Goal: Task Accomplishment & Management: Manage account settings

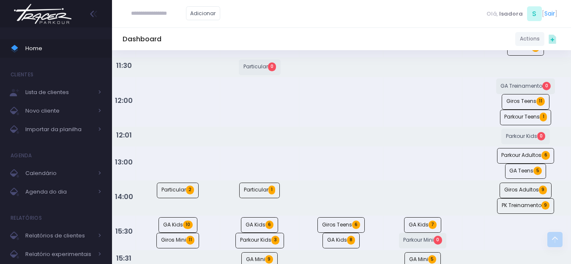
scroll to position [296, 0]
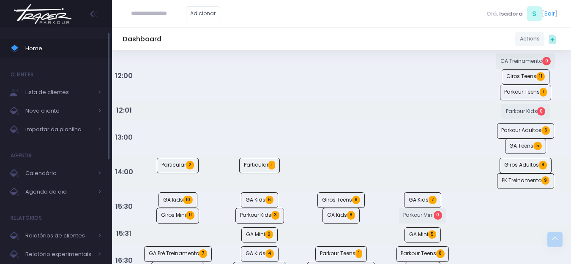
click at [68, 43] on span "Home" at bounding box center [63, 48] width 76 height 11
click at [60, 24] on img at bounding box center [43, 14] width 64 height 30
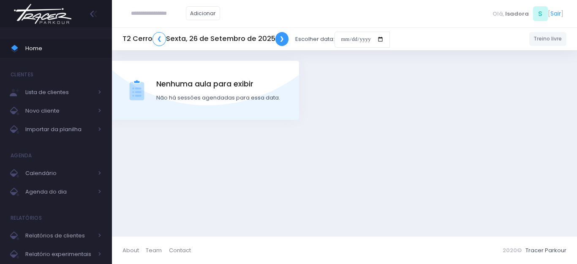
click at [278, 39] on link "❯" at bounding box center [282, 39] width 14 height 14
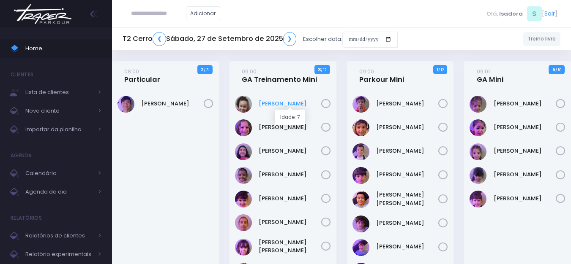
click at [293, 102] on link "Antonella Sousa" at bounding box center [290, 104] width 63 height 8
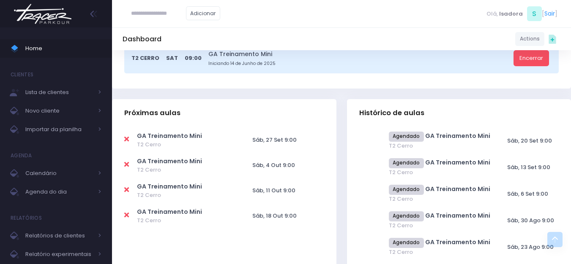
scroll to position [296, 0]
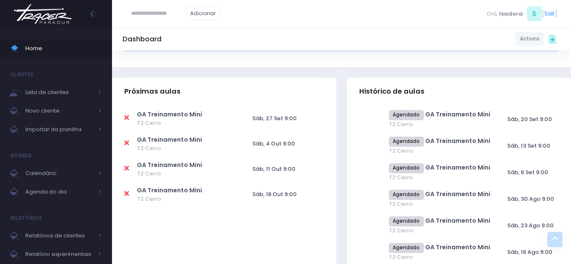
click at [128, 117] on icon at bounding box center [126, 117] width 5 height 7
type input "**********"
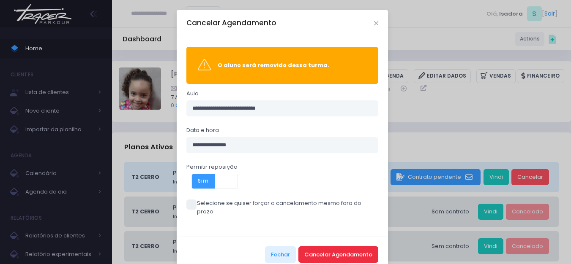
click at [315, 247] on button "Cancelar Agendamento" at bounding box center [338, 255] width 80 height 16
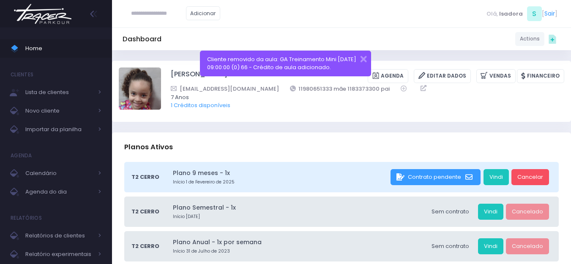
click at [53, 20] on img at bounding box center [43, 14] width 64 height 30
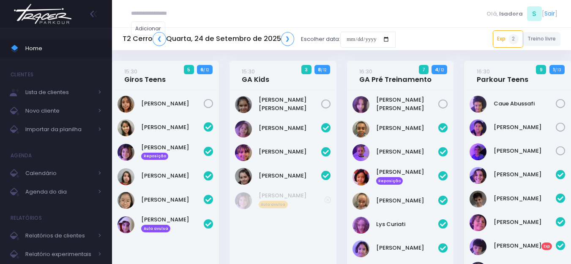
scroll to position [397, 0]
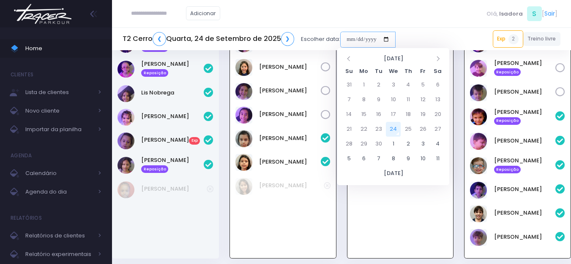
click at [343, 40] on input "date" at bounding box center [367, 40] width 55 height 16
click at [439, 122] on td "27" at bounding box center [437, 129] width 15 height 15
type input "**********"
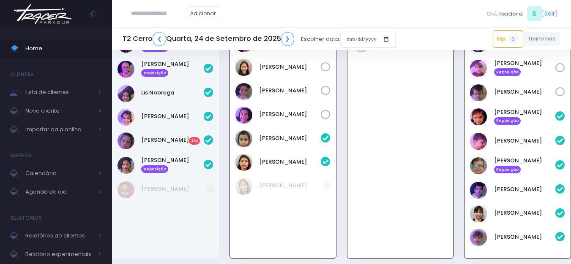
click at [307, 16] on div "Adicionar Olá, Isadora" at bounding box center [341, 13] width 459 height 27
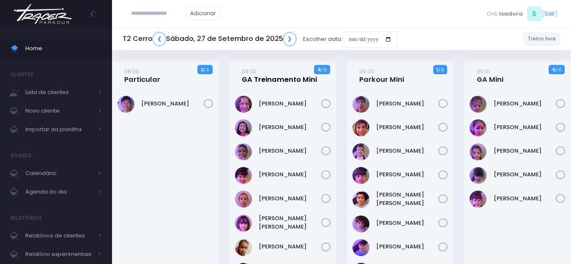
click at [269, 72] on link "09:00 GA Treinamento Mini" at bounding box center [279, 75] width 75 height 17
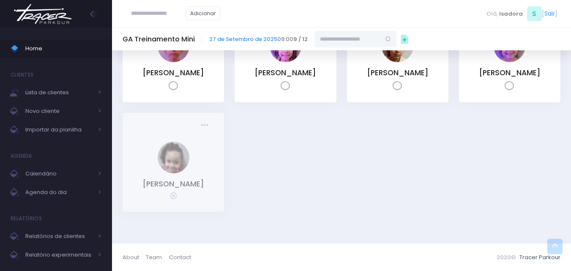
scroll to position [253, 0]
click at [207, 122] on icon at bounding box center [204, 125] width 7 height 7
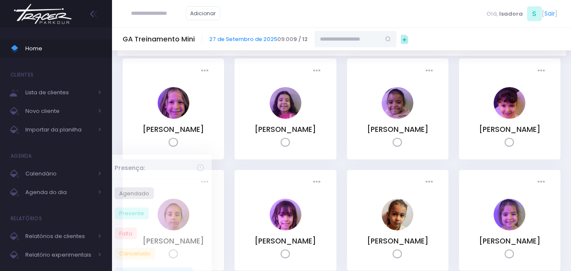
scroll to position [0, 0]
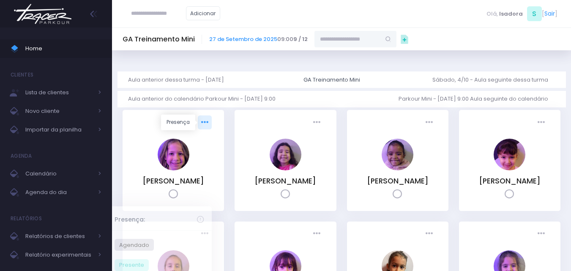
click at [208, 119] on icon at bounding box center [204, 122] width 7 height 7
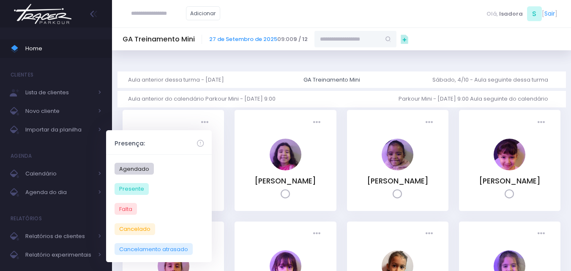
click at [144, 55] on div "Dashboard Actions Choose Label: Customer Partner Suplier Member Staff Add new" at bounding box center [341, 256] width 459 height 413
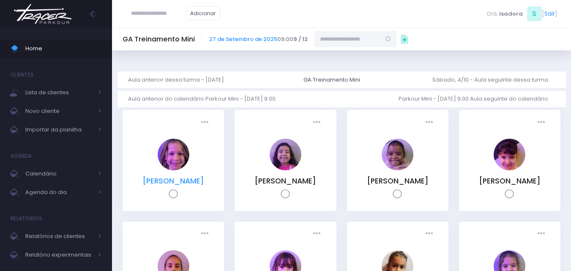
click at [166, 179] on link "[PERSON_NAME]" at bounding box center [173, 181] width 62 height 10
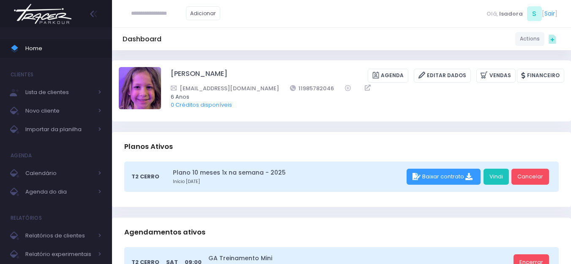
scroll to position [127, 0]
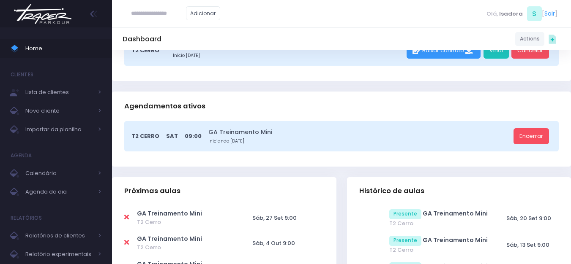
click at [128, 219] on icon at bounding box center [126, 217] width 5 height 7
type input "**********"
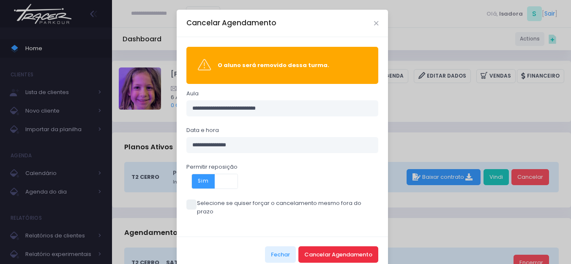
click at [341, 247] on button "Cancelar Agendamento" at bounding box center [338, 255] width 80 height 16
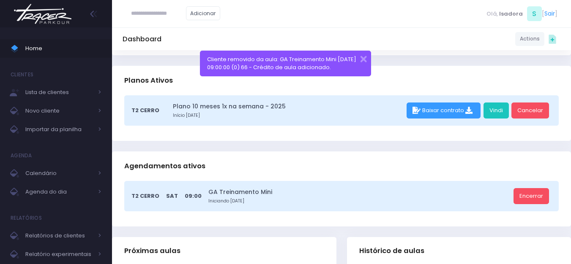
scroll to position [169, 0]
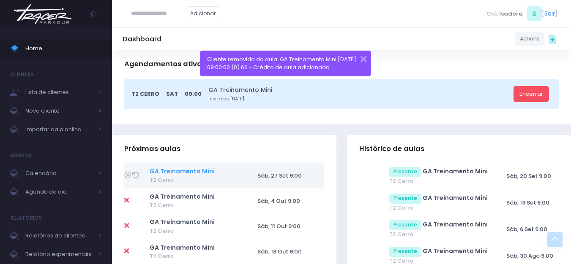
click at [189, 170] on link "GA Treinamento Mini" at bounding box center [182, 171] width 65 height 8
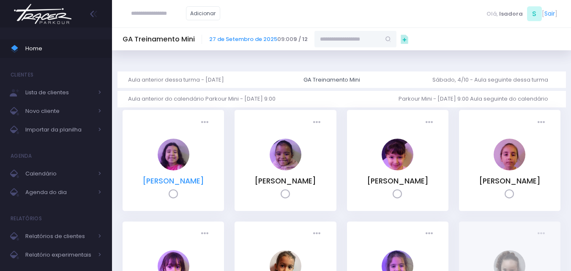
click at [165, 186] on link "[PERSON_NAME]" at bounding box center [173, 181] width 62 height 10
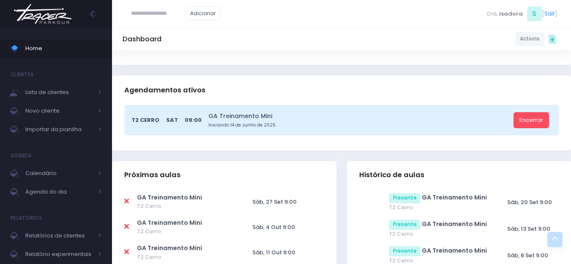
scroll to position [211, 0]
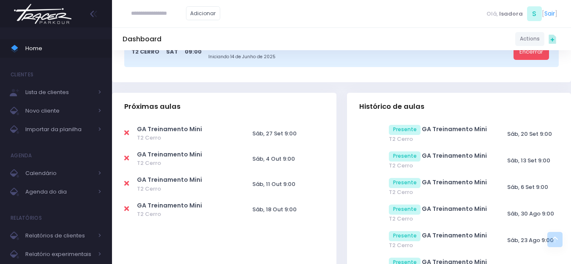
click at [126, 133] on icon at bounding box center [126, 133] width 5 height 7
type input "**********"
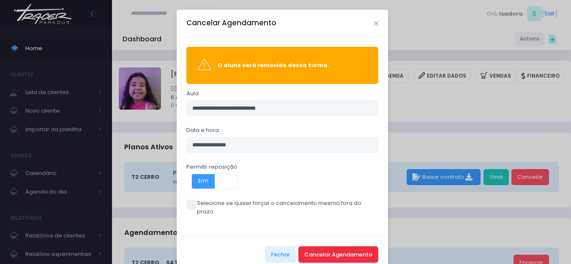
click at [320, 247] on button "Cancelar Agendamento" at bounding box center [338, 255] width 80 height 16
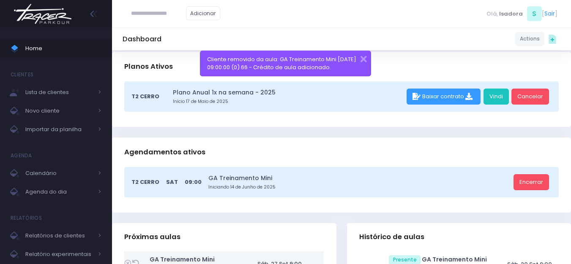
scroll to position [211, 0]
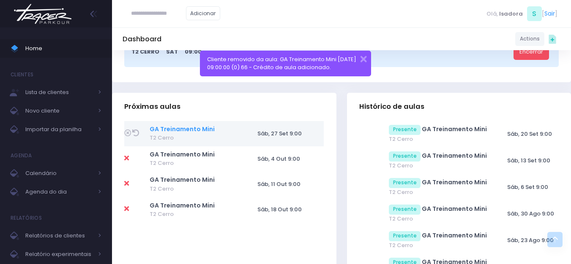
click at [181, 128] on link "GA Treinamento Mini" at bounding box center [182, 129] width 65 height 8
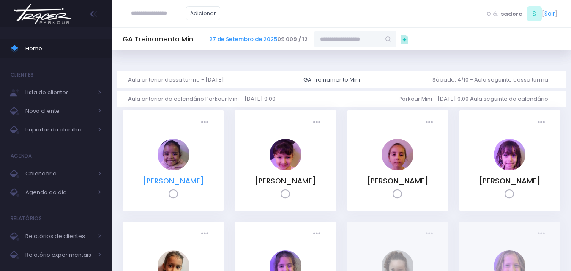
click at [166, 183] on link "[PERSON_NAME] dos [PERSON_NAME]" at bounding box center [173, 181] width 62 height 10
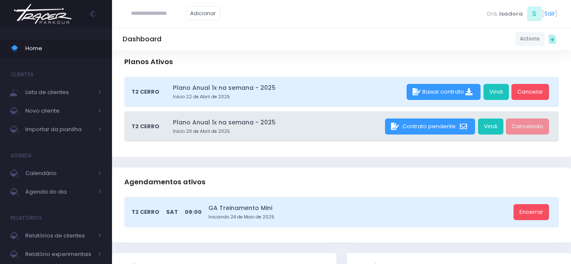
scroll to position [211, 0]
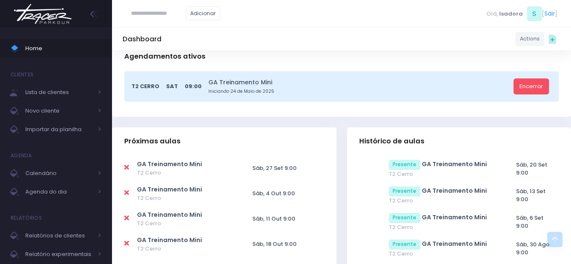
click at [128, 168] on icon at bounding box center [126, 167] width 5 height 7
type input "**********"
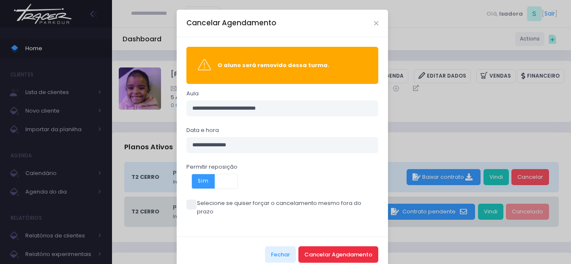
click at [349, 250] on button "Cancelar Agendamento" at bounding box center [338, 255] width 80 height 16
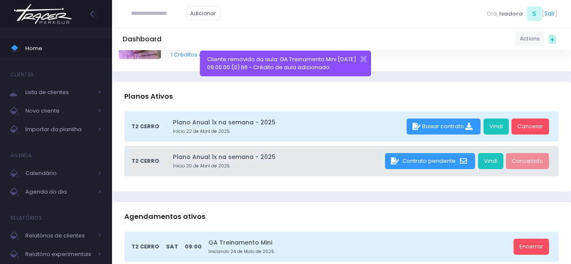
scroll to position [127, 0]
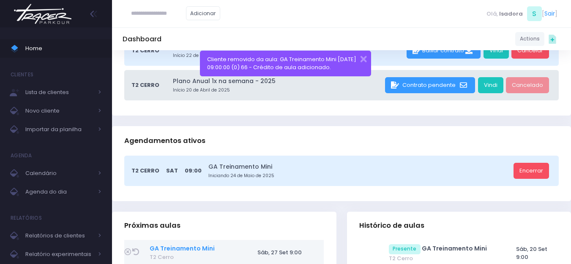
click at [175, 246] on link "GA Treinamento Mini" at bounding box center [182, 249] width 65 height 8
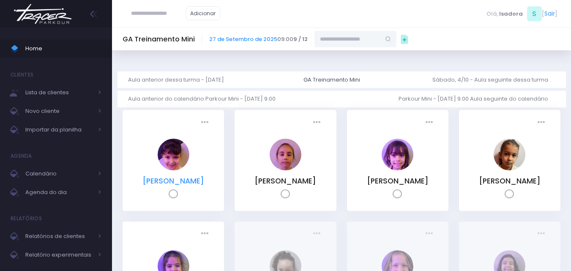
click at [183, 180] on link "[PERSON_NAME]" at bounding box center [173, 181] width 62 height 10
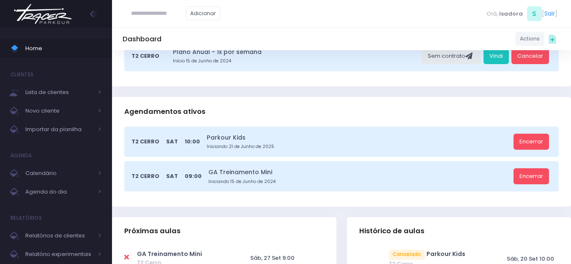
scroll to position [211, 0]
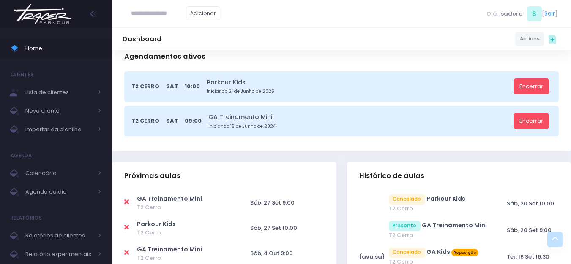
click at [125, 203] on icon at bounding box center [126, 202] width 5 height 7
type input "**********"
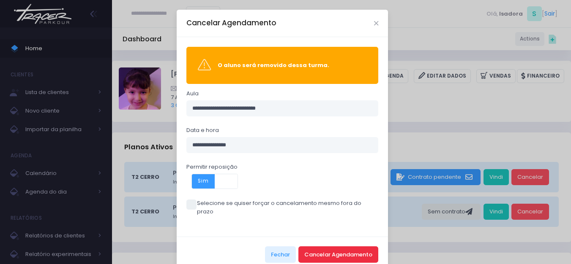
click at [302, 247] on button "Cancelar Agendamento" at bounding box center [338, 255] width 80 height 16
click at [322, 247] on button "Cancelar Agendamento" at bounding box center [338, 255] width 80 height 16
click at [338, 247] on button "Cancelar Agendamento" at bounding box center [338, 255] width 80 height 16
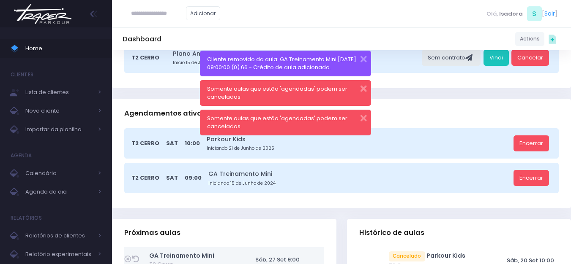
scroll to position [169, 0]
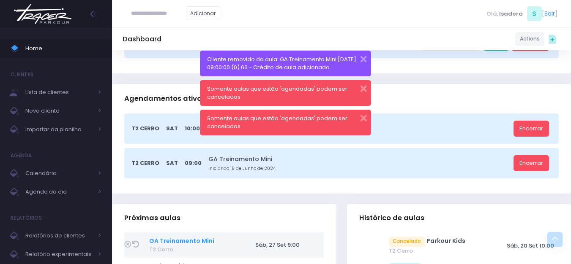
click at [161, 241] on link "GA Treinamento Mini" at bounding box center [181, 241] width 65 height 8
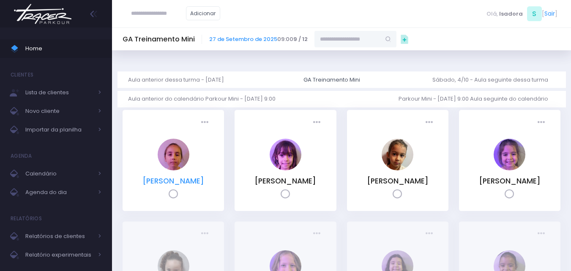
click at [198, 177] on link "[PERSON_NAME]" at bounding box center [173, 181] width 62 height 10
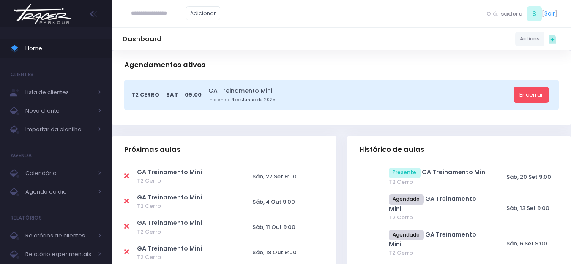
scroll to position [169, 0]
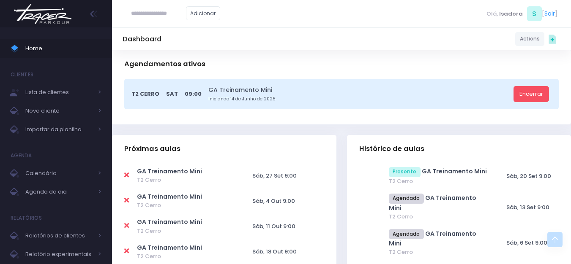
click at [129, 175] on td at bounding box center [130, 176] width 13 height 25
click at [127, 176] on icon at bounding box center [126, 175] width 5 height 7
type input "**********"
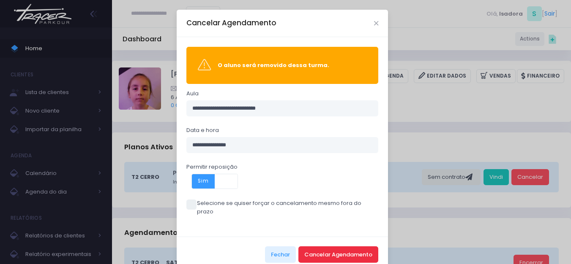
click at [316, 249] on button "Cancelar Agendamento" at bounding box center [338, 255] width 80 height 16
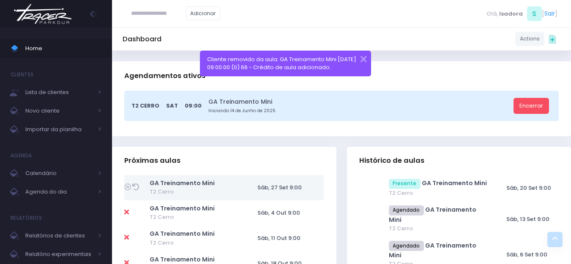
scroll to position [169, 0]
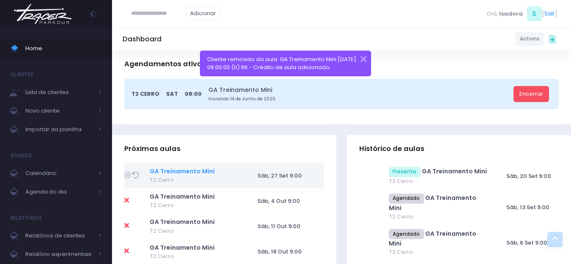
click at [170, 169] on link "GA Treinamento Mini" at bounding box center [182, 171] width 65 height 8
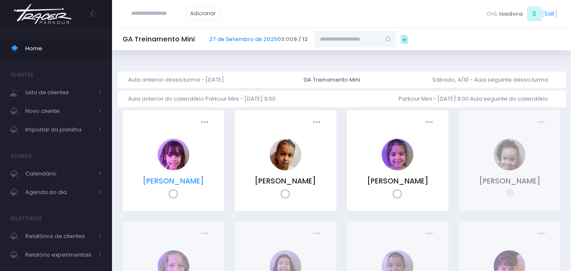
click at [188, 180] on link "[PERSON_NAME]" at bounding box center [173, 181] width 62 height 10
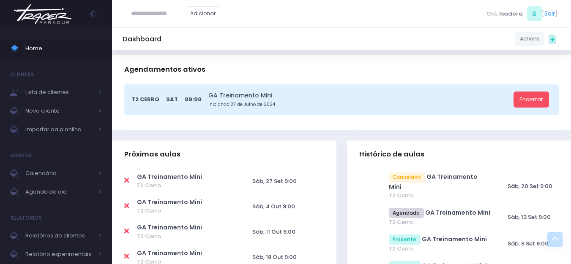
scroll to position [169, 0]
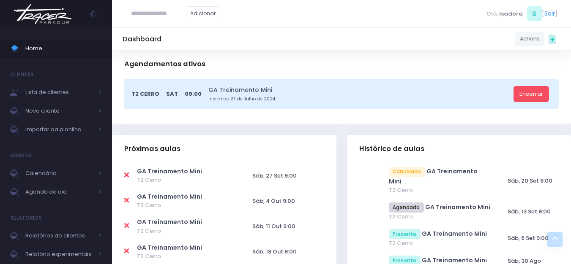
click at [128, 177] on icon at bounding box center [126, 175] width 5 height 7
type input "**********"
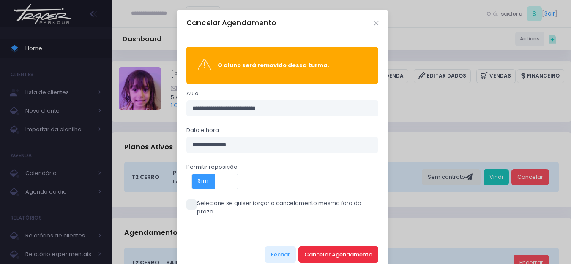
click at [322, 248] on button "Cancelar Agendamento" at bounding box center [338, 255] width 80 height 16
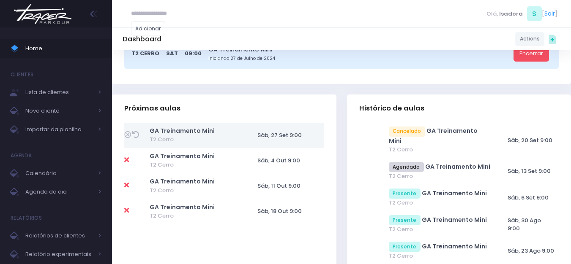
scroll to position [211, 0]
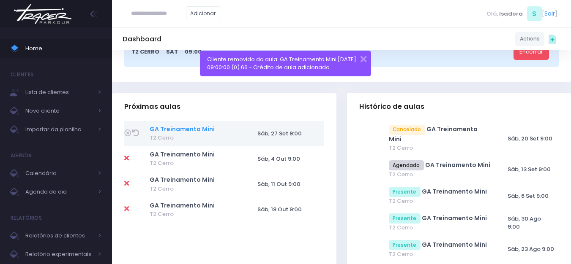
click at [186, 131] on link "GA Treinamento Mini" at bounding box center [182, 129] width 65 height 8
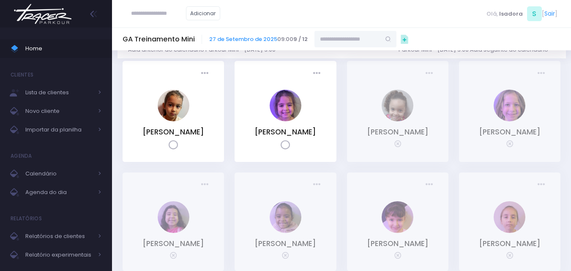
scroll to position [42, 0]
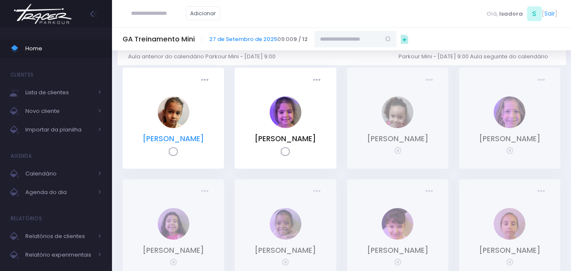
click at [188, 139] on link "[PERSON_NAME]" at bounding box center [173, 139] width 62 height 10
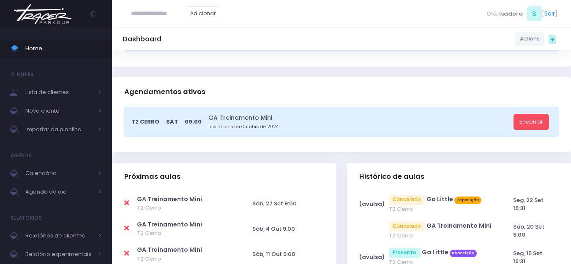
scroll to position [169, 0]
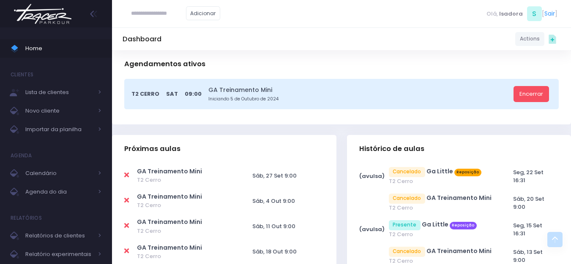
click at [124, 174] on icon at bounding box center [126, 175] width 5 height 7
type input "**********"
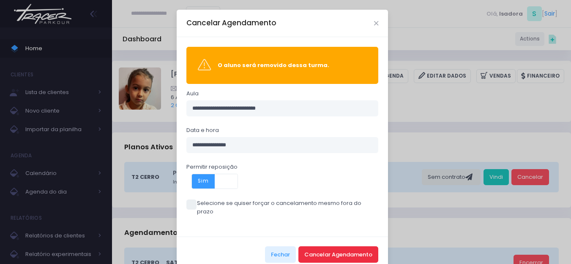
click at [337, 253] on button "Cancelar Agendamento" at bounding box center [338, 255] width 80 height 16
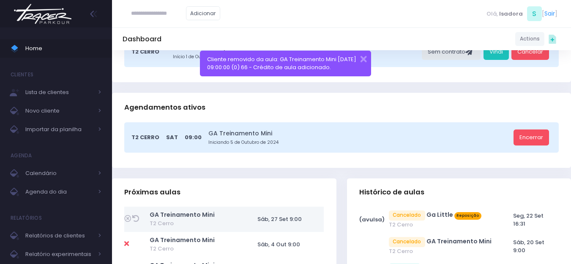
scroll to position [127, 0]
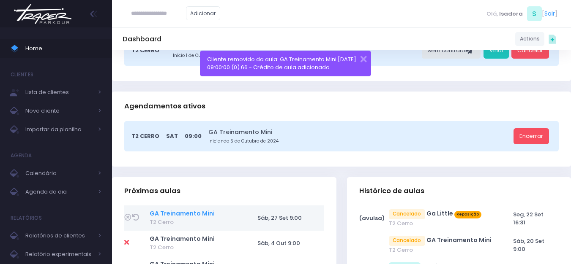
click at [197, 210] on link "GA Treinamento Mini" at bounding box center [182, 214] width 65 height 8
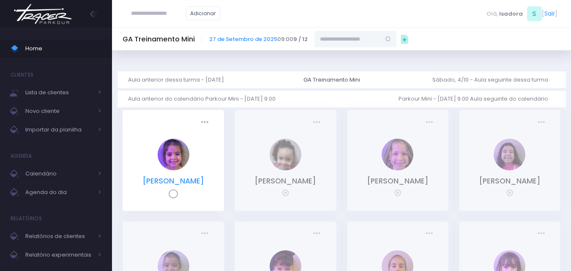
click at [198, 183] on link "[PERSON_NAME]" at bounding box center [173, 181] width 62 height 10
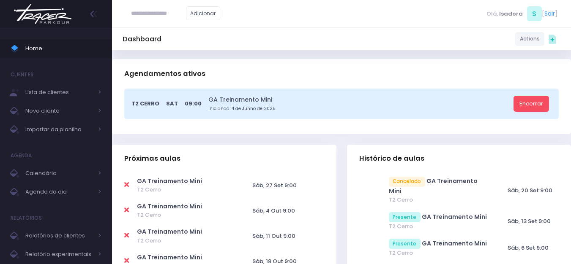
scroll to position [169, 0]
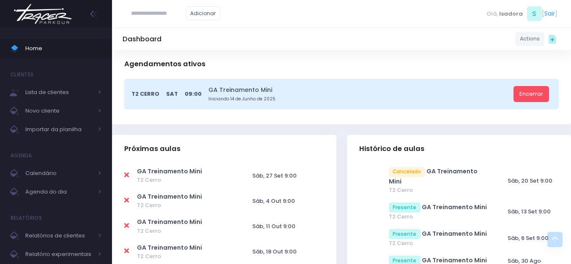
click at [126, 177] on icon at bounding box center [126, 175] width 5 height 7
type input "**********"
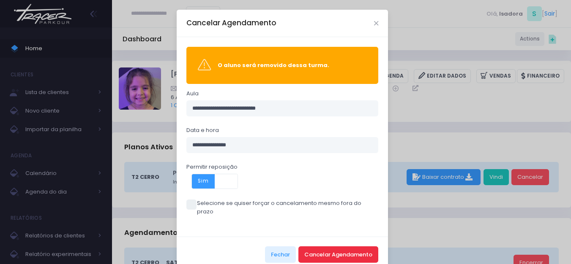
click at [320, 248] on button "Cancelar Agendamento" at bounding box center [338, 255] width 80 height 16
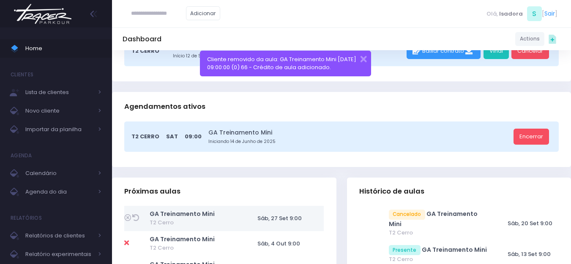
scroll to position [127, 0]
click at [164, 214] on link "GA Treinamento Mini" at bounding box center [182, 214] width 65 height 8
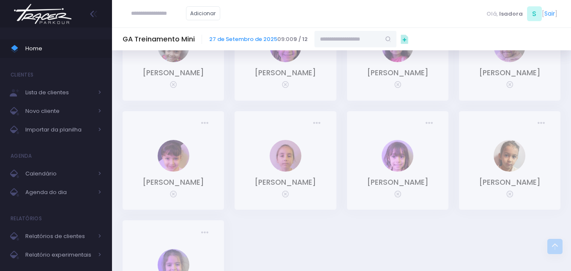
scroll to position [211, 0]
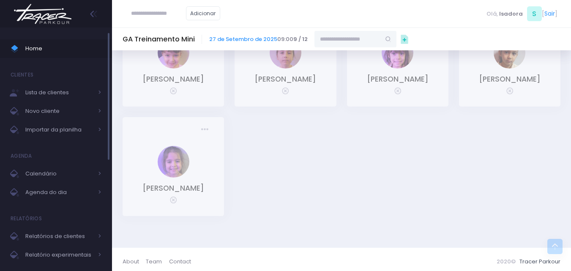
click at [28, 48] on span "Home" at bounding box center [63, 48] width 76 height 11
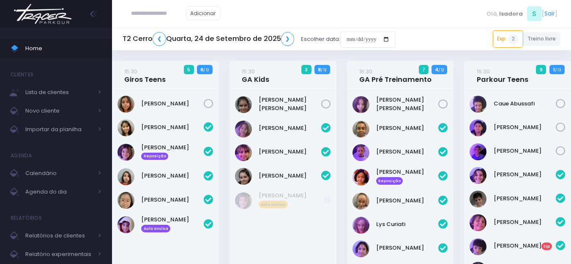
scroll to position [397, 0]
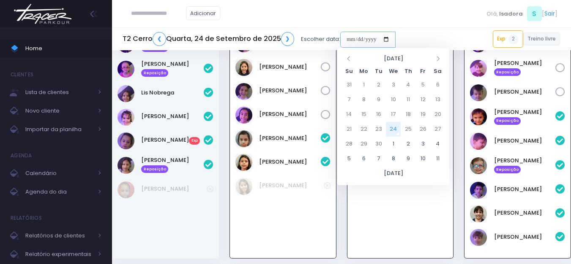
click at [345, 41] on input "date" at bounding box center [367, 40] width 55 height 16
click at [437, 128] on td "27" at bounding box center [437, 129] width 15 height 15
type input "**********"
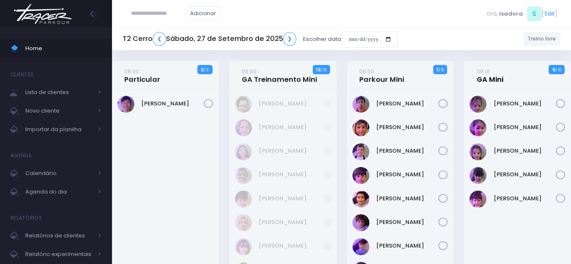
click at [496, 79] on link "09:01 GA Mini" at bounding box center [490, 75] width 27 height 17
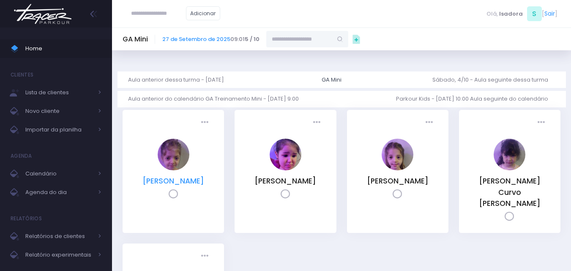
click at [190, 180] on link "[PERSON_NAME]" at bounding box center [173, 181] width 62 height 10
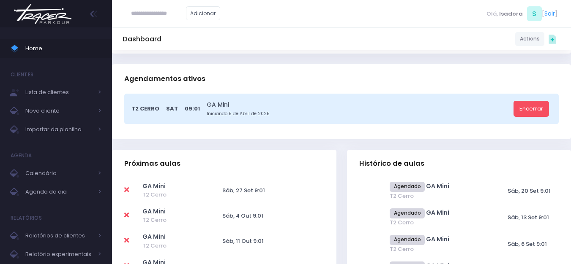
scroll to position [169, 0]
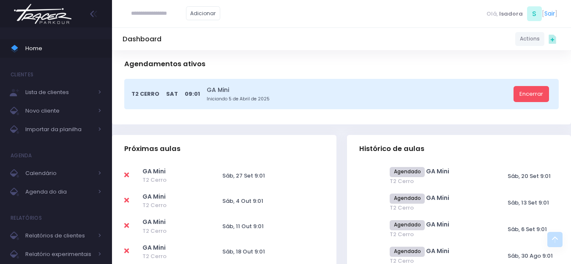
click at [128, 178] on icon at bounding box center [126, 175] width 5 height 7
type input "**********"
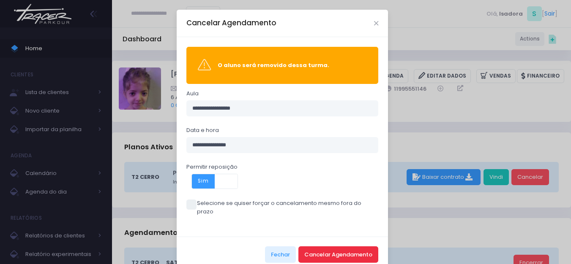
click at [321, 247] on button "Cancelar Agendamento" at bounding box center [338, 255] width 80 height 16
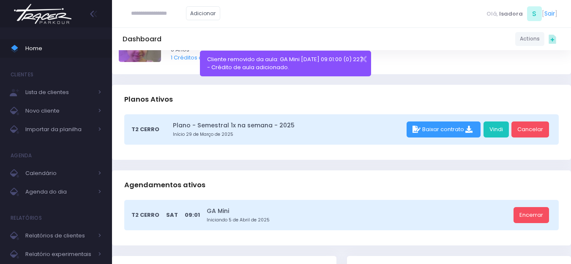
scroll to position [85, 0]
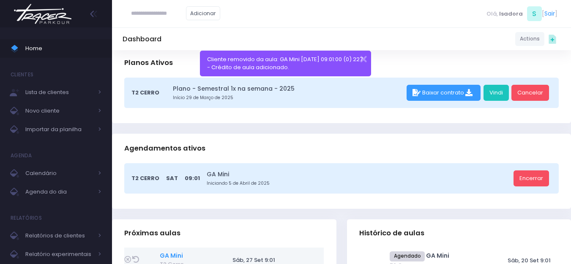
click at [168, 257] on link "GA Mini" at bounding box center [171, 256] width 23 height 8
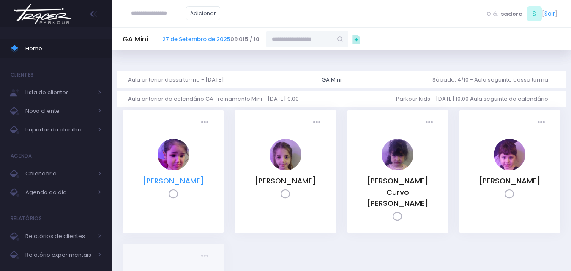
click at [189, 183] on link "[PERSON_NAME]" at bounding box center [173, 181] width 62 height 10
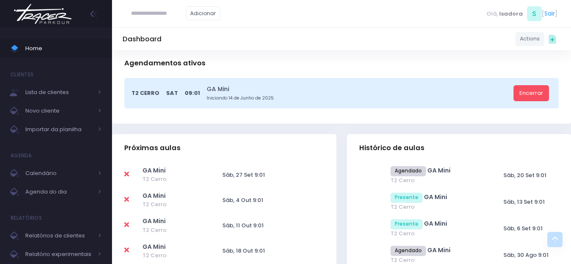
scroll to position [211, 0]
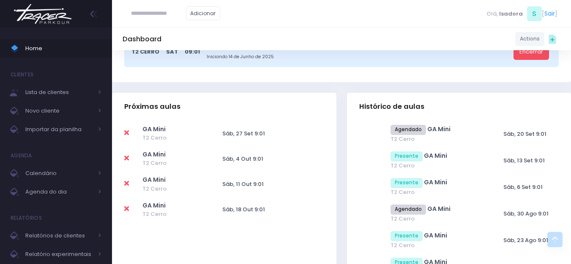
click at [128, 131] on icon at bounding box center [126, 133] width 5 height 7
type input "**********"
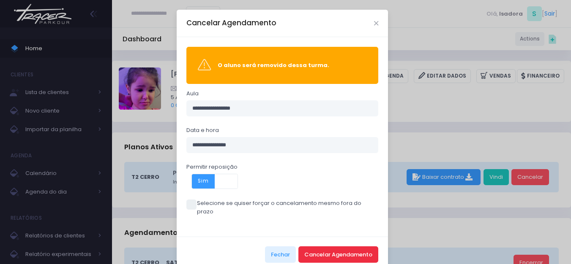
click at [333, 247] on button "Cancelar Agendamento" at bounding box center [338, 255] width 80 height 16
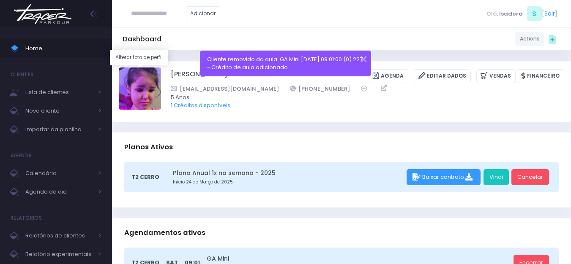
click at [144, 92] on img at bounding box center [140, 89] width 42 height 42
click at [161, 68] on input "file" at bounding box center [161, 67] width 0 height 0
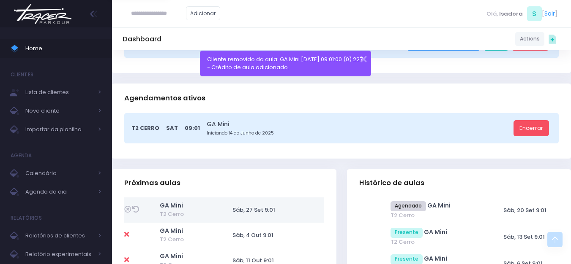
scroll to position [169, 0]
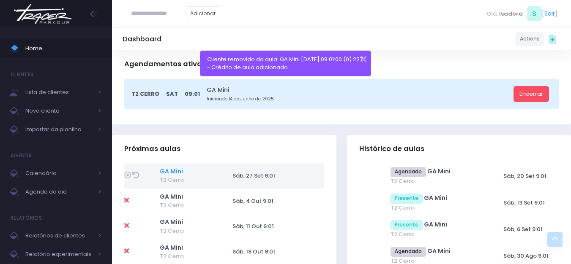
click at [171, 169] on link "GA Mini" at bounding box center [171, 171] width 23 height 8
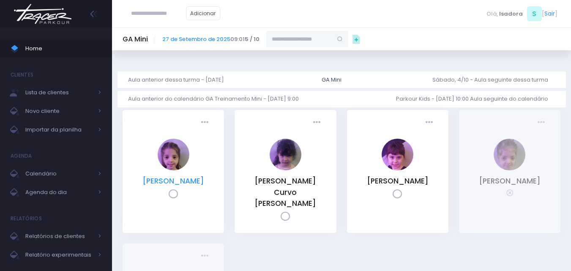
click at [196, 183] on link "[PERSON_NAME]" at bounding box center [173, 181] width 62 height 10
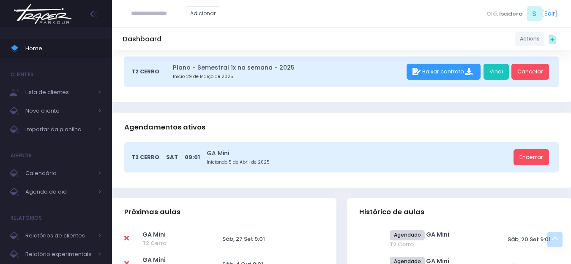
scroll to position [169, 0]
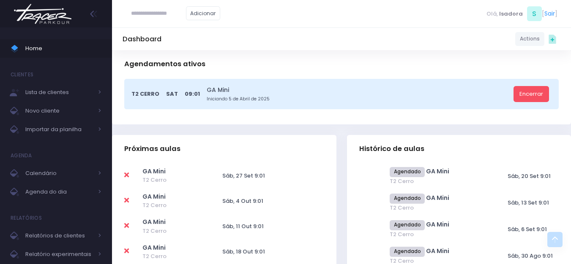
click at [125, 175] on icon at bounding box center [126, 175] width 5 height 7
type input "**********"
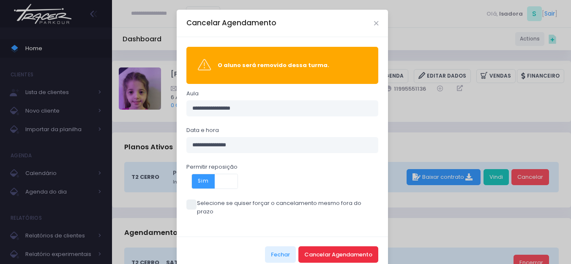
click at [303, 247] on button "Cancelar Agendamento" at bounding box center [338, 255] width 80 height 16
click at [305, 247] on button "Cancelar Agendamento" at bounding box center [338, 255] width 80 height 16
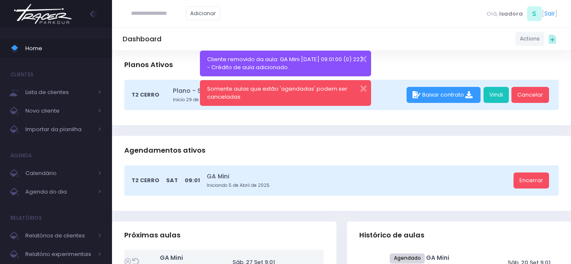
scroll to position [127, 0]
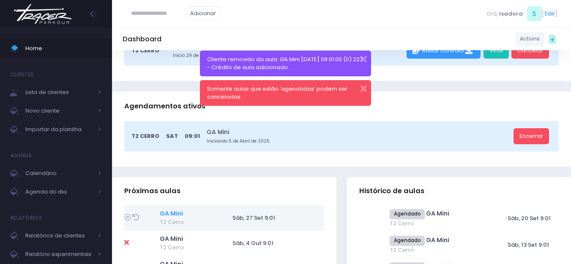
click at [169, 214] on link "GA Mini" at bounding box center [171, 214] width 23 height 8
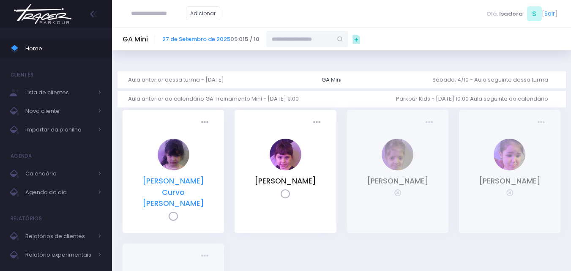
click at [198, 186] on link "[PERSON_NAME] Curvo [PERSON_NAME]" at bounding box center [173, 192] width 62 height 33
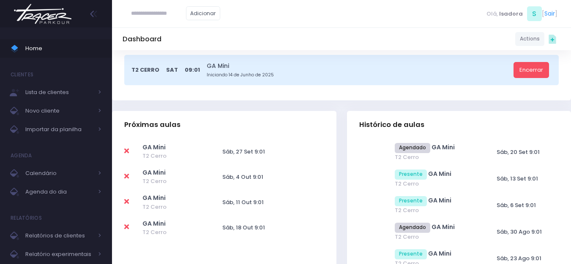
scroll to position [211, 0]
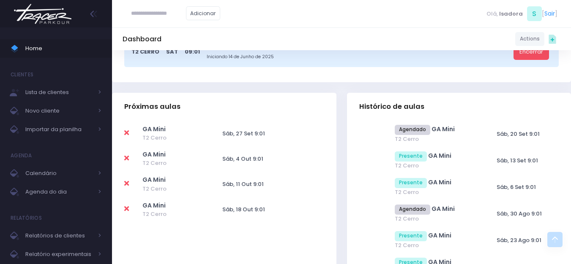
click at [127, 133] on icon at bounding box center [126, 133] width 5 height 7
type input "**********"
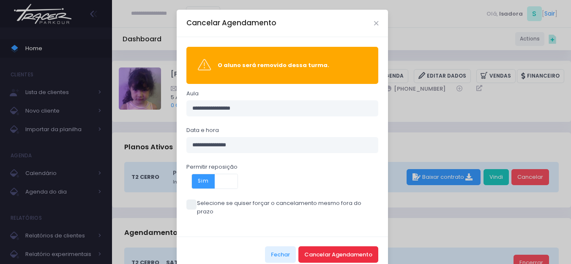
click at [322, 247] on button "Cancelar Agendamento" at bounding box center [338, 255] width 80 height 16
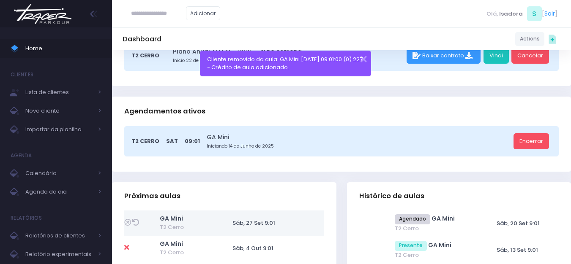
scroll to position [169, 0]
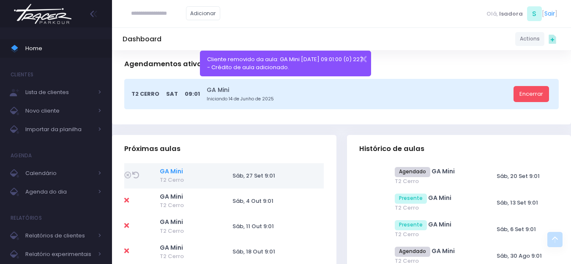
click at [181, 169] on link "GA Mini" at bounding box center [171, 171] width 23 height 8
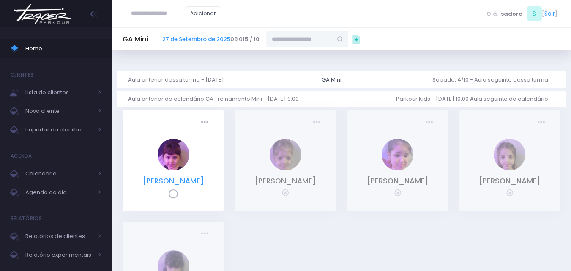
click at [183, 179] on link "[PERSON_NAME]" at bounding box center [173, 181] width 62 height 10
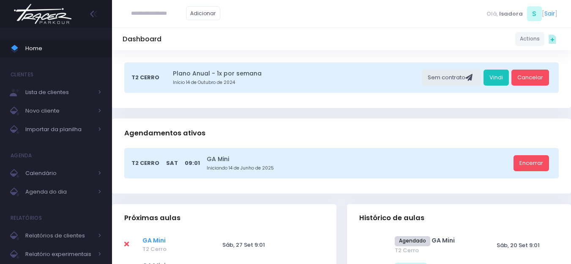
scroll to position [127, 0]
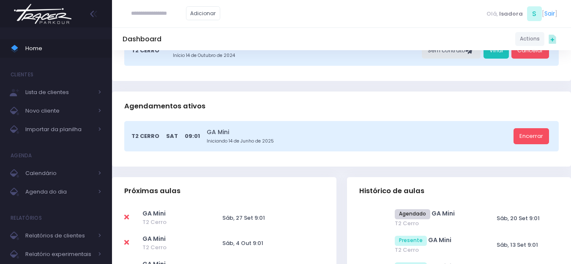
click at [126, 216] on icon at bounding box center [126, 217] width 5 height 7
type input "**********"
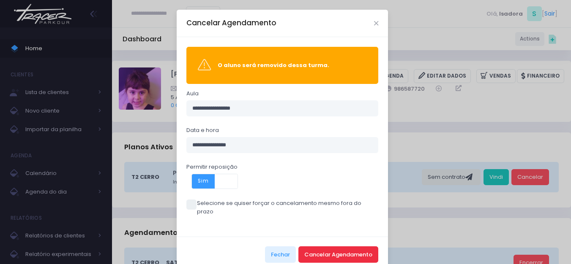
click at [322, 247] on button "Cancelar Agendamento" at bounding box center [338, 255] width 80 height 16
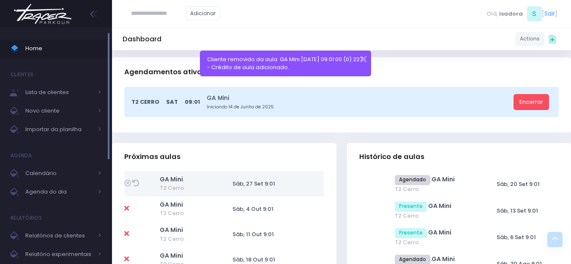
scroll to position [169, 0]
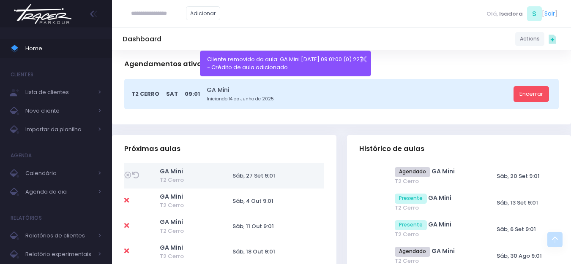
click at [54, 15] on img at bounding box center [43, 14] width 64 height 30
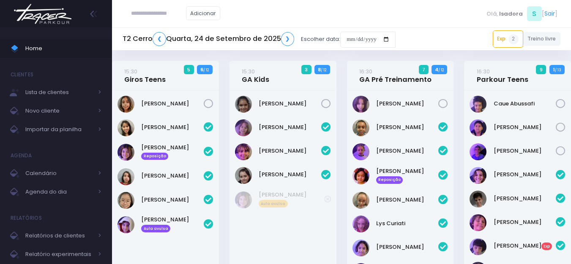
scroll to position [397, 0]
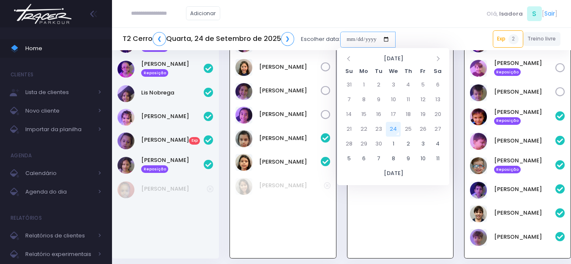
click at [352, 40] on input "date" at bounding box center [367, 40] width 55 height 16
click at [434, 123] on td "27" at bounding box center [437, 129] width 15 height 15
type input "**********"
click at [402, 9] on div "Adicionar Olá, Isadora" at bounding box center [341, 13] width 459 height 27
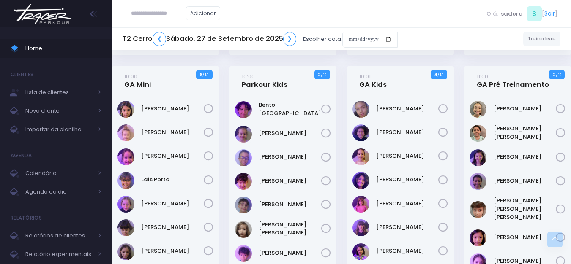
scroll to position [296, 0]
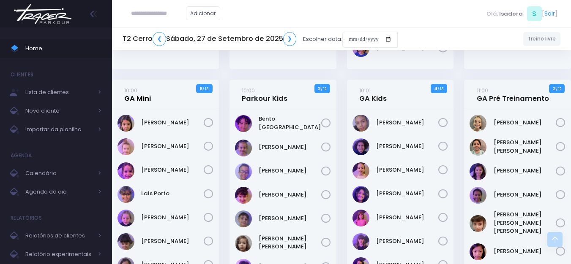
click at [141, 91] on link "10:00 GA Mini" at bounding box center [137, 94] width 27 height 17
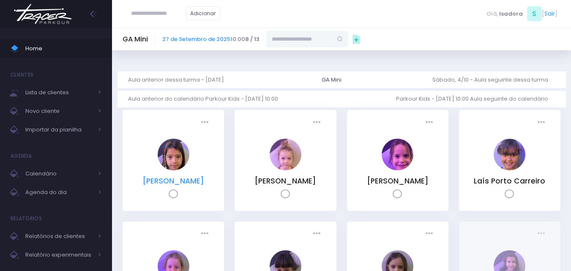
click at [198, 180] on link "[PERSON_NAME]" at bounding box center [173, 181] width 62 height 10
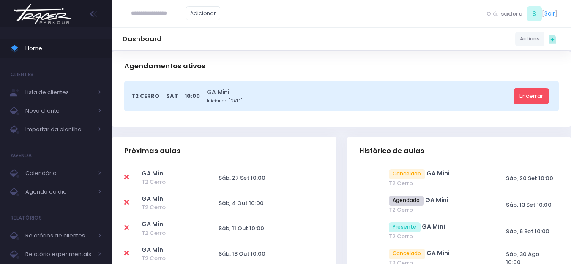
scroll to position [169, 0]
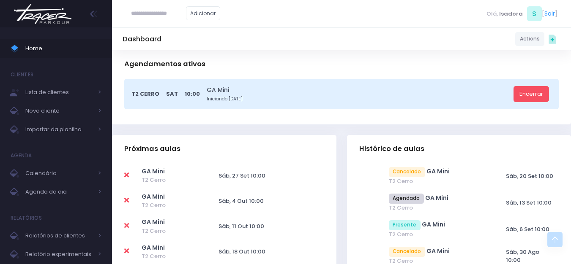
click at [125, 176] on icon at bounding box center [126, 175] width 5 height 7
type input "**********"
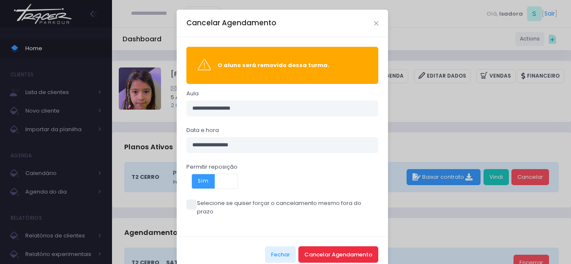
click at [333, 247] on button "Cancelar Agendamento" at bounding box center [338, 255] width 80 height 16
click at [313, 247] on button "Cancelar Agendamento" at bounding box center [338, 255] width 80 height 16
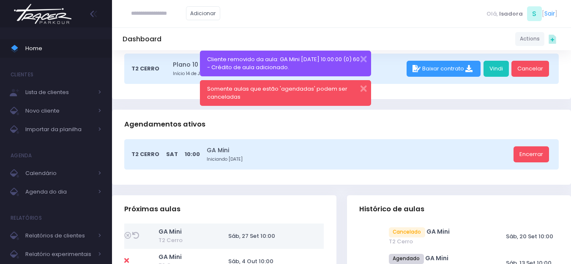
scroll to position [127, 0]
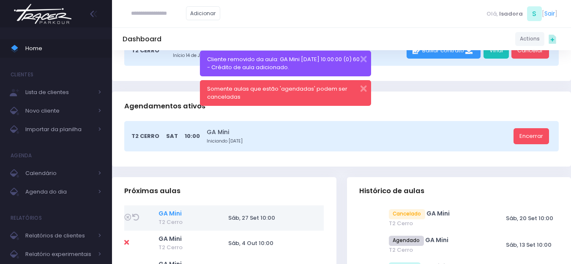
click at [177, 216] on link "GA Mini" at bounding box center [169, 214] width 23 height 8
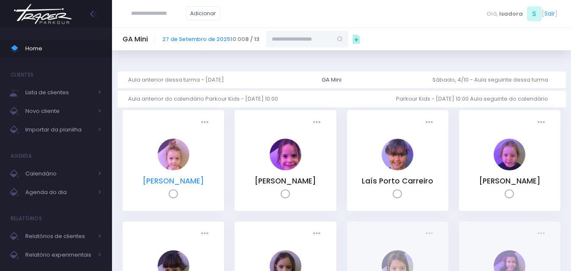
click at [175, 185] on link "[PERSON_NAME] [PERSON_NAME]" at bounding box center [173, 181] width 62 height 10
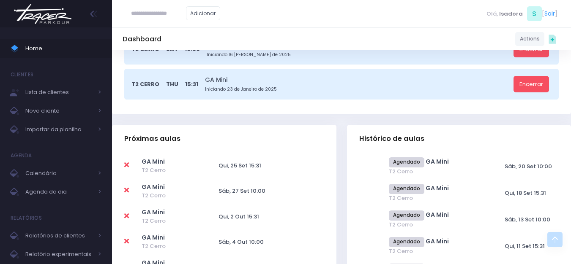
scroll to position [296, 0]
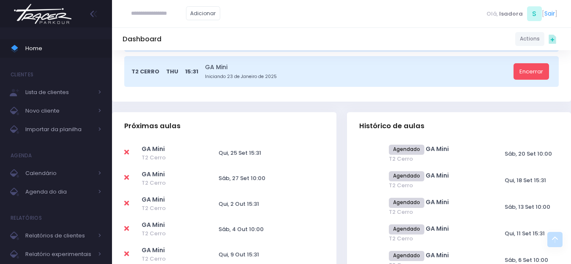
click at [128, 180] on icon at bounding box center [126, 177] width 5 height 7
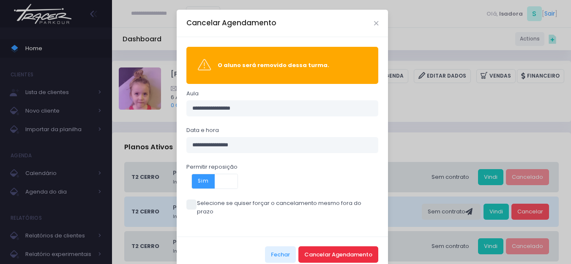
click at [336, 247] on button "Cancelar Agendamento" at bounding box center [338, 255] width 80 height 16
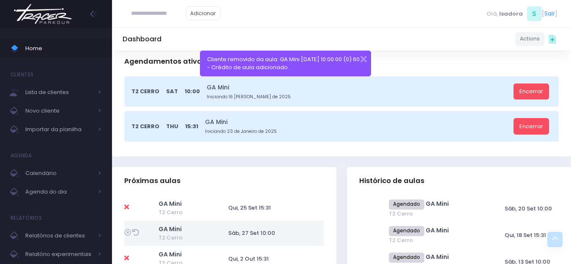
scroll to position [254, 0]
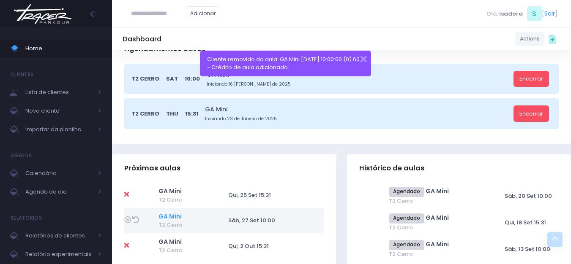
click at [168, 215] on link "GA Mini" at bounding box center [169, 217] width 23 height 8
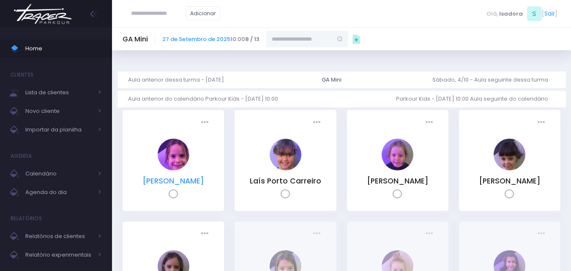
click at [182, 186] on link "Isabela Gerhardt Covolo" at bounding box center [173, 181] width 62 height 10
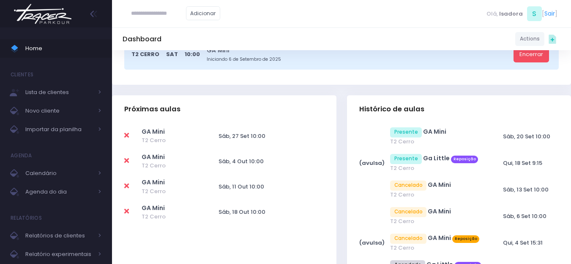
scroll to position [211, 0]
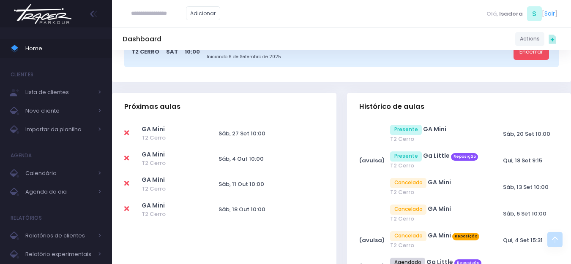
click at [128, 134] on icon at bounding box center [126, 133] width 5 height 7
type input "**********"
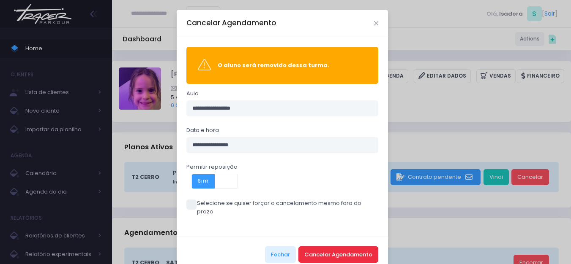
click at [326, 247] on button "Cancelar Agendamento" at bounding box center [338, 255] width 80 height 16
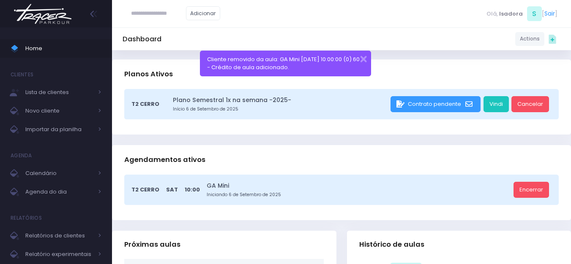
scroll to position [127, 0]
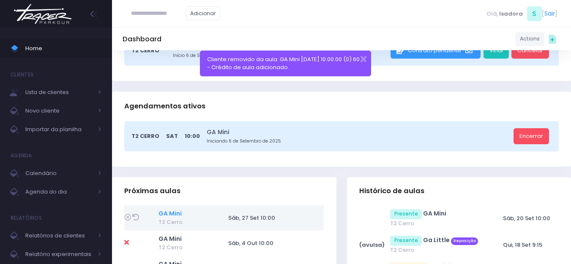
click at [176, 210] on link "GA Mini" at bounding box center [169, 214] width 23 height 8
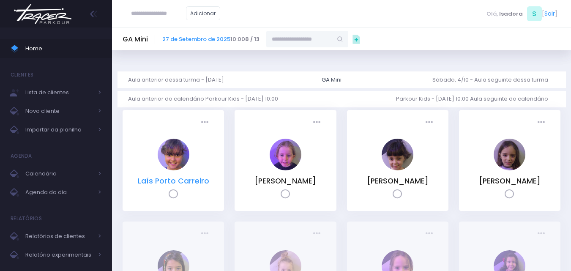
click at [194, 181] on link "Laís Porto Carreiro" at bounding box center [173, 181] width 71 height 10
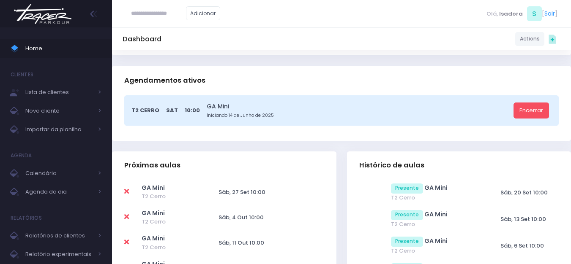
scroll to position [169, 0]
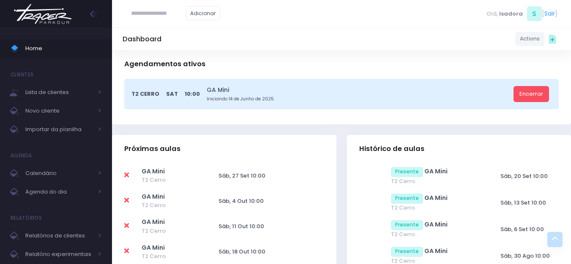
click at [128, 176] on icon at bounding box center [126, 175] width 5 height 7
type input "**********"
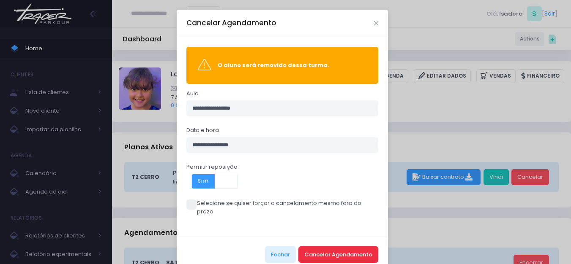
click at [358, 247] on button "Cancelar Agendamento" at bounding box center [338, 255] width 80 height 16
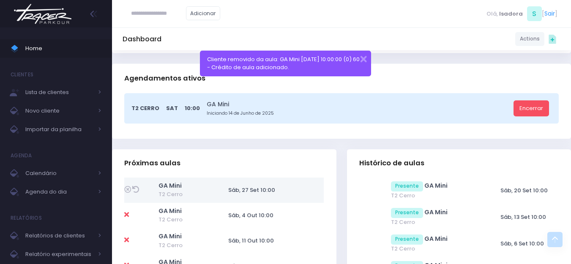
scroll to position [169, 0]
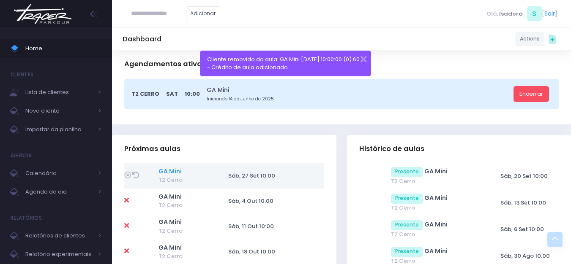
click at [172, 170] on link "GA Mini" at bounding box center [169, 171] width 23 height 8
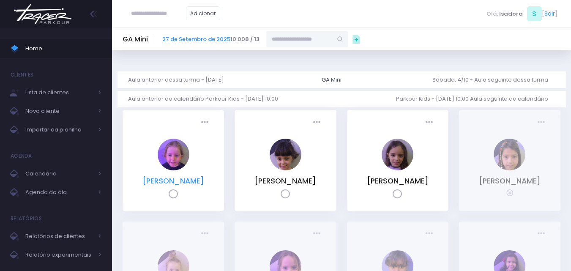
click at [191, 185] on link "[PERSON_NAME]" at bounding box center [173, 181] width 62 height 10
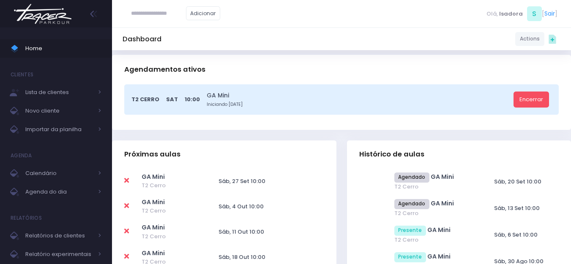
scroll to position [169, 0]
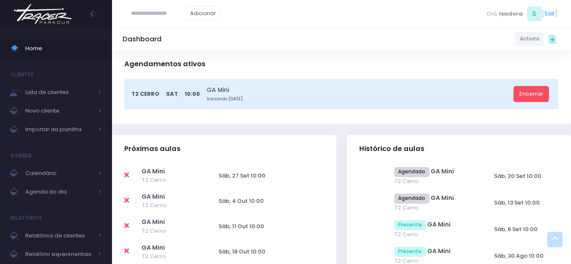
click at [128, 178] on icon at bounding box center [126, 175] width 5 height 7
type input "**********"
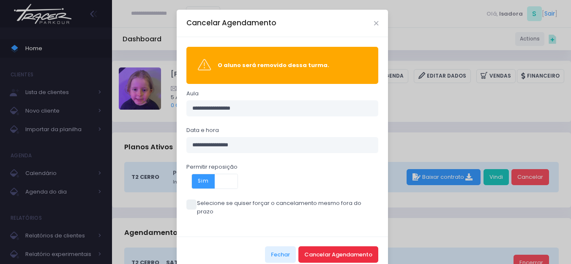
click at [343, 252] on button "Cancelar Agendamento" at bounding box center [338, 255] width 80 height 16
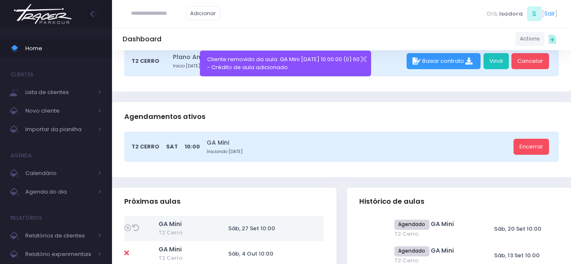
scroll to position [127, 0]
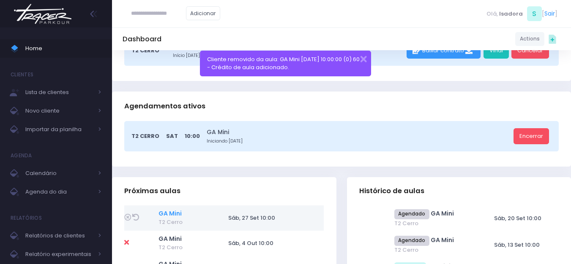
click at [177, 216] on link "GA Mini" at bounding box center [169, 214] width 23 height 8
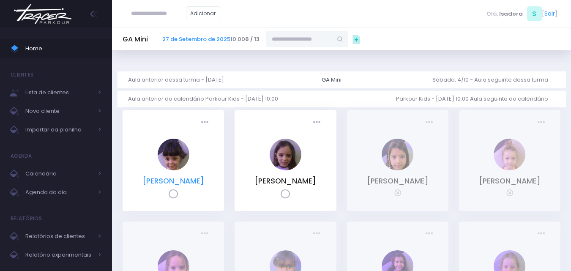
click at [174, 183] on link "[PERSON_NAME]" at bounding box center [173, 181] width 62 height 10
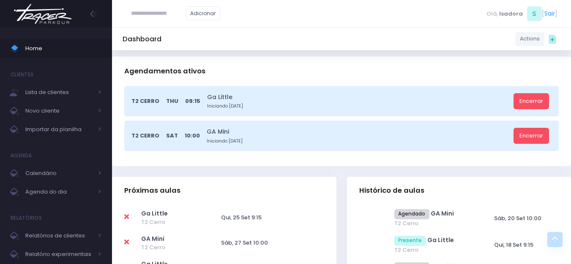
scroll to position [211, 0]
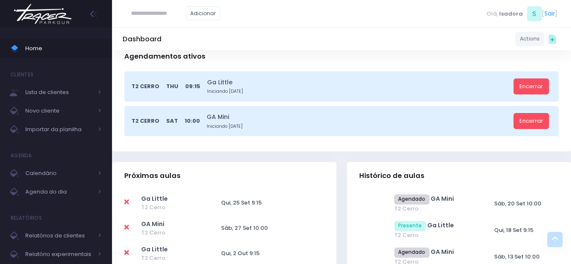
click at [128, 227] on icon at bounding box center [126, 227] width 5 height 7
type input "**********"
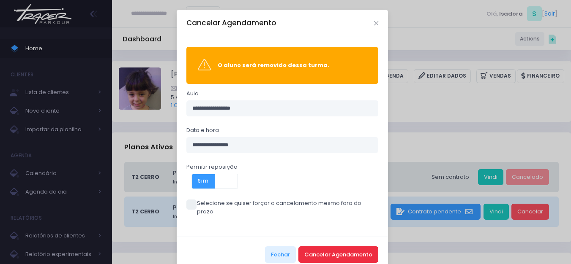
click at [341, 249] on button "Cancelar Agendamento" at bounding box center [338, 255] width 80 height 16
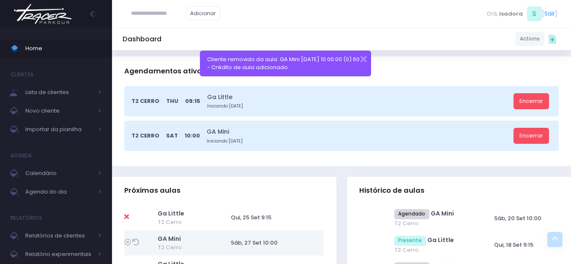
scroll to position [211, 0]
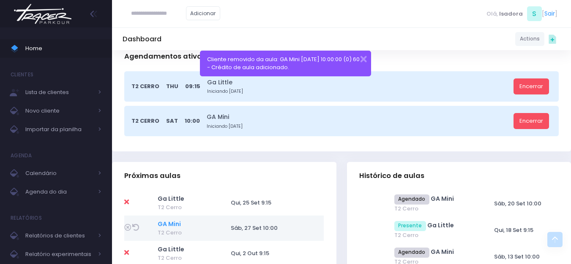
click at [172, 226] on link "GA Mini" at bounding box center [169, 224] width 23 height 8
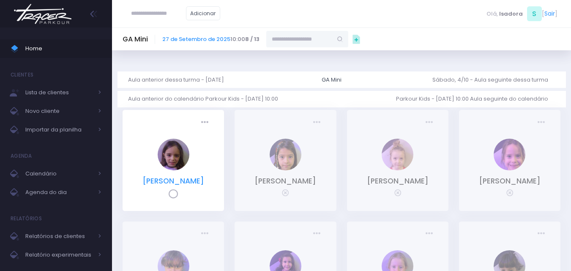
click at [160, 182] on link "[PERSON_NAME]" at bounding box center [173, 181] width 62 height 10
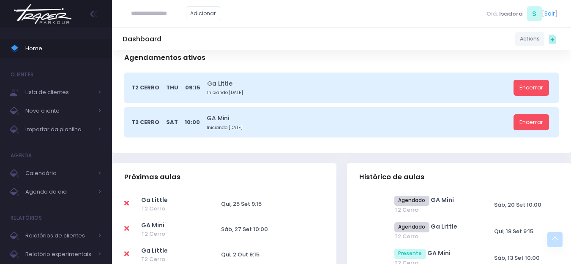
scroll to position [254, 0]
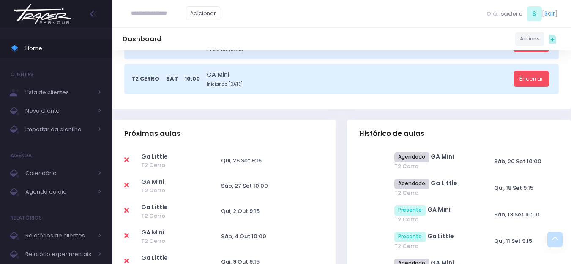
click at [125, 184] on icon at bounding box center [126, 185] width 5 height 7
type input "**********"
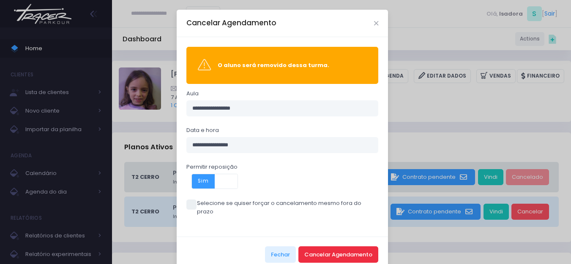
click at [319, 247] on button "Cancelar Agendamento" at bounding box center [338, 255] width 80 height 16
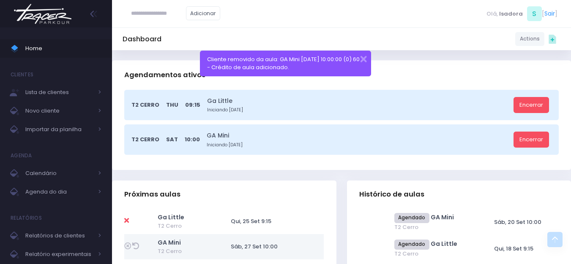
scroll to position [211, 0]
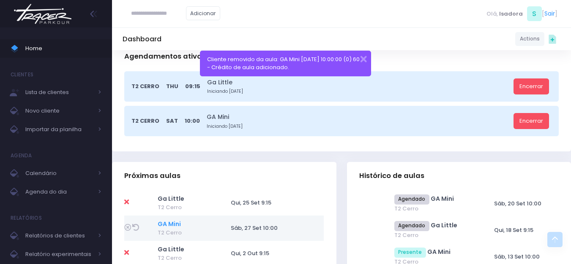
click at [177, 222] on link "GA Mini" at bounding box center [169, 224] width 23 height 8
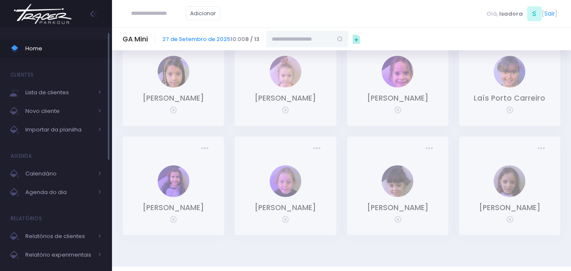
scroll to position [85, 0]
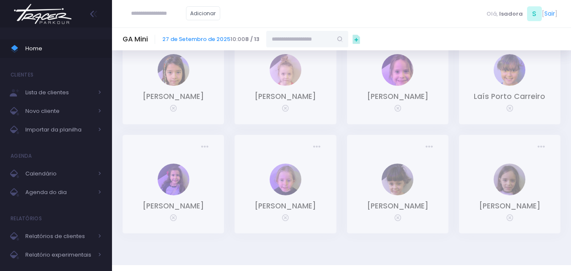
click at [56, 19] on img at bounding box center [43, 14] width 64 height 30
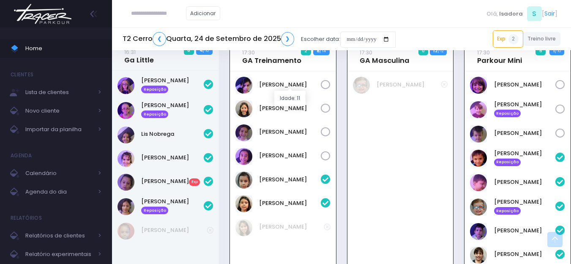
scroll to position [355, 0]
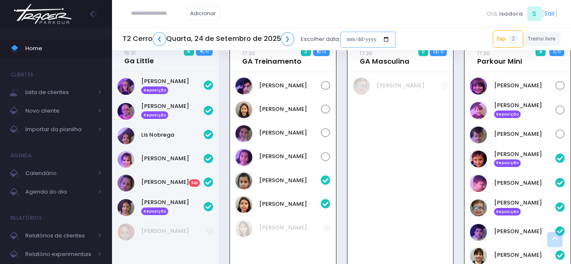
click at [348, 39] on input "date" at bounding box center [367, 40] width 55 height 16
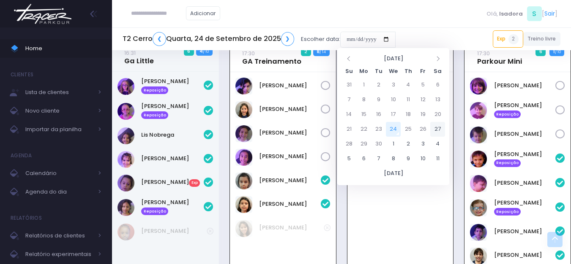
click at [442, 128] on td "27" at bounding box center [437, 129] width 15 height 15
type input "**********"
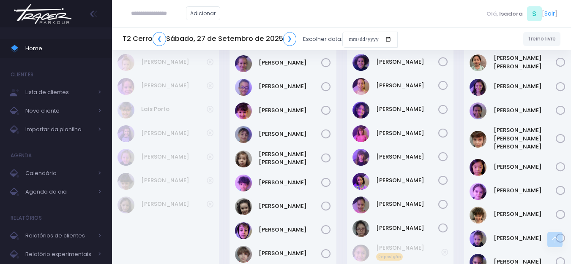
scroll to position [423, 0]
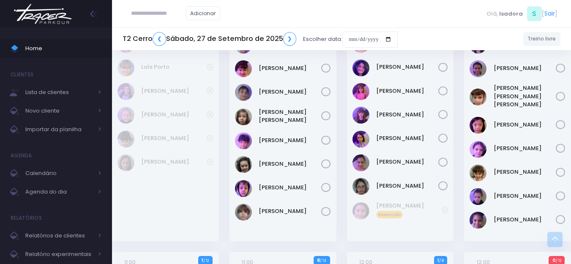
click at [417, 222] on div "[PERSON_NAME]" at bounding box center [400, 112] width 107 height 259
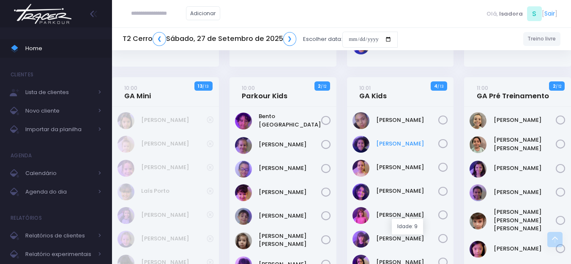
scroll to position [296, 0]
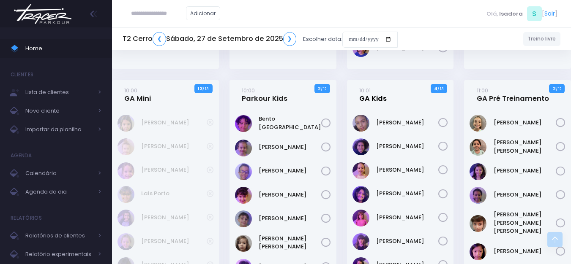
click at [380, 93] on link "10:01 GA Kids" at bounding box center [372, 94] width 27 height 17
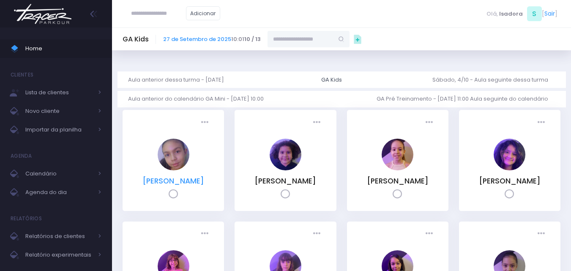
click at [193, 185] on link "Alice Borges Ribeiro" at bounding box center [173, 181] width 62 height 10
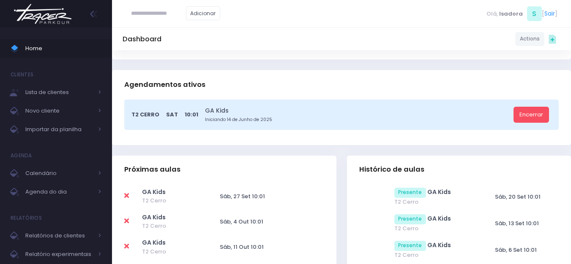
scroll to position [169, 0]
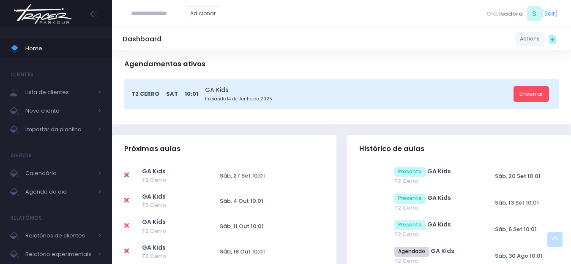
click at [125, 176] on icon at bounding box center [126, 175] width 5 height 7
type input "**********"
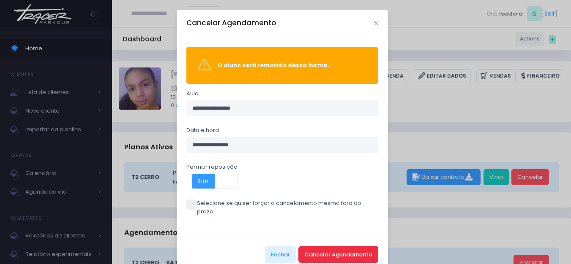
click at [329, 247] on button "Cancelar Agendamento" at bounding box center [338, 255] width 80 height 16
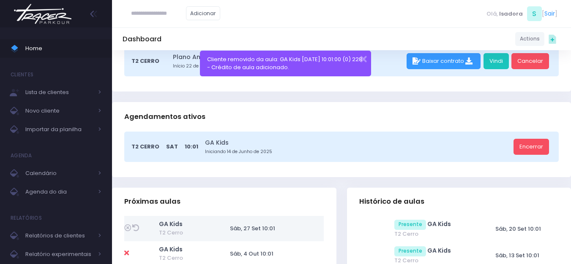
scroll to position [127, 0]
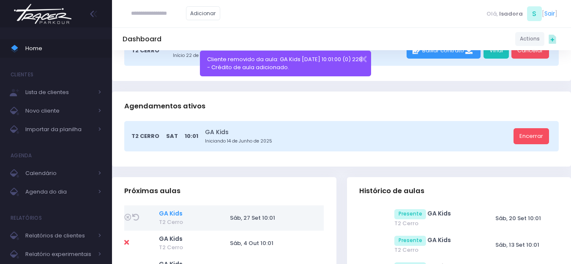
click at [172, 213] on link "GA Kids" at bounding box center [171, 214] width 24 height 8
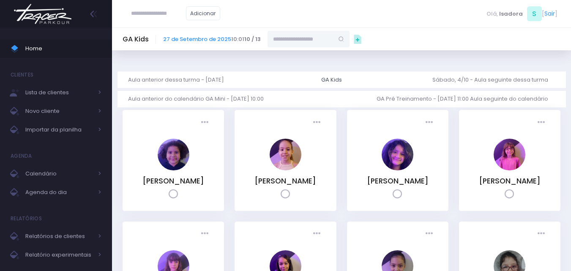
click at [171, 175] on div "[PERSON_NAME] [PERSON_NAME]" at bounding box center [173, 180] width 77 height 11
click at [168, 186] on div "[PERSON_NAME] [PERSON_NAME]" at bounding box center [173, 180] width 77 height 11
click at [179, 183] on link "[PERSON_NAME] [PERSON_NAME]" at bounding box center [173, 181] width 62 height 10
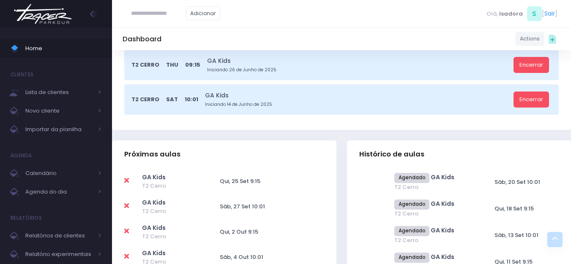
scroll to position [211, 0]
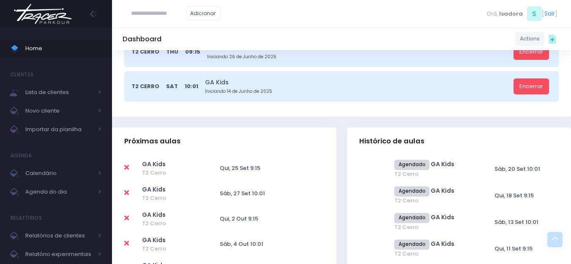
click at [128, 193] on icon at bounding box center [126, 193] width 5 height 7
type input "**********"
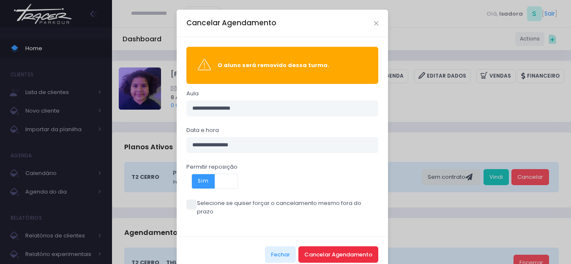
click at [322, 247] on button "Cancelar Agendamento" at bounding box center [338, 255] width 80 height 16
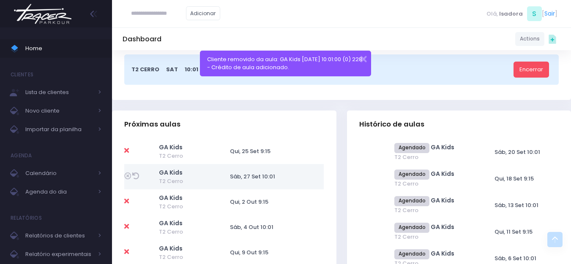
scroll to position [254, 0]
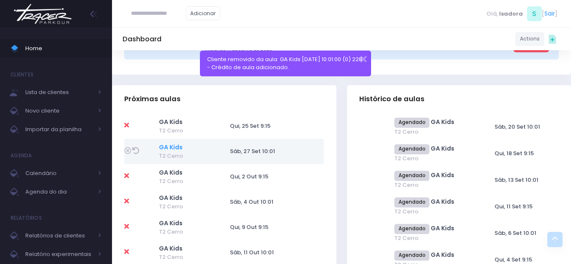
click at [174, 150] on link "GA Kids" at bounding box center [171, 147] width 24 height 8
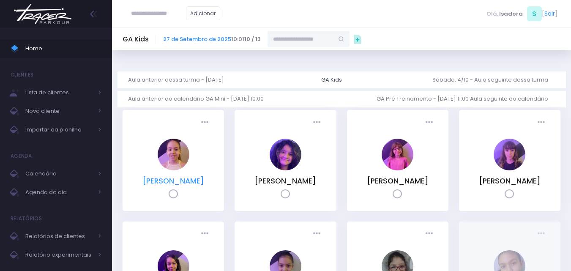
click at [166, 182] on link "[PERSON_NAME]" at bounding box center [173, 181] width 62 height 10
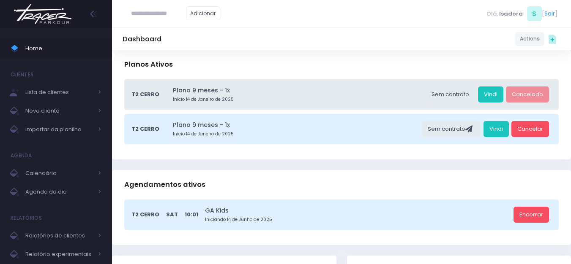
scroll to position [211, 0]
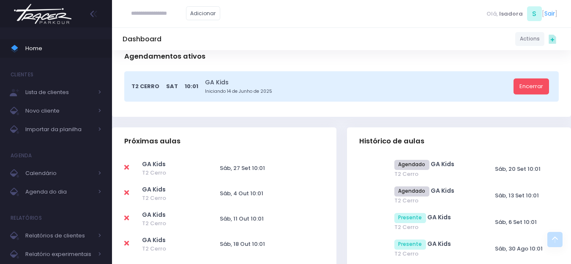
click at [125, 164] on td at bounding box center [133, 168] width 18 height 25
click at [126, 169] on icon at bounding box center [126, 167] width 5 height 7
type input "**********"
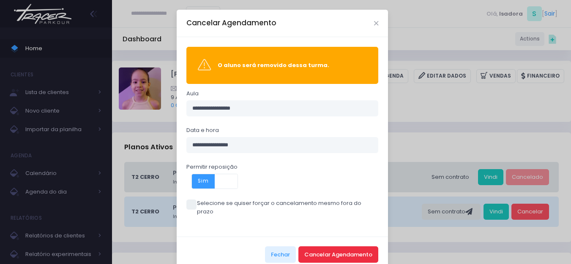
click at [343, 247] on button "Cancelar Agendamento" at bounding box center [338, 255] width 80 height 16
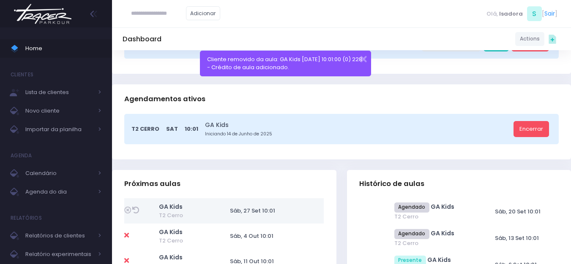
scroll to position [169, 0]
click at [176, 207] on link "GA Kids" at bounding box center [171, 206] width 24 height 8
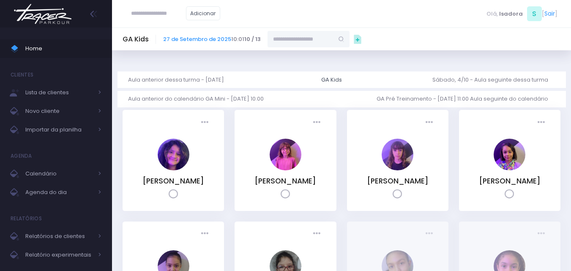
scroll to position [42, 0]
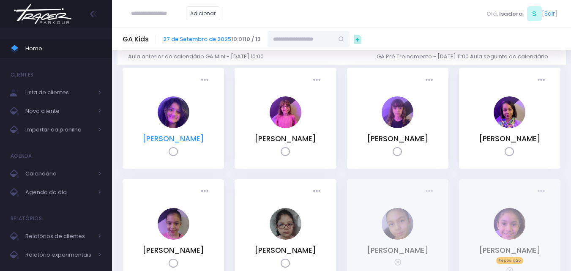
click at [180, 143] on link "[PERSON_NAME]" at bounding box center [173, 139] width 62 height 10
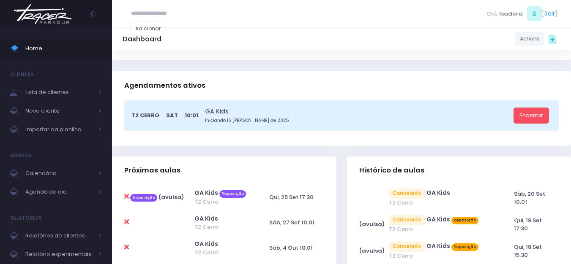
scroll to position [169, 0]
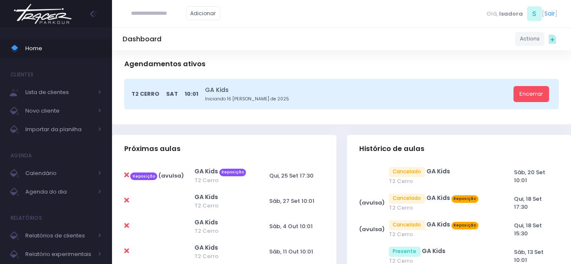
click at [128, 201] on icon at bounding box center [126, 200] width 5 height 7
type input "**********"
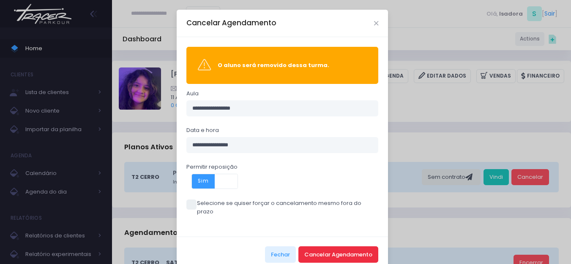
click at [323, 248] on button "Cancelar Agendamento" at bounding box center [338, 255] width 80 height 16
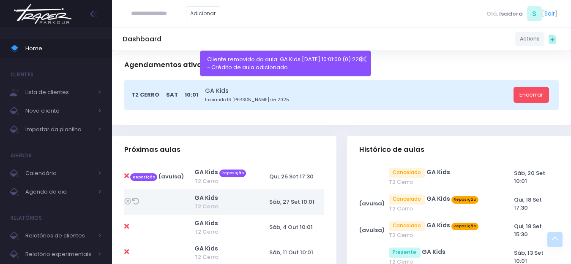
scroll to position [169, 0]
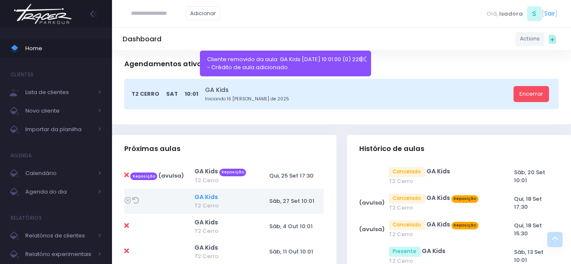
click at [199, 198] on link "GA Kids" at bounding box center [206, 197] width 24 height 8
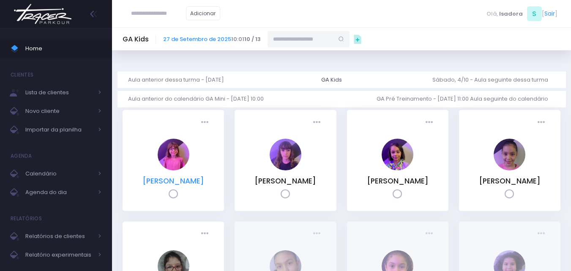
click at [194, 179] on link "[PERSON_NAME]" at bounding box center [173, 181] width 62 height 10
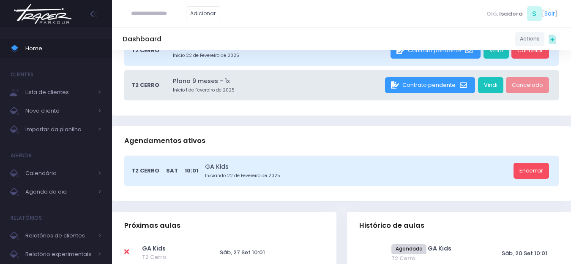
scroll to position [169, 0]
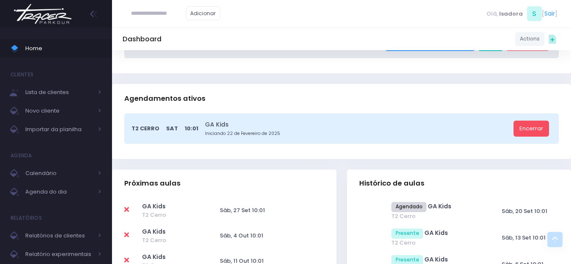
click at [125, 212] on icon at bounding box center [126, 210] width 5 height 7
type input "**********"
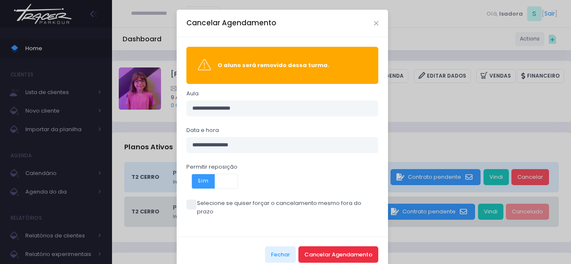
click at [321, 247] on button "Cancelar Agendamento" at bounding box center [338, 255] width 80 height 16
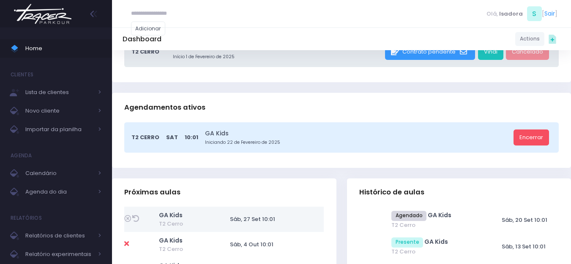
scroll to position [211, 0]
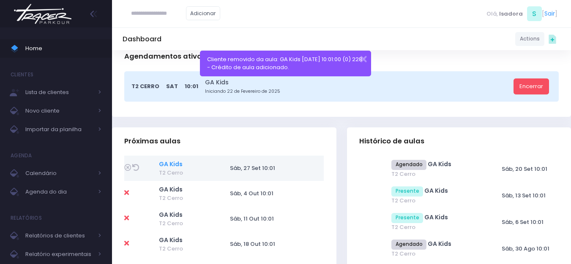
click at [166, 166] on link "GA Kids" at bounding box center [171, 164] width 24 height 8
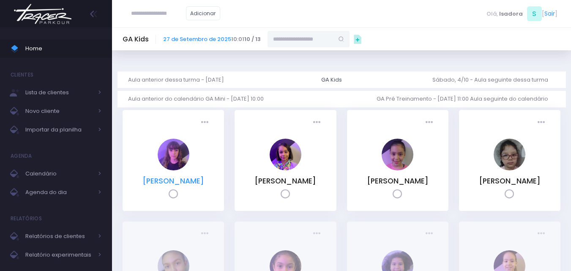
click at [183, 179] on link "[PERSON_NAME]" at bounding box center [173, 181] width 62 height 10
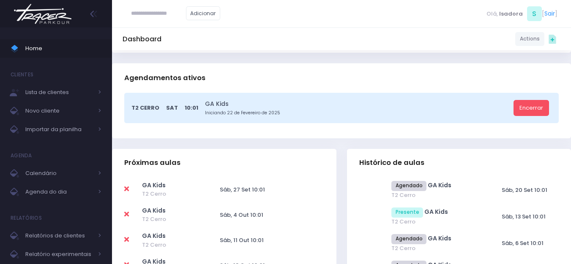
scroll to position [169, 0]
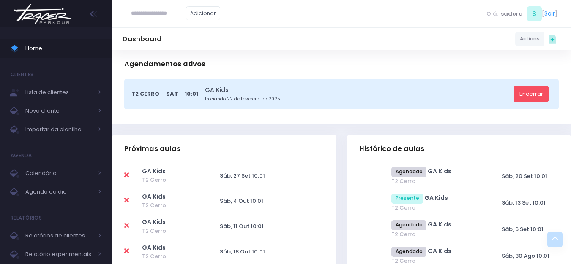
click at [126, 178] on icon at bounding box center [126, 175] width 5 height 7
type input "**********"
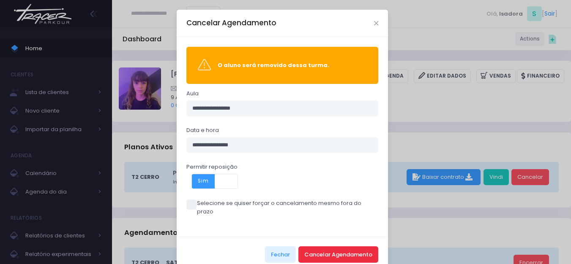
click at [343, 247] on button "Cancelar Agendamento" at bounding box center [338, 255] width 80 height 16
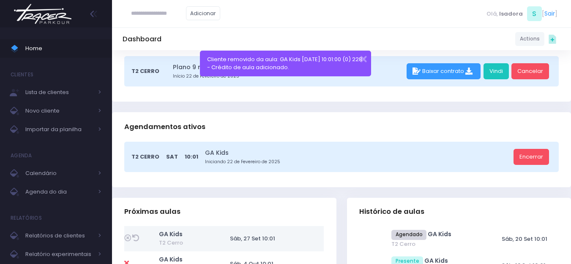
scroll to position [127, 0]
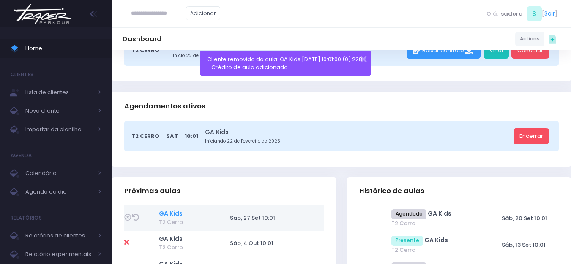
click at [170, 212] on link "GA Kids" at bounding box center [171, 214] width 24 height 8
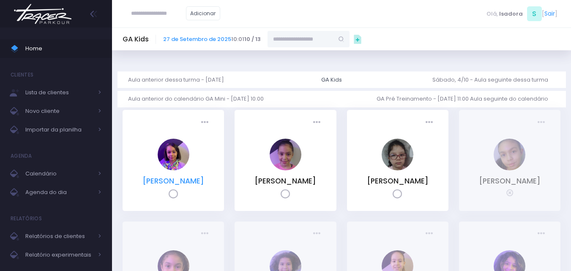
click at [200, 180] on link "[PERSON_NAME]" at bounding box center [173, 181] width 62 height 10
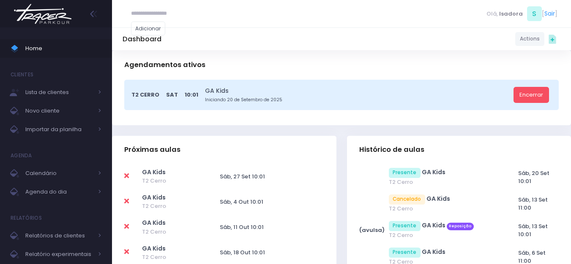
scroll to position [169, 0]
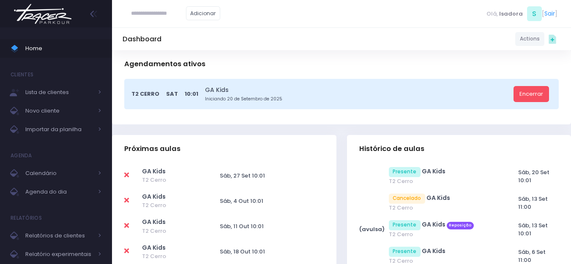
click at [126, 177] on icon at bounding box center [126, 175] width 5 height 7
type input "**********"
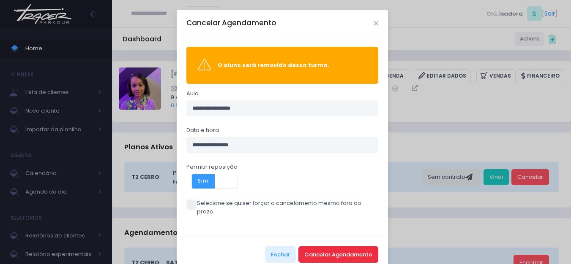
drag, startPoint x: 356, startPoint y: 242, endPoint x: 349, endPoint y: 238, distance: 8.0
click at [353, 247] on button "Cancelar Agendamento" at bounding box center [338, 255] width 80 height 16
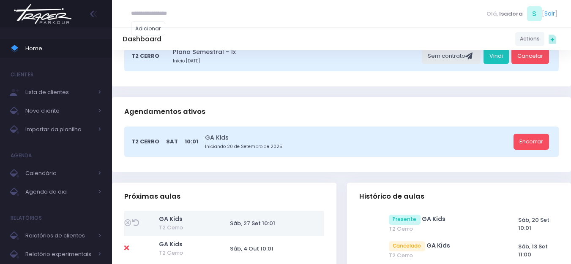
scroll to position [169, 0]
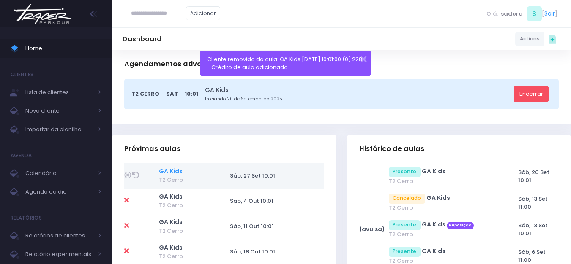
click at [177, 169] on link "GA Kids" at bounding box center [171, 171] width 24 height 8
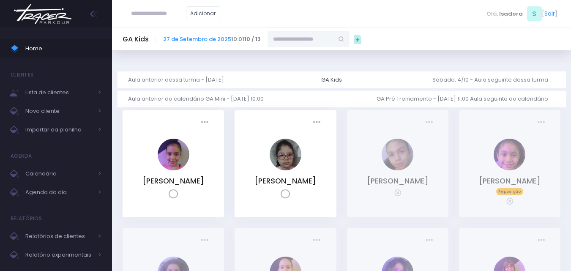
click at [190, 186] on div "[PERSON_NAME]" at bounding box center [173, 180] width 77 height 11
click at [196, 183] on link "Manoella Couto Kersten" at bounding box center [173, 181] width 62 height 10
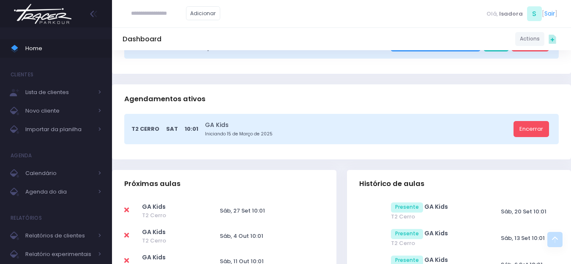
scroll to position [169, 0]
click at [127, 212] on icon at bounding box center [126, 210] width 5 height 7
type input "**********"
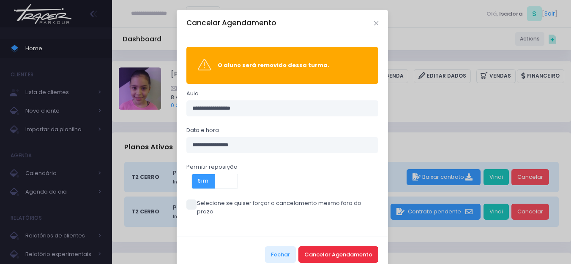
click at [345, 247] on button "Cancelar Agendamento" at bounding box center [338, 255] width 80 height 16
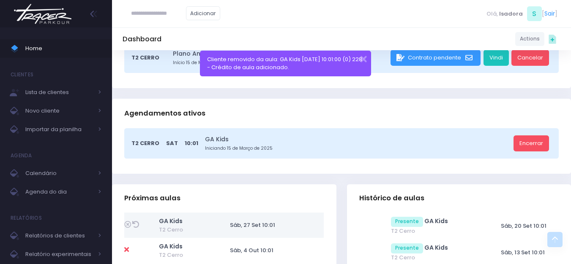
scroll to position [169, 0]
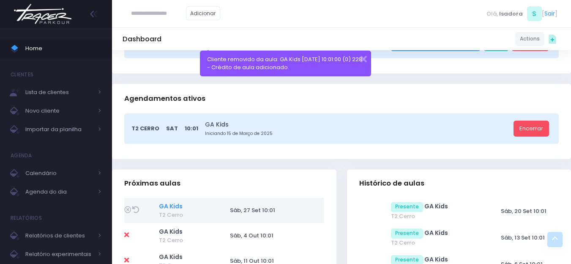
click at [180, 210] on link "GA Kids" at bounding box center [171, 206] width 24 height 8
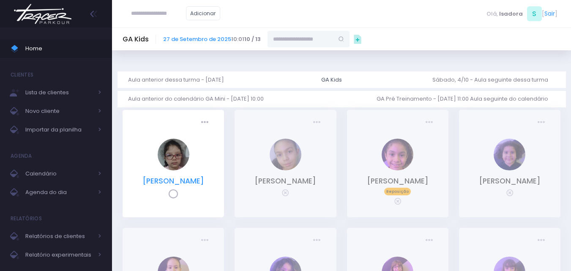
click at [187, 186] on link "[PERSON_NAME]" at bounding box center [173, 181] width 62 height 10
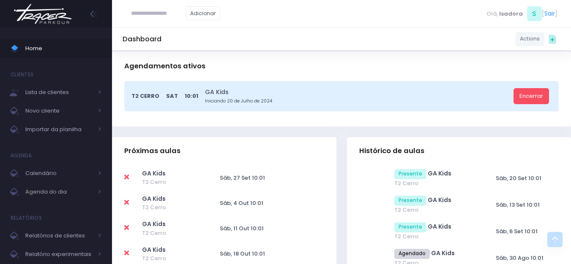
scroll to position [169, 0]
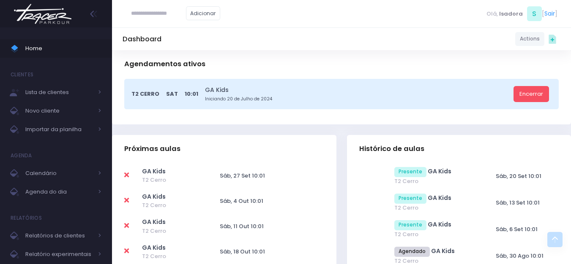
click at [125, 174] on icon at bounding box center [126, 175] width 5 height 7
type input "**********"
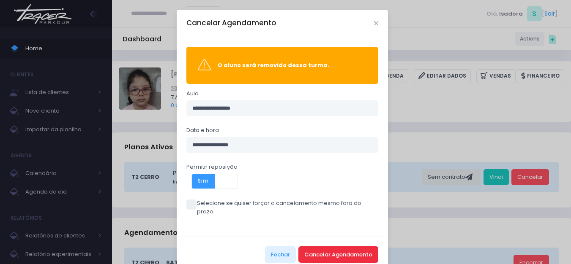
click at [313, 247] on button "Cancelar Agendamento" at bounding box center [338, 255] width 80 height 16
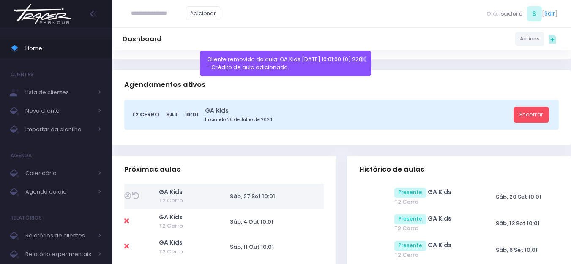
scroll to position [169, 0]
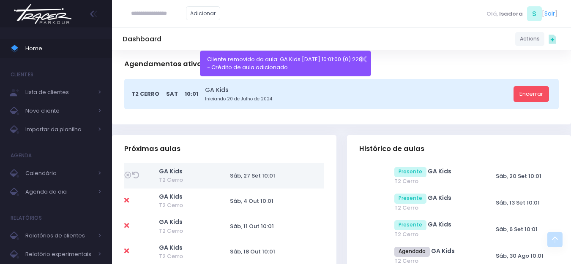
click at [60, 19] on img at bounding box center [43, 14] width 64 height 30
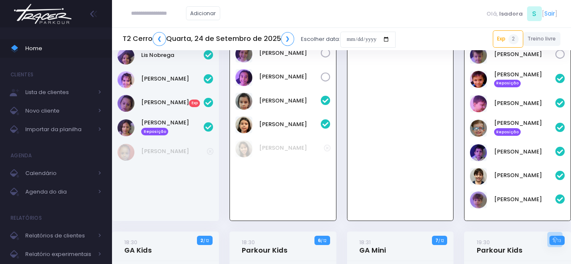
scroll to position [313, 0]
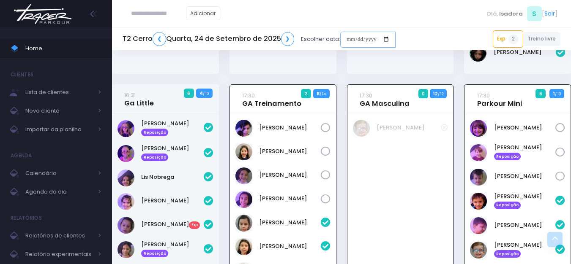
click at [341, 38] on input "date" at bounding box center [367, 40] width 55 height 16
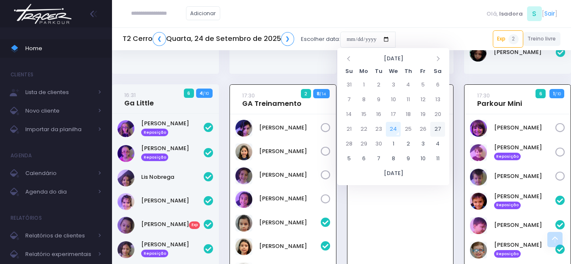
click at [439, 128] on td "27" at bounding box center [437, 129] width 15 height 15
type input "**********"
click at [431, 30] on div "**********" at bounding box center [341, 39] width 459 height 19
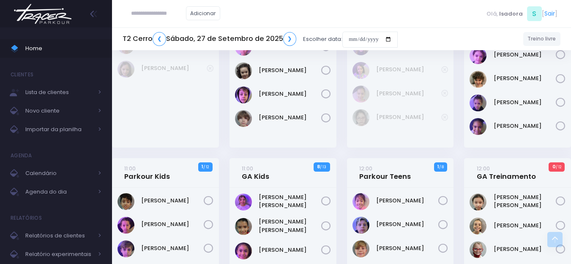
scroll to position [507, 0]
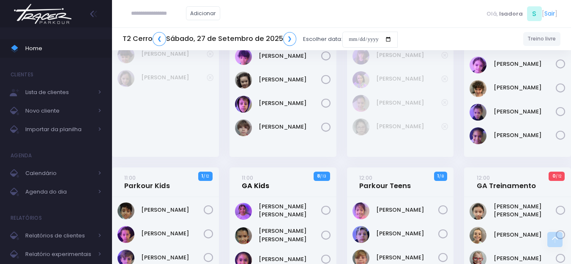
click at [264, 174] on link "11:00 GA Kids" at bounding box center [255, 182] width 27 height 17
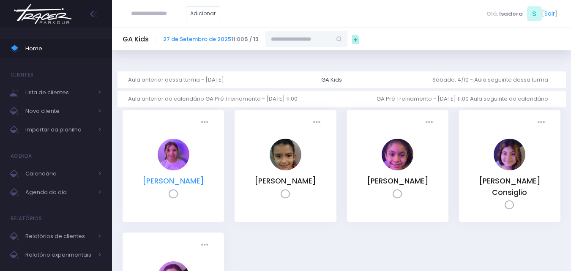
click at [177, 180] on link "[PERSON_NAME] [PERSON_NAME]" at bounding box center [173, 181] width 62 height 10
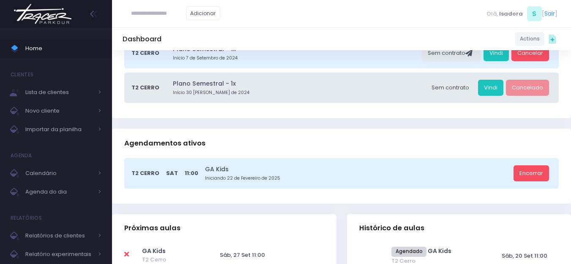
scroll to position [169, 0]
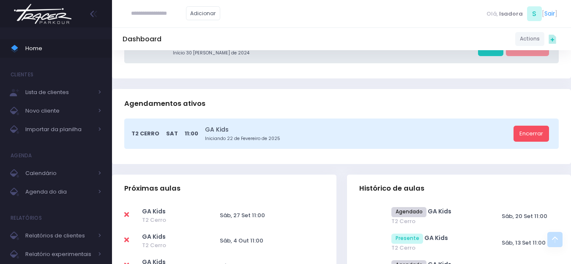
click at [128, 212] on icon at bounding box center [126, 215] width 5 height 7
type input "**********"
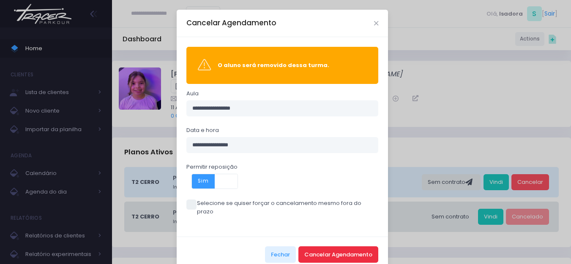
click at [360, 247] on button "Cancelar Agendamento" at bounding box center [338, 255] width 80 height 16
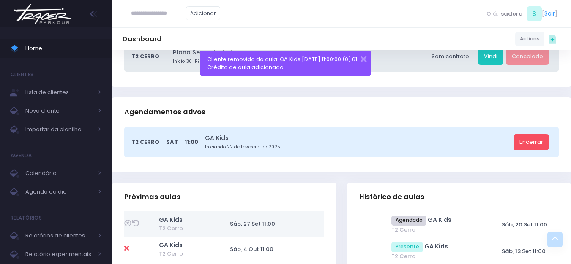
scroll to position [169, 0]
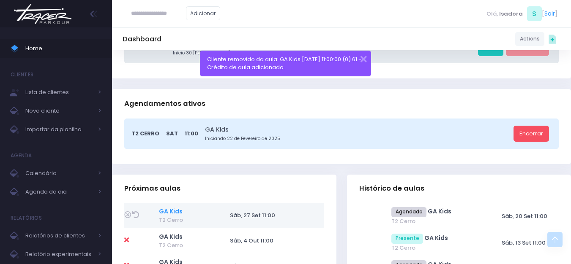
click at [171, 207] on link "GA Kids" at bounding box center [171, 211] width 24 height 8
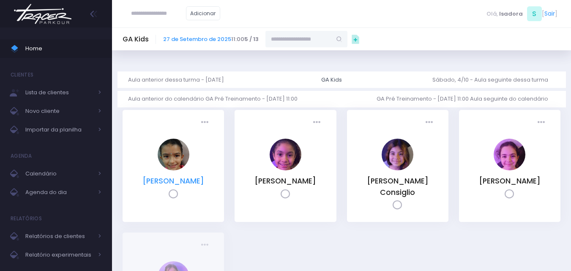
click at [174, 184] on link "[PERSON_NAME]" at bounding box center [173, 181] width 62 height 10
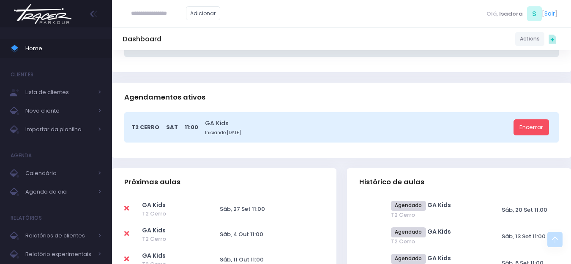
scroll to position [254, 0]
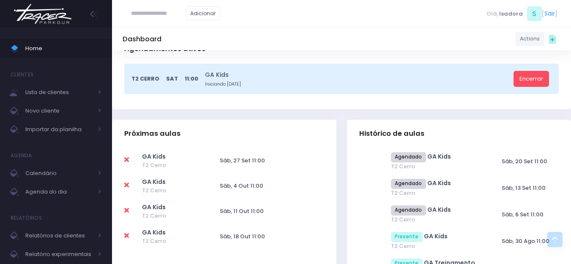
click at [127, 160] on icon at bounding box center [126, 160] width 5 height 7
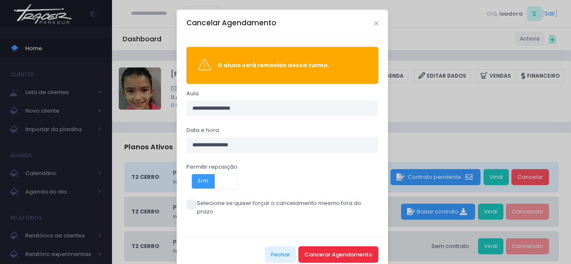
click at [365, 248] on button "Cancelar Agendamento" at bounding box center [338, 255] width 80 height 16
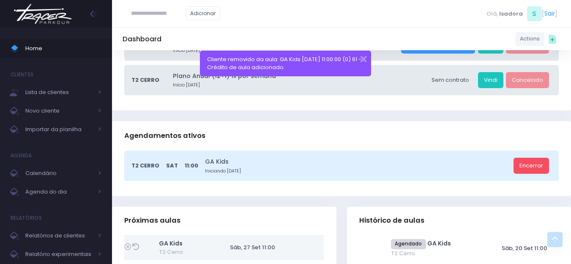
scroll to position [169, 0]
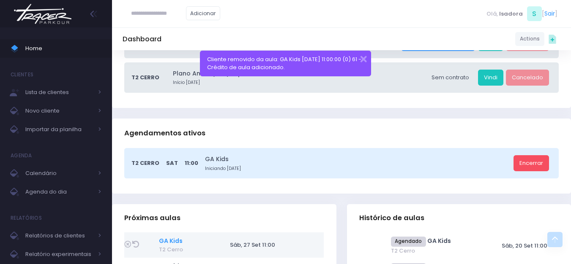
click at [178, 239] on link "GA Kids" at bounding box center [171, 241] width 24 height 8
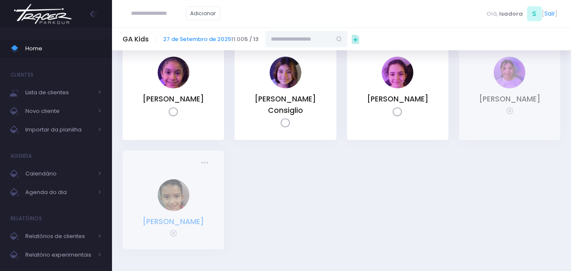
scroll to position [85, 0]
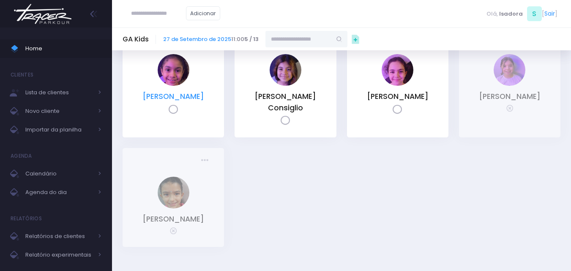
click at [194, 98] on link "[PERSON_NAME]" at bounding box center [173, 96] width 62 height 10
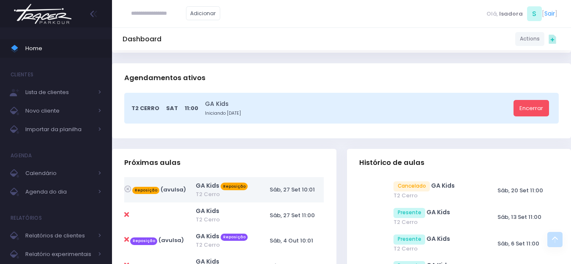
scroll to position [296, 0]
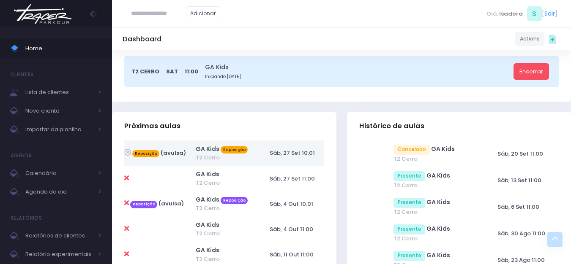
click at [125, 179] on icon at bounding box center [126, 178] width 5 height 7
type input "**********"
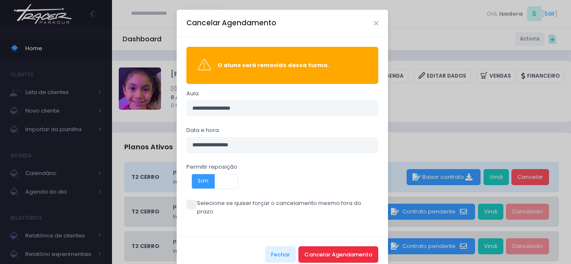
click at [348, 248] on button "Cancelar Agendamento" at bounding box center [338, 255] width 80 height 16
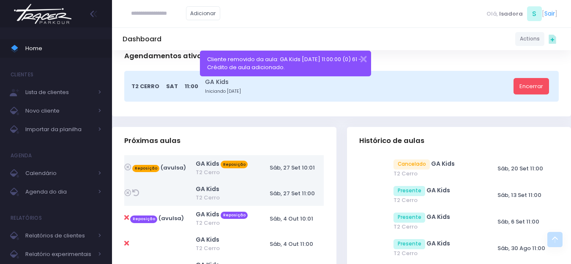
scroll to position [296, 0]
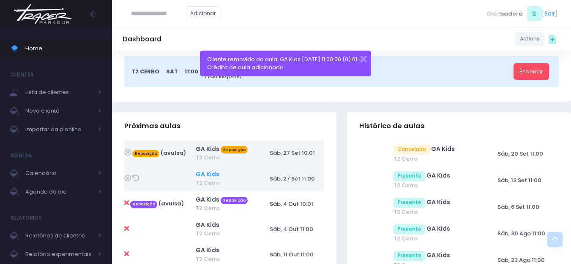
click at [205, 176] on link "GA Kids" at bounding box center [208, 174] width 24 height 8
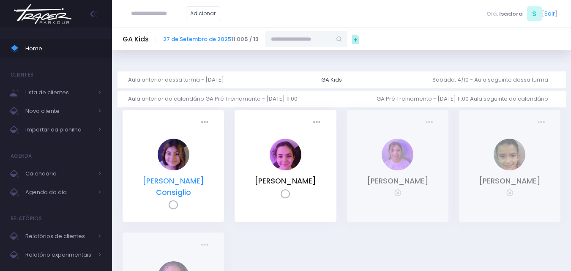
click at [186, 183] on link "[PERSON_NAME] Consiglio" at bounding box center [173, 186] width 62 height 21
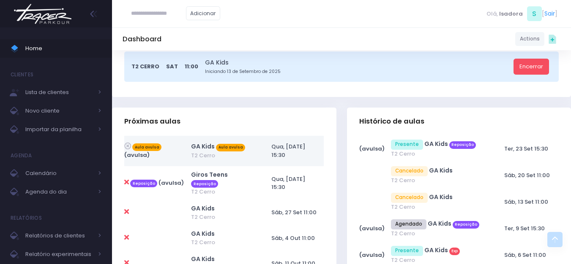
scroll to position [211, 0]
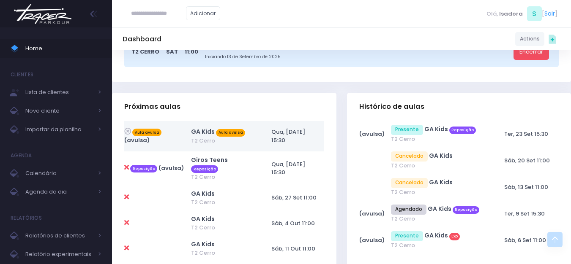
click at [125, 194] on icon at bounding box center [126, 197] width 5 height 7
type input "**********"
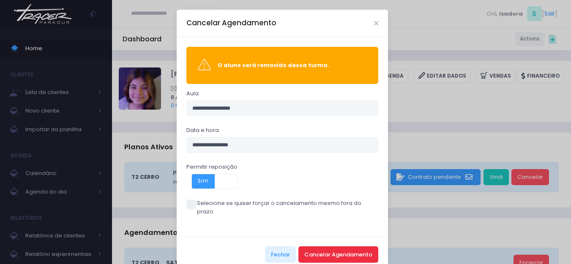
click at [323, 247] on button "Cancelar Agendamento" at bounding box center [338, 255] width 80 height 16
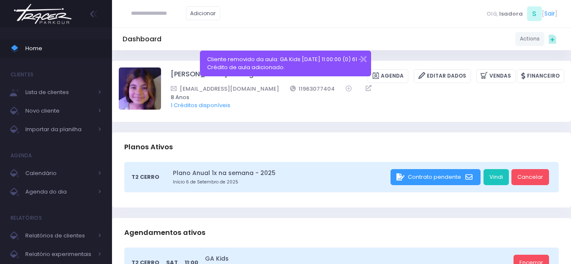
scroll to position [211, 0]
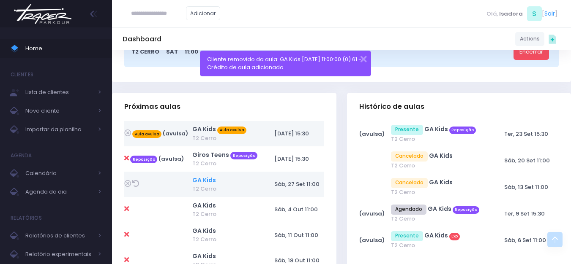
click at [202, 183] on link "GA Kids" at bounding box center [204, 180] width 24 height 8
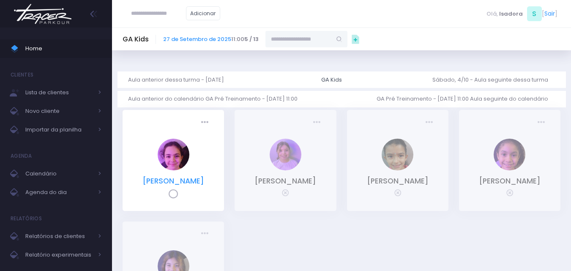
click at [182, 182] on link "[PERSON_NAME]" at bounding box center [173, 181] width 62 height 10
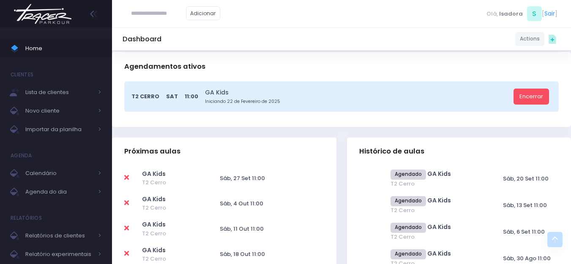
scroll to position [169, 0]
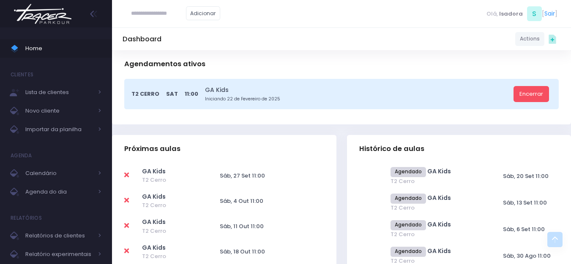
click at [125, 176] on icon at bounding box center [126, 175] width 5 height 7
type input "**********"
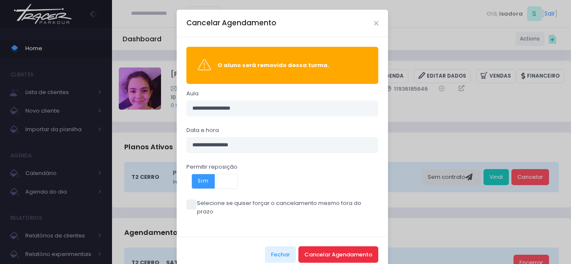
click at [314, 247] on button "Cancelar Agendamento" at bounding box center [338, 255] width 80 height 16
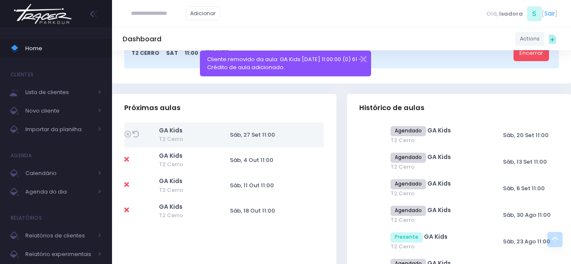
scroll to position [211, 0]
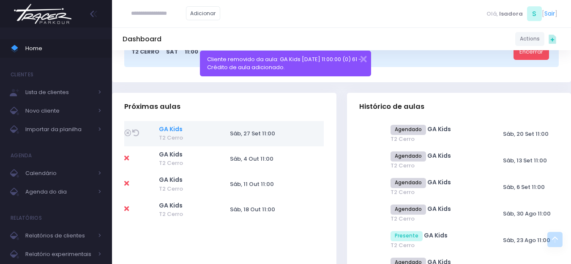
click at [175, 127] on link "GA Kids" at bounding box center [171, 129] width 24 height 8
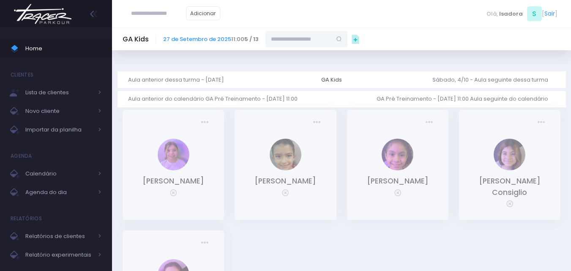
click at [39, 14] on img at bounding box center [43, 14] width 64 height 30
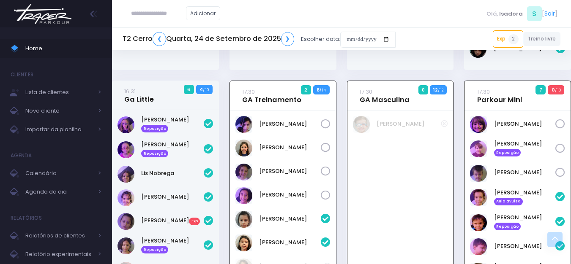
scroll to position [313, 0]
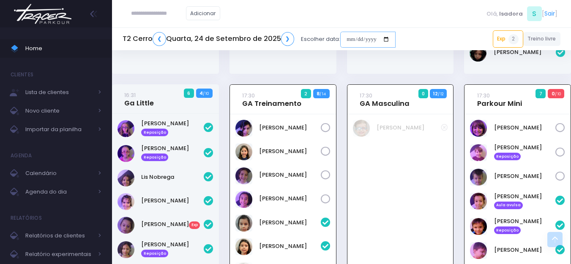
click at [357, 40] on input "date" at bounding box center [367, 40] width 55 height 16
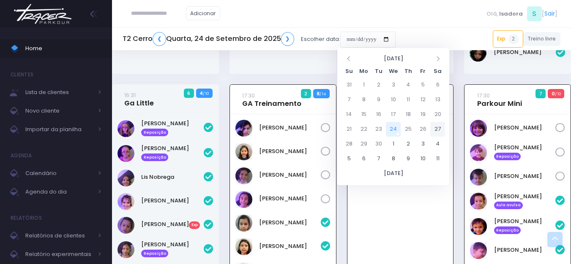
click at [435, 126] on td "27" at bounding box center [437, 129] width 15 height 15
type input "**********"
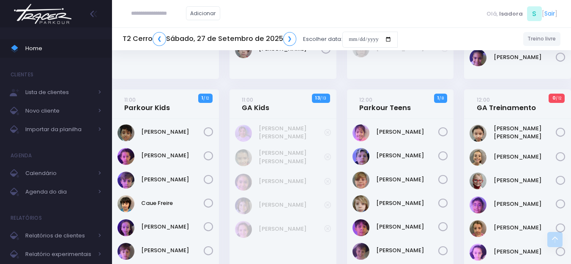
scroll to position [592, 0]
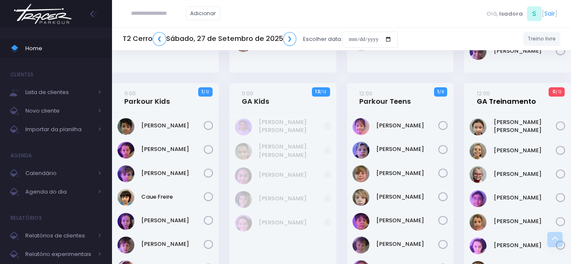
click at [518, 92] on link "12:00 GA Treinamento" at bounding box center [506, 97] width 59 height 17
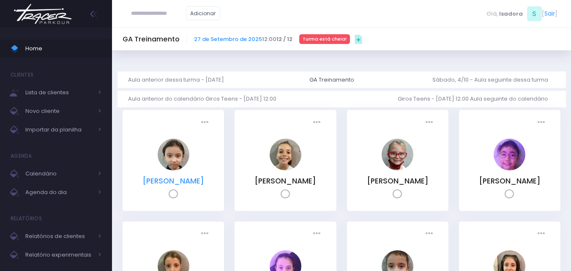
click at [188, 180] on link "Alice de Oliveira Cardozo" at bounding box center [173, 181] width 62 height 10
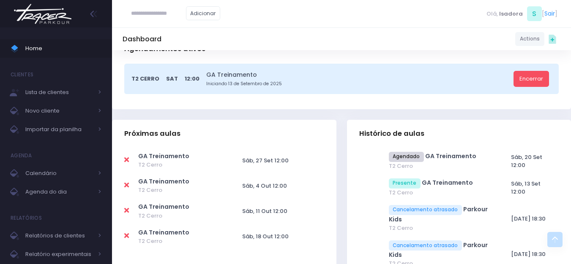
scroll to position [211, 0]
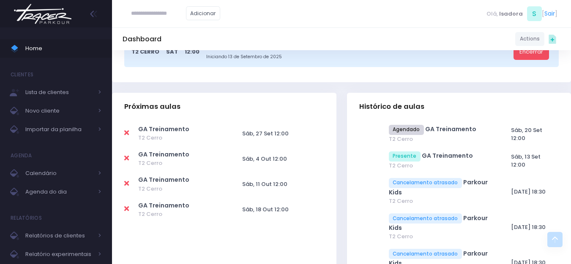
click at [125, 134] on icon at bounding box center [126, 133] width 5 height 7
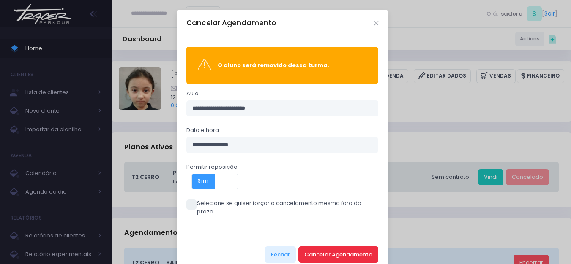
click at [325, 249] on button "Cancelar Agendamento" at bounding box center [338, 255] width 80 height 16
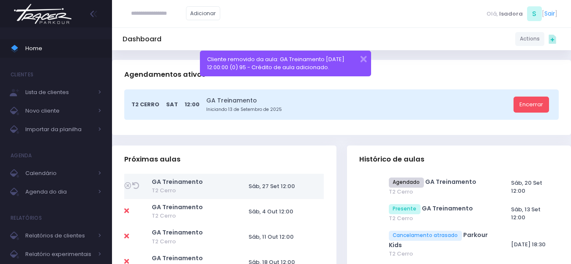
scroll to position [169, 0]
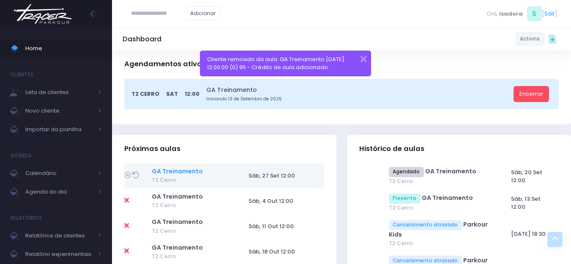
click at [185, 174] on link "GA Treinamento" at bounding box center [177, 171] width 51 height 8
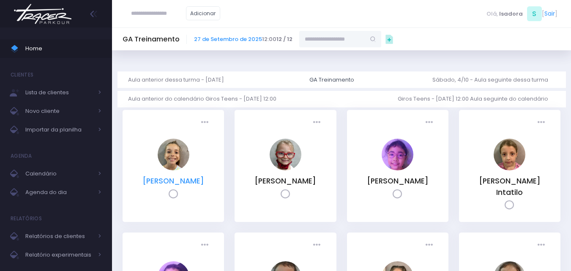
click at [193, 180] on link "[PERSON_NAME]" at bounding box center [173, 181] width 62 height 10
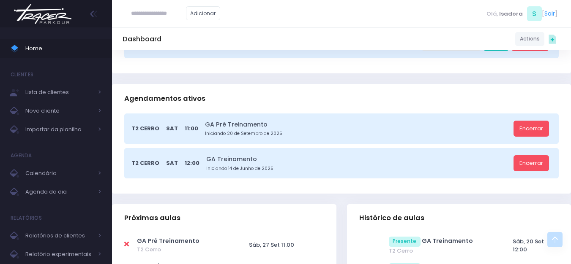
scroll to position [211, 0]
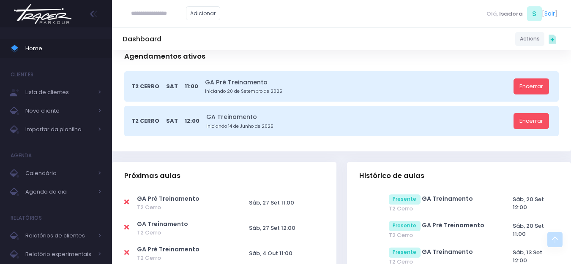
click at [127, 203] on icon at bounding box center [126, 202] width 5 height 7
type input "**********"
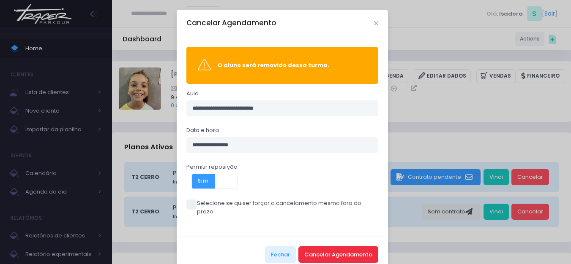
click at [340, 250] on button "Cancelar Agendamento" at bounding box center [338, 255] width 80 height 16
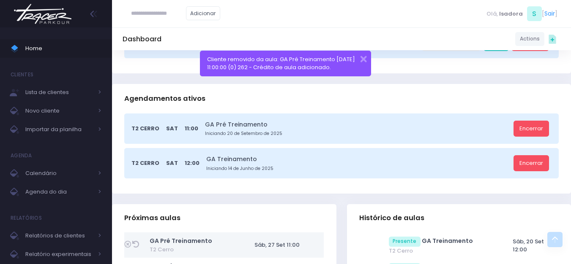
scroll to position [211, 0]
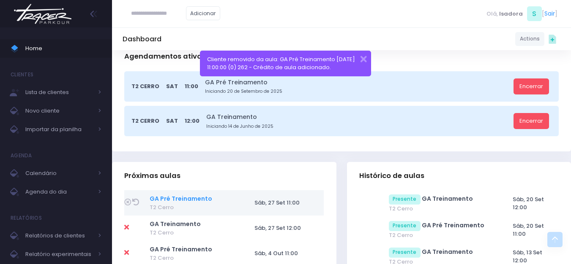
click at [198, 198] on link "GA Pré Treinamento" at bounding box center [181, 199] width 63 height 8
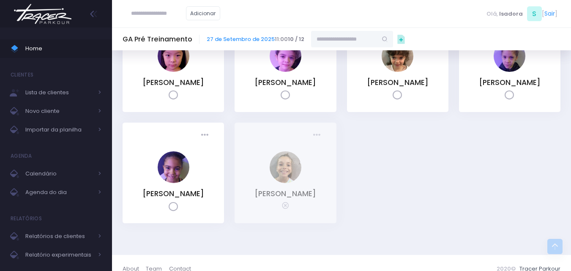
scroll to position [244, 0]
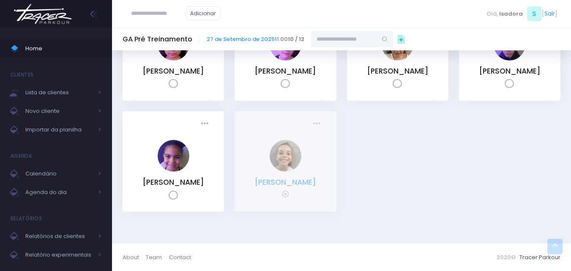
click at [303, 182] on link "[PERSON_NAME]" at bounding box center [285, 182] width 62 height 10
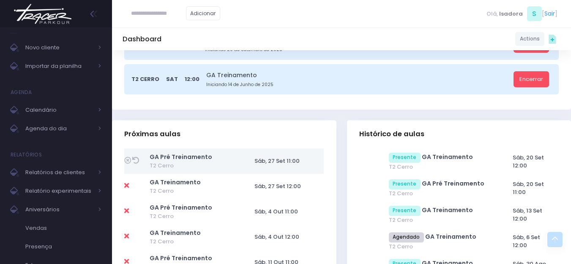
scroll to position [254, 0]
click at [128, 184] on icon at bounding box center [126, 185] width 5 height 7
type input "**********"
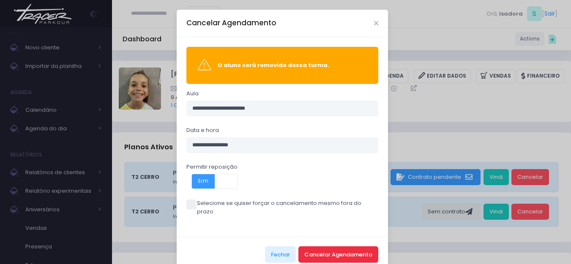
click at [316, 247] on button "Cancelar Agendamento" at bounding box center [338, 255] width 80 height 16
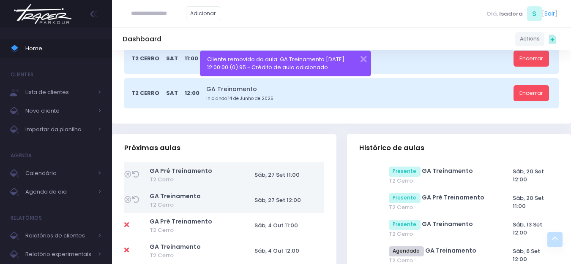
scroll to position [254, 0]
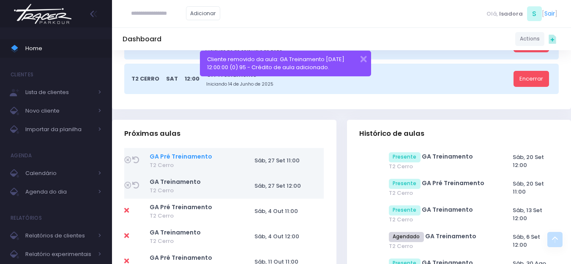
click at [191, 159] on link "GA Pré Treinamento" at bounding box center [181, 157] width 63 height 8
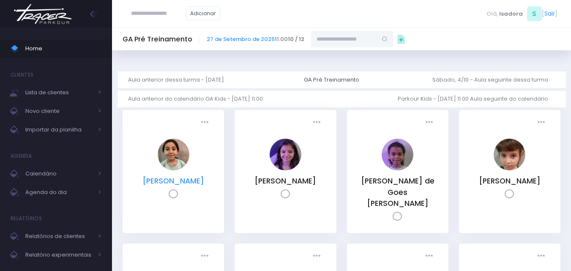
click at [171, 180] on link "[PERSON_NAME] [PERSON_NAME]" at bounding box center [173, 181] width 62 height 10
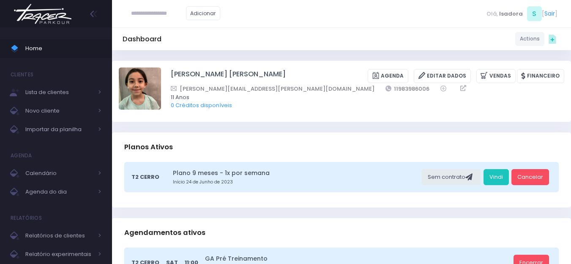
scroll to position [211, 0]
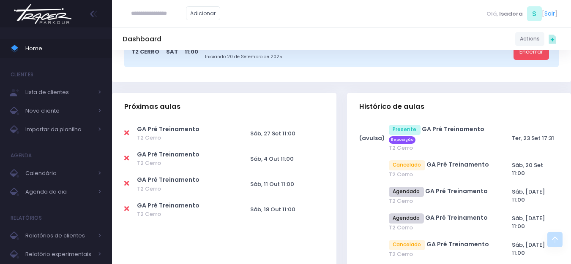
click at [126, 134] on icon at bounding box center [126, 133] width 5 height 7
type input "**********"
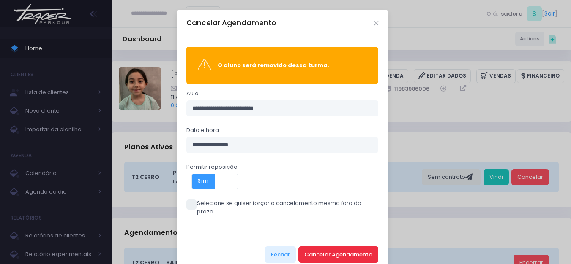
click at [355, 247] on button "Cancelar Agendamento" at bounding box center [338, 255] width 80 height 16
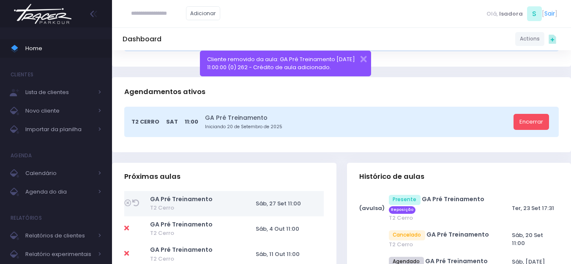
scroll to position [169, 0]
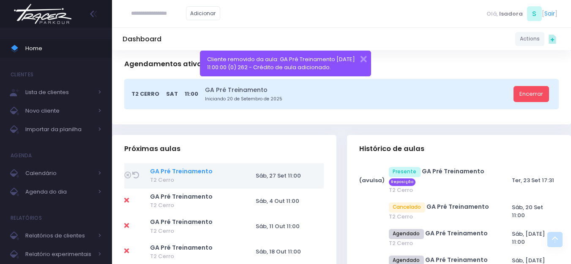
click at [196, 172] on link "GA Pré Treinamento" at bounding box center [181, 171] width 63 height 8
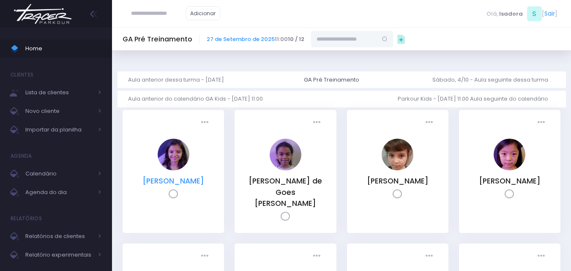
click at [197, 183] on link "[PERSON_NAME]" at bounding box center [173, 181] width 62 height 10
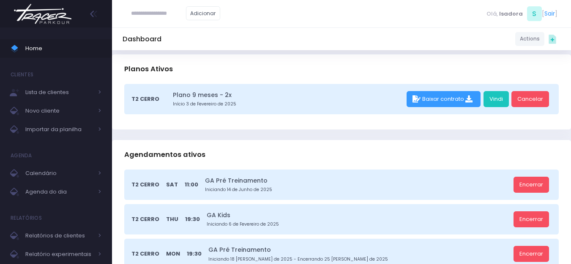
scroll to position [211, 0]
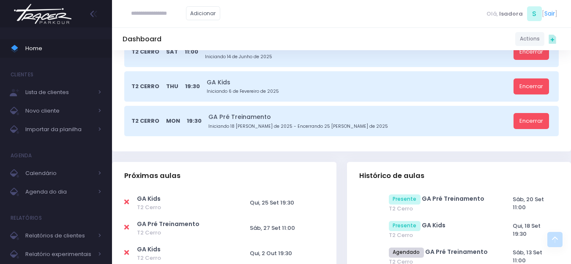
click at [128, 229] on icon at bounding box center [126, 227] width 5 height 7
type input "**********"
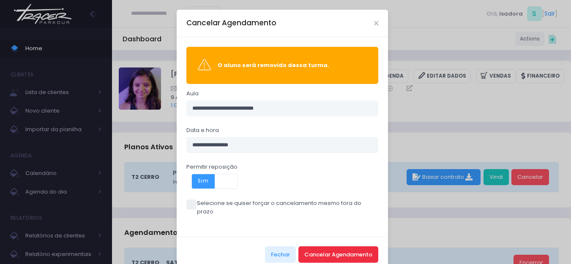
click at [301, 247] on button "Cancelar Agendamento" at bounding box center [338, 255] width 80 height 16
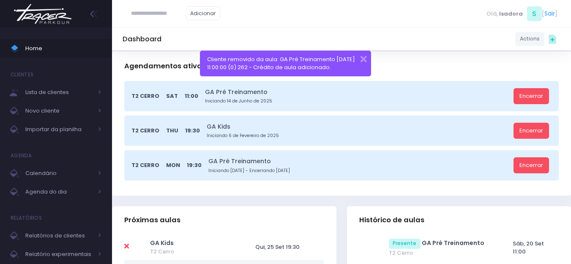
scroll to position [254, 0]
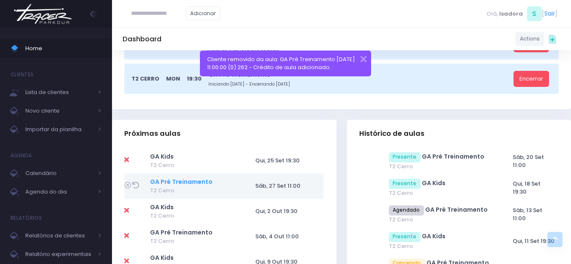
click at [202, 182] on link "GA Pré Treinamento" at bounding box center [181, 182] width 63 height 8
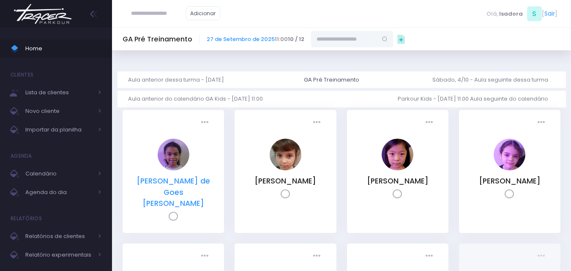
click at [183, 183] on link "[PERSON_NAME] de Goes [PERSON_NAME]" at bounding box center [173, 192] width 74 height 33
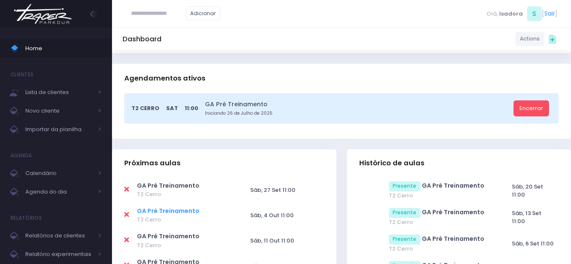
scroll to position [169, 0]
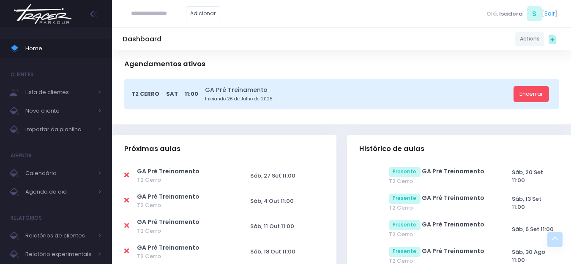
click at [127, 176] on icon at bounding box center [126, 175] width 5 height 7
type input "**********"
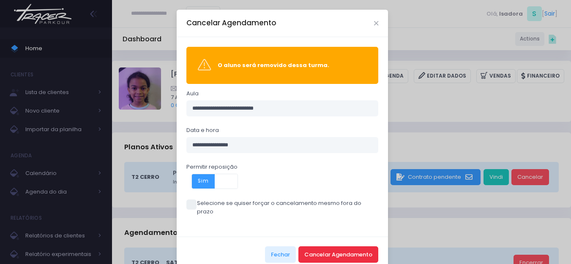
click at [338, 247] on button "Cancelar Agendamento" at bounding box center [338, 255] width 80 height 16
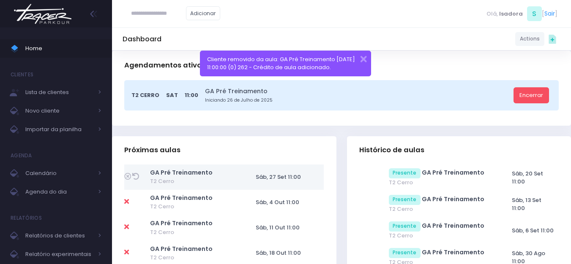
scroll to position [211, 0]
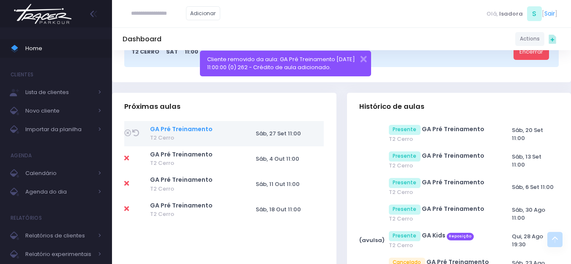
click at [204, 128] on link "GA Pré Treinamento" at bounding box center [181, 129] width 63 height 8
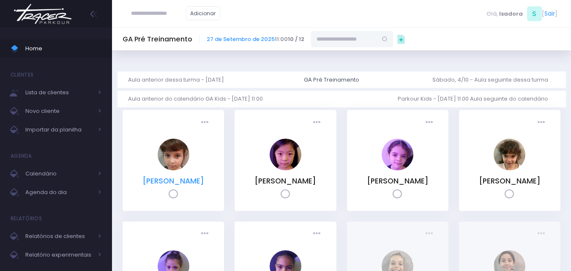
click at [193, 186] on link "[PERSON_NAME]" at bounding box center [173, 181] width 62 height 10
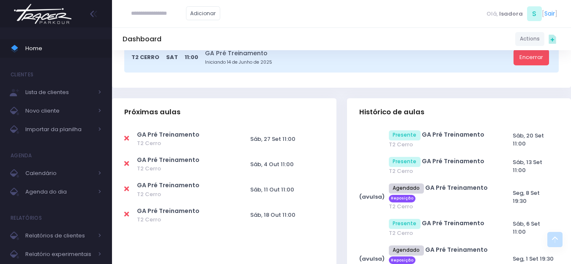
scroll to position [211, 0]
click at [125, 140] on icon at bounding box center [126, 138] width 5 height 7
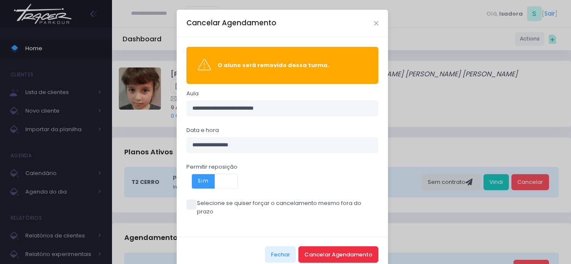
click at [362, 247] on button "Cancelar Agendamento" at bounding box center [338, 255] width 80 height 16
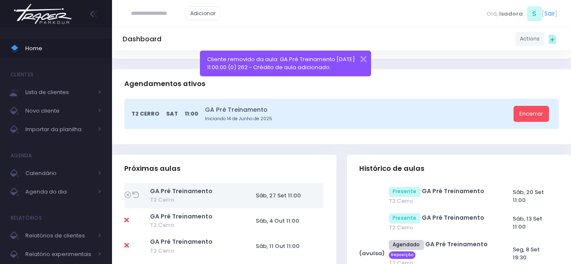
scroll to position [169, 0]
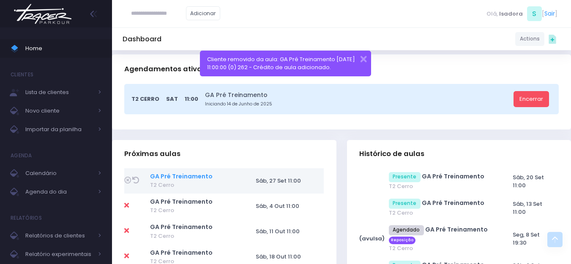
click at [178, 174] on link "GA Pré Treinamento" at bounding box center [181, 176] width 63 height 8
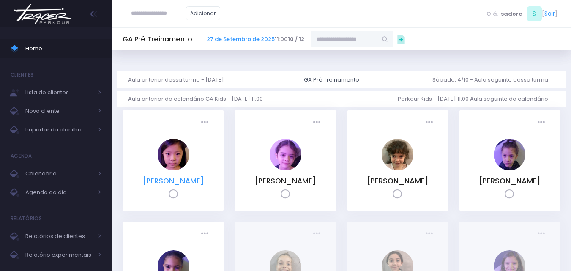
click at [191, 180] on link "[PERSON_NAME]" at bounding box center [173, 181] width 62 height 10
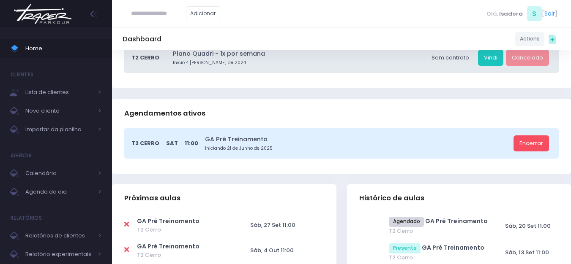
scroll to position [169, 0]
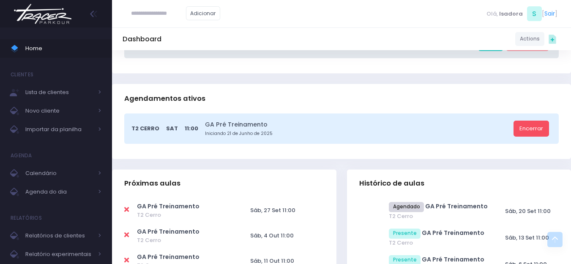
click at [124, 213] on icon at bounding box center [126, 210] width 5 height 7
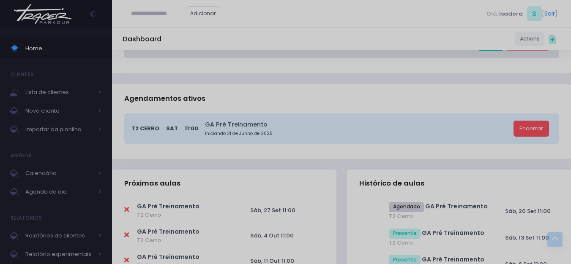
type input "**********"
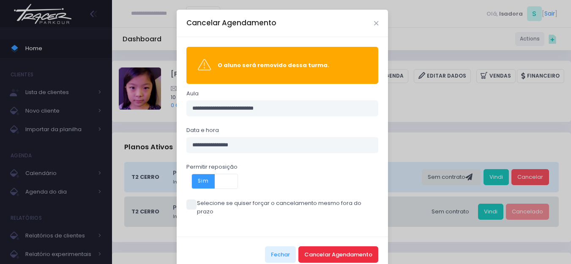
click at [310, 247] on button "Cancelar Agendamento" at bounding box center [338, 255] width 80 height 16
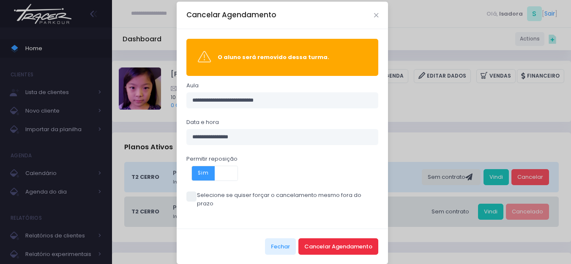
scroll to position [10, 0]
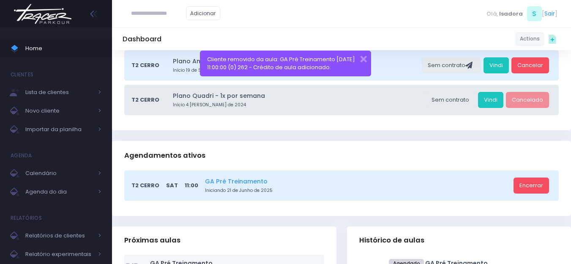
scroll to position [127, 0]
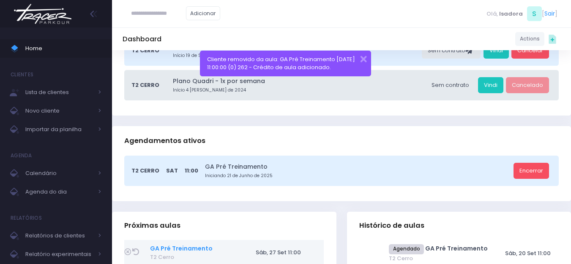
click at [206, 248] on link "GA Pré Treinamento" at bounding box center [181, 249] width 63 height 8
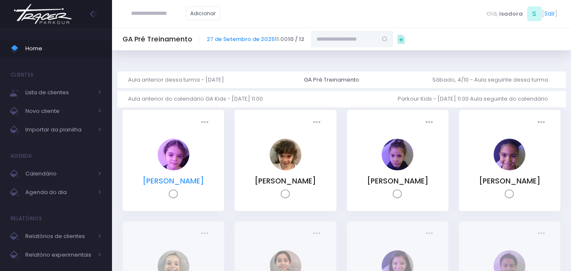
click at [179, 180] on link "[PERSON_NAME]" at bounding box center [173, 181] width 62 height 10
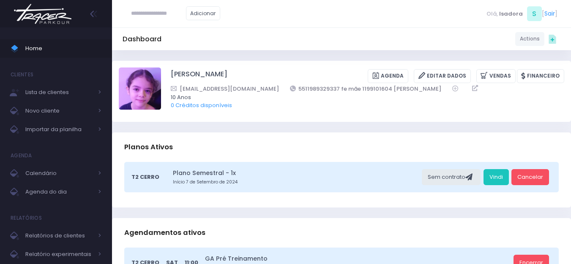
scroll to position [211, 0]
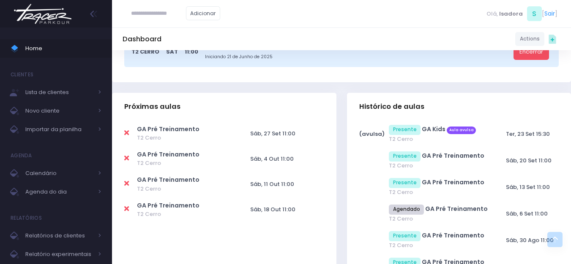
click at [128, 134] on icon at bounding box center [126, 133] width 5 height 7
type input "**********"
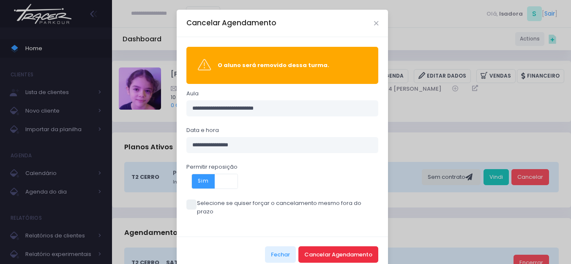
click at [359, 247] on button "Cancelar Agendamento" at bounding box center [338, 255] width 80 height 16
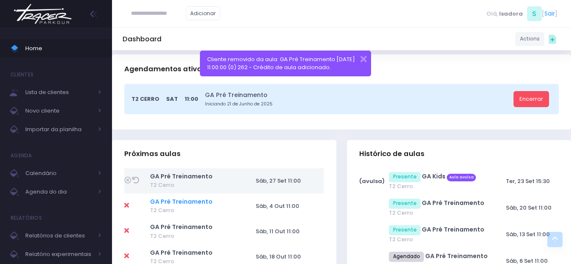
scroll to position [169, 0]
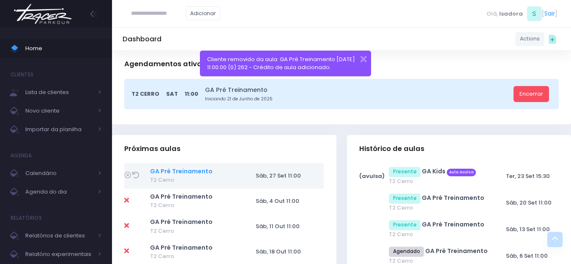
click at [194, 170] on link "GA Pré Treinamento" at bounding box center [181, 171] width 63 height 8
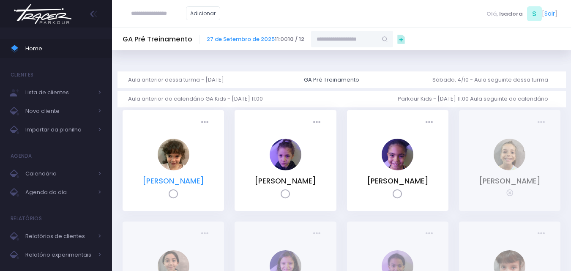
click at [188, 182] on link "Pietra Carvalho Sapata" at bounding box center [173, 181] width 62 height 10
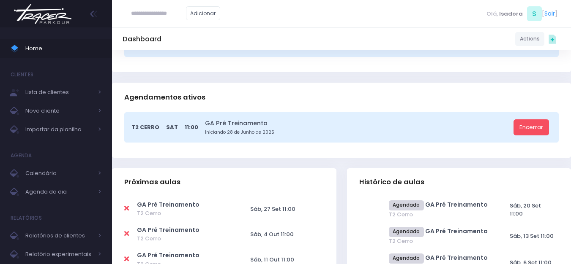
scroll to position [169, 0]
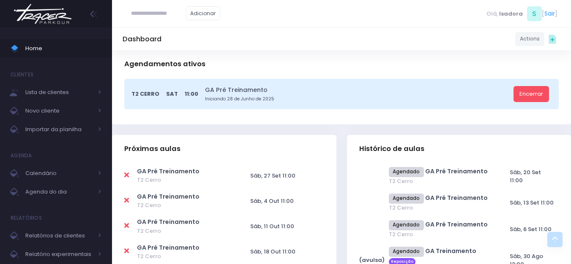
click at [127, 175] on icon at bounding box center [126, 175] width 5 height 7
type input "**********"
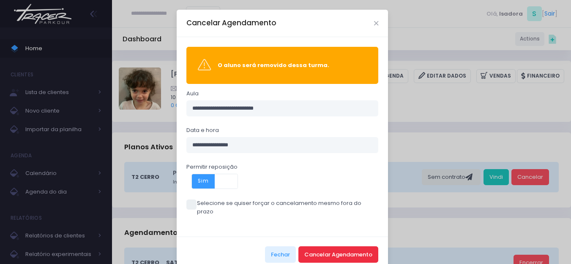
click at [335, 248] on button "Cancelar Agendamento" at bounding box center [338, 255] width 80 height 16
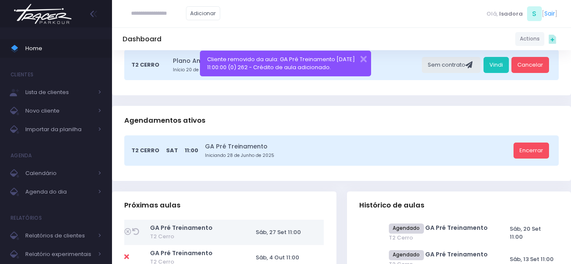
scroll to position [127, 0]
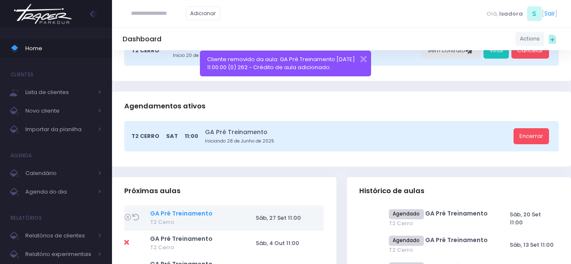
click at [193, 213] on link "GA Pré Treinamento" at bounding box center [181, 214] width 63 height 8
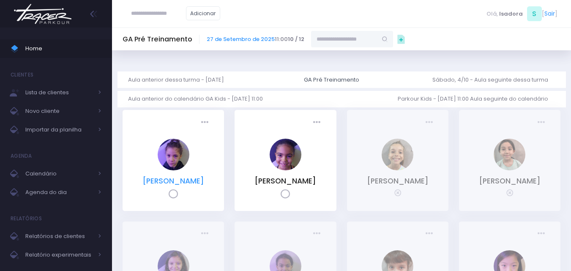
click at [202, 182] on link "[PERSON_NAME]" at bounding box center [173, 181] width 62 height 10
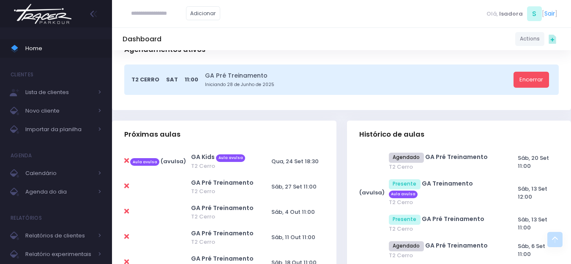
scroll to position [211, 0]
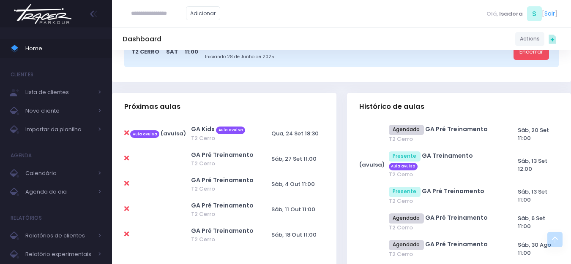
click at [127, 159] on icon at bounding box center [126, 158] width 5 height 7
type input "**********"
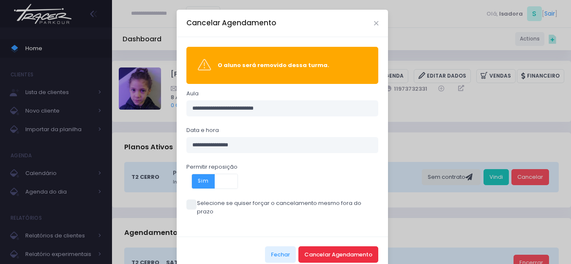
click at [362, 247] on button "Cancelar Agendamento" at bounding box center [338, 255] width 80 height 16
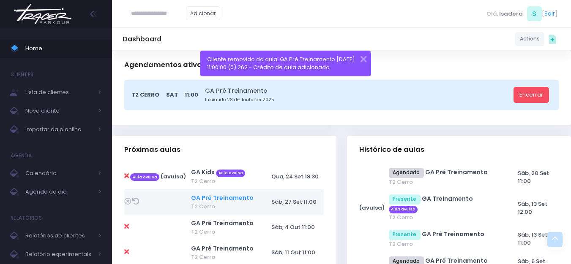
scroll to position [169, 0]
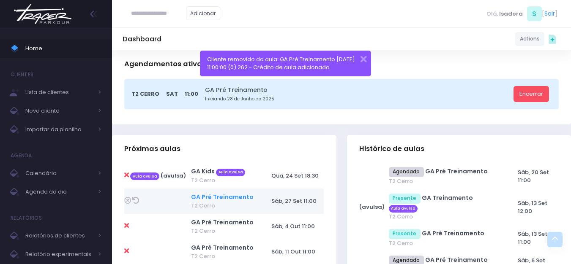
click at [201, 196] on link "GA Pré Treinamento" at bounding box center [222, 197] width 63 height 8
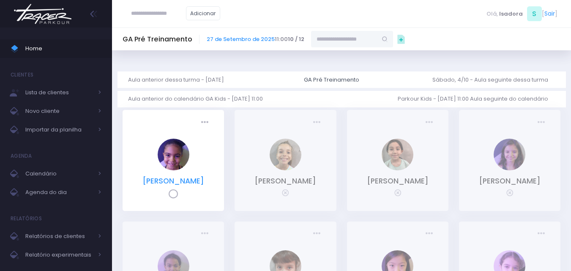
click at [192, 183] on link "[PERSON_NAME]" at bounding box center [173, 181] width 62 height 10
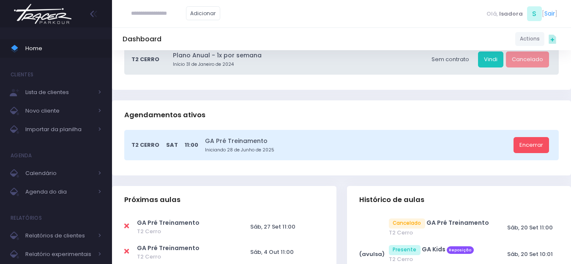
scroll to position [169, 0]
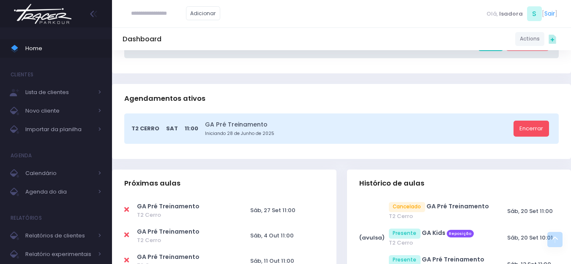
click at [126, 209] on icon at bounding box center [126, 210] width 5 height 7
type input "**********"
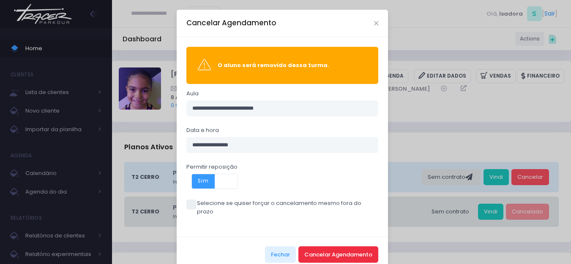
click at [308, 247] on button "Cancelar Agendamento" at bounding box center [338, 255] width 80 height 16
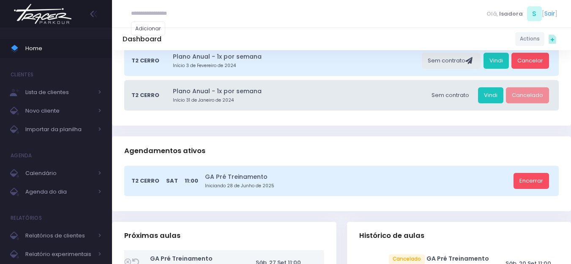
scroll to position [127, 0]
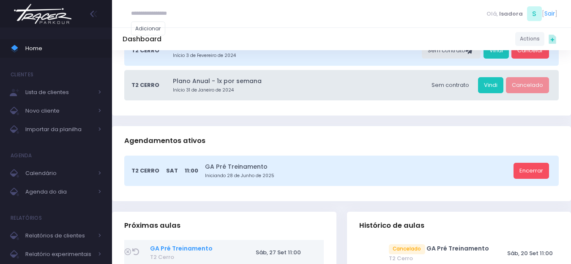
click at [183, 251] on link "GA Pré Treinamento" at bounding box center [181, 249] width 63 height 8
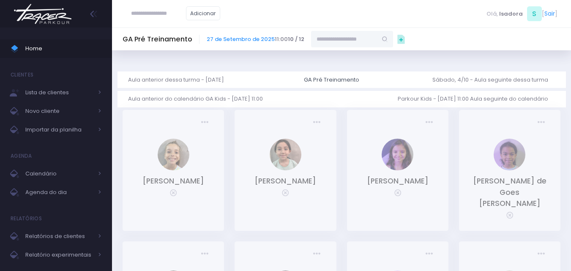
click at [57, 19] on img at bounding box center [43, 14] width 64 height 30
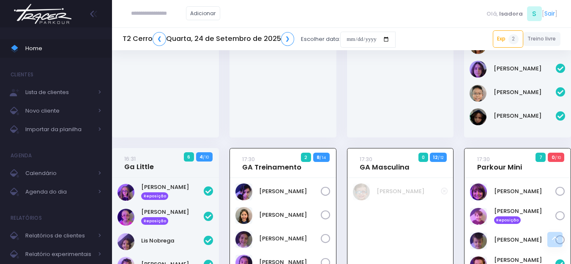
scroll to position [228, 0]
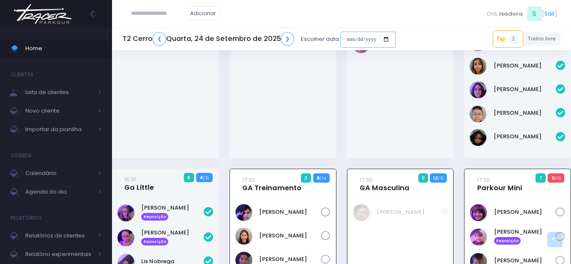
click at [352, 39] on input "date" at bounding box center [367, 40] width 55 height 16
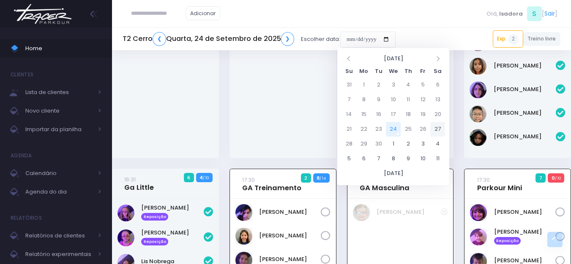
click at [439, 130] on td "27" at bounding box center [437, 129] width 15 height 15
type input "**********"
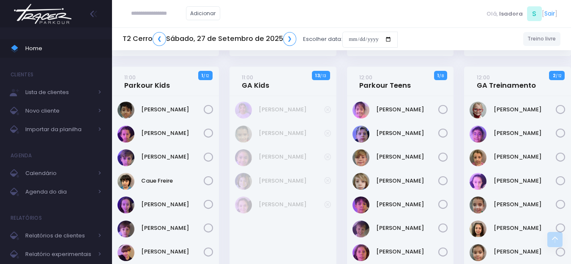
scroll to position [592, 0]
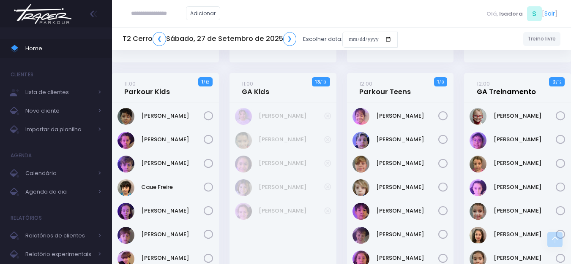
click at [496, 91] on link "12:00 GA Treinamento" at bounding box center [506, 87] width 59 height 17
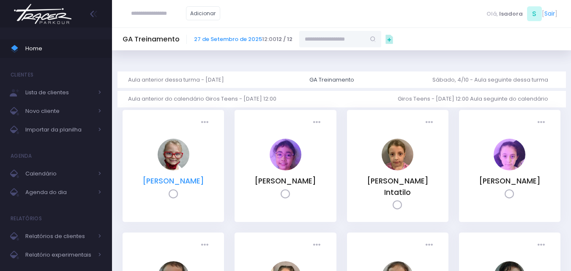
click at [169, 186] on link "[PERSON_NAME]" at bounding box center [173, 181] width 62 height 10
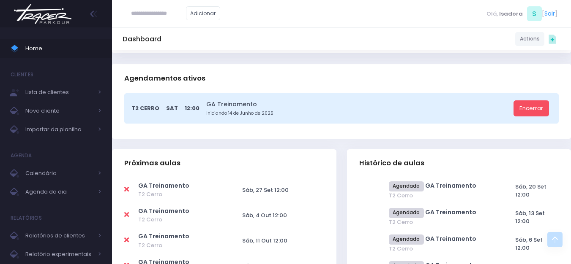
scroll to position [169, 0]
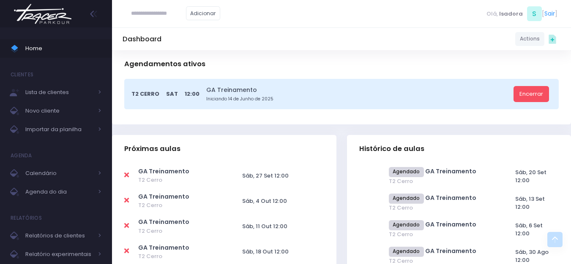
click at [128, 180] on link at bounding box center [126, 176] width 5 height 8
type input "**********"
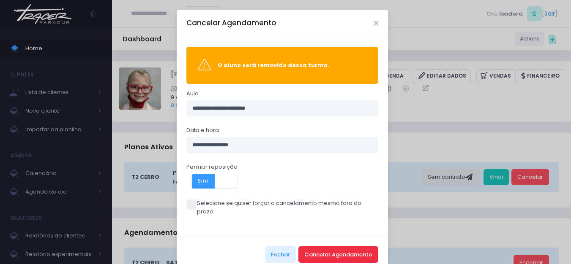
click at [329, 247] on button "Cancelar Agendamento" at bounding box center [338, 255] width 80 height 16
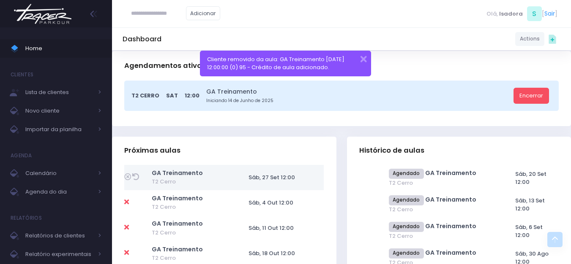
scroll to position [169, 0]
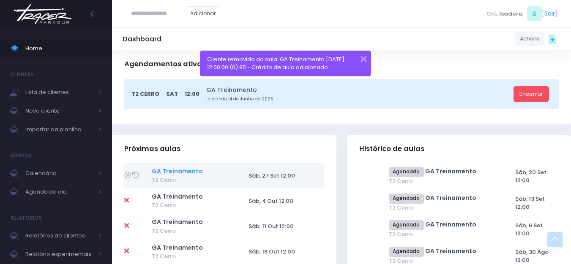
click at [190, 172] on link "GA Treinamento" at bounding box center [177, 171] width 51 height 8
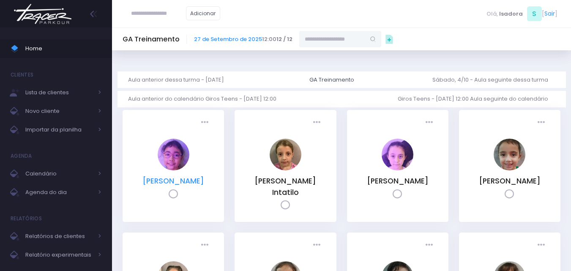
click at [175, 177] on link "[PERSON_NAME]" at bounding box center [173, 181] width 62 height 10
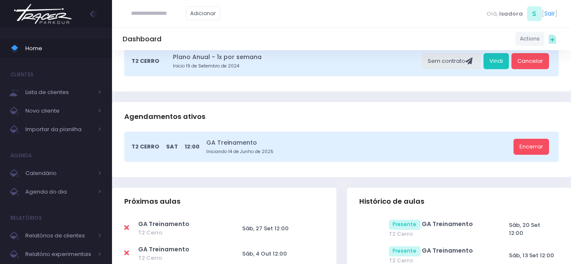
scroll to position [127, 0]
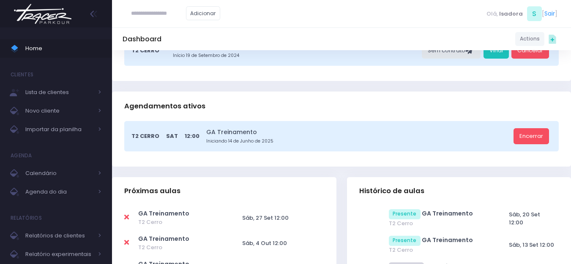
click at [128, 218] on icon at bounding box center [126, 217] width 5 height 7
type input "**********"
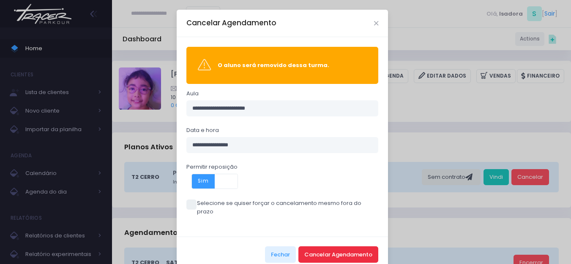
click at [356, 247] on button "Cancelar Agendamento" at bounding box center [338, 255] width 80 height 16
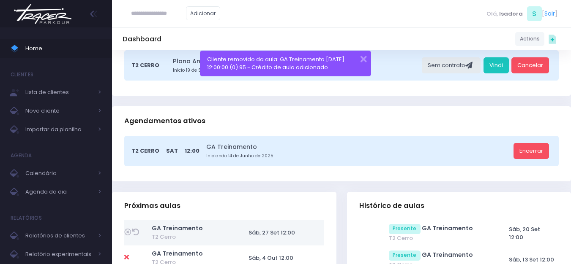
scroll to position [127, 0]
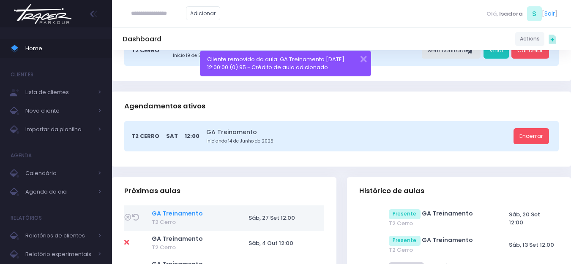
click at [176, 213] on link "GA Treinamento" at bounding box center [177, 214] width 51 height 8
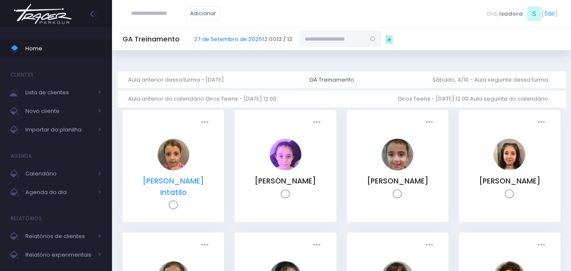
click at [190, 188] on link "[PERSON_NAME] Intatilo" at bounding box center [173, 186] width 62 height 21
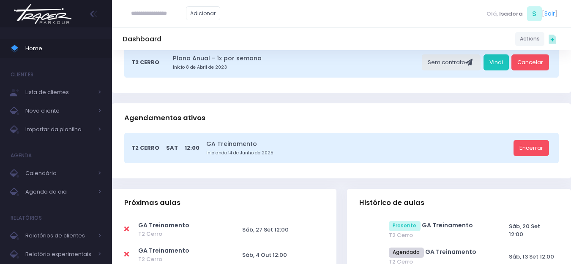
scroll to position [127, 0]
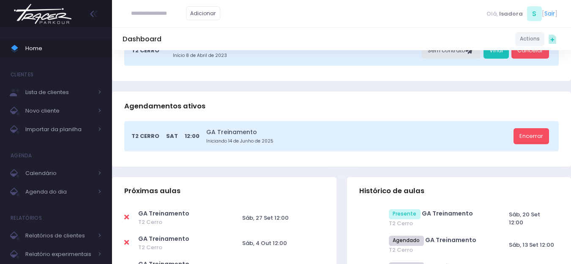
click at [126, 217] on icon at bounding box center [126, 217] width 5 height 7
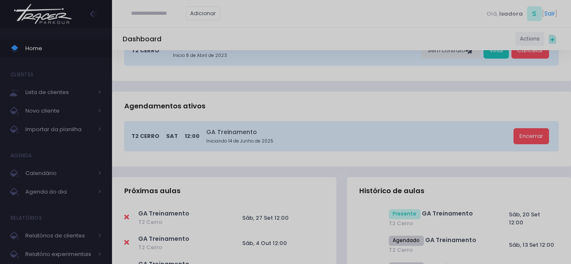
type input "**********"
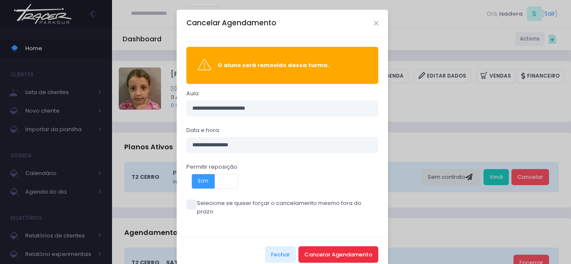
click at [317, 247] on button "Cancelar Agendamento" at bounding box center [338, 255] width 80 height 16
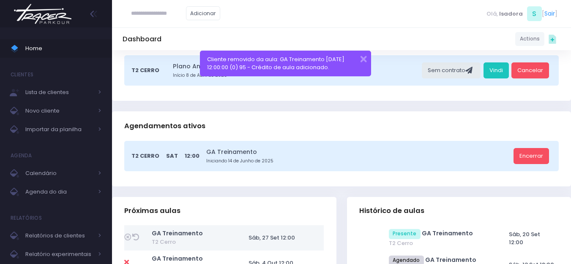
scroll to position [127, 0]
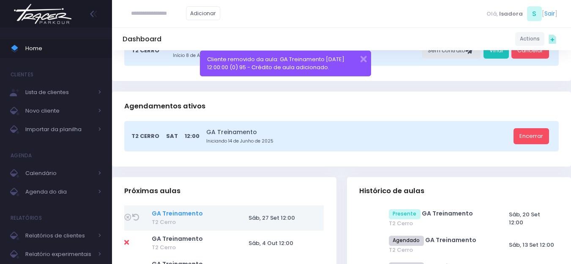
click at [194, 218] on link "GA Treinamento" at bounding box center [177, 214] width 51 height 8
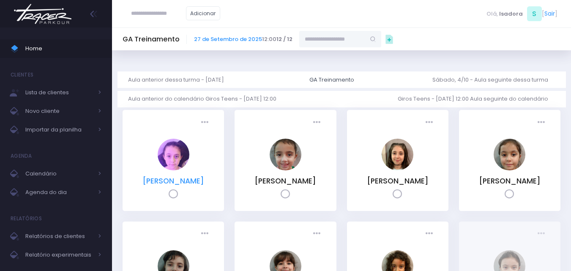
click at [195, 185] on link "[PERSON_NAME]" at bounding box center [173, 181] width 62 height 10
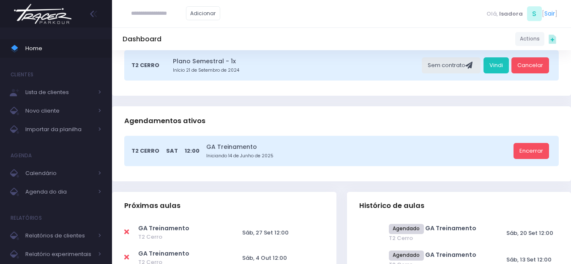
scroll to position [127, 0]
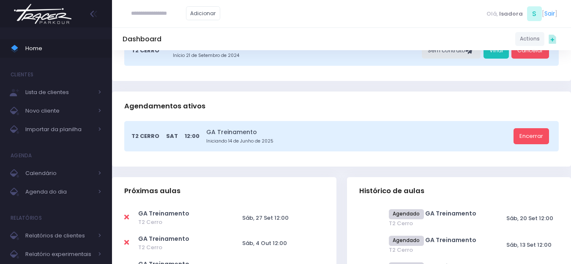
click at [126, 218] on icon at bounding box center [126, 217] width 5 height 7
type input "**********"
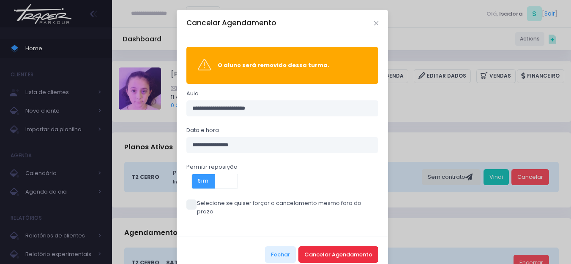
click at [312, 252] on button "Cancelar Agendamento" at bounding box center [338, 255] width 80 height 16
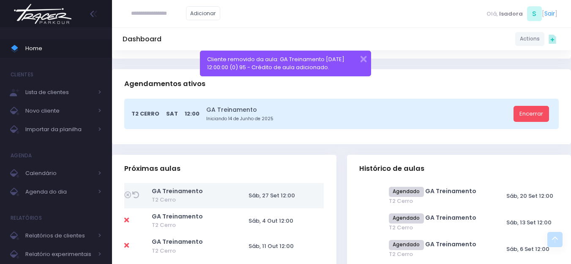
scroll to position [169, 0]
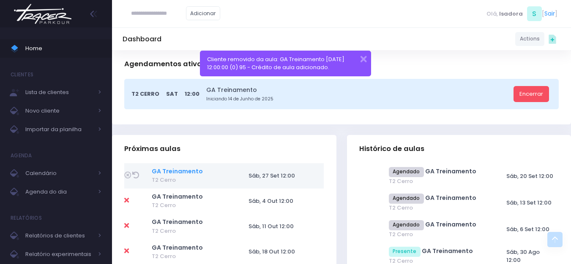
click at [198, 172] on link "GA Treinamento" at bounding box center [177, 171] width 51 height 8
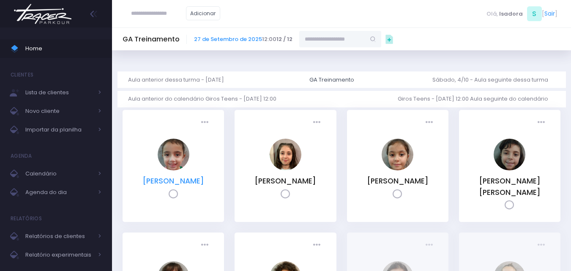
click at [192, 181] on link "[PERSON_NAME]" at bounding box center [173, 181] width 62 height 10
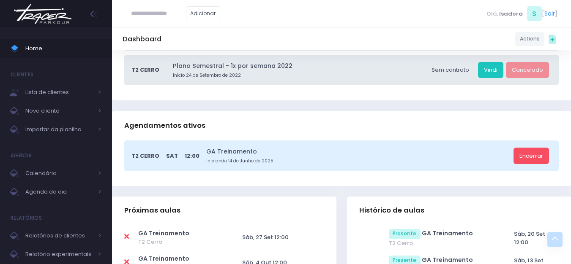
scroll to position [254, 0]
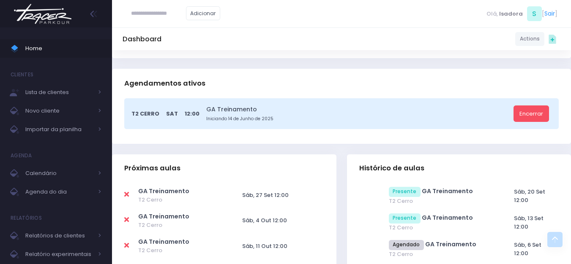
click at [125, 195] on icon at bounding box center [126, 194] width 5 height 7
type input "**********"
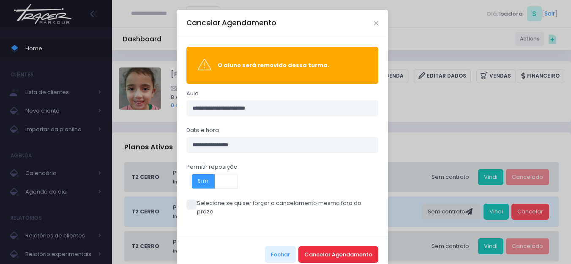
click at [318, 247] on button "Cancelar Agendamento" at bounding box center [338, 255] width 80 height 16
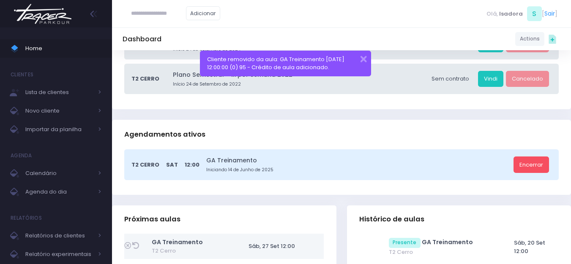
scroll to position [211, 0]
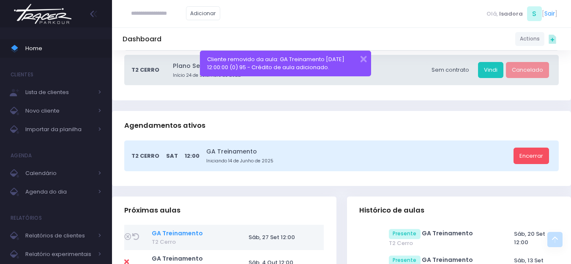
click at [187, 232] on link "GA Treinamento" at bounding box center [177, 233] width 51 height 8
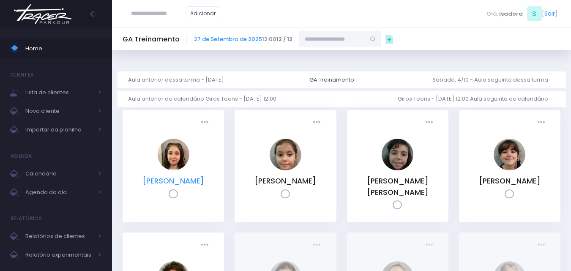
click at [193, 180] on link "[PERSON_NAME] [PERSON_NAME] Buriham Cremaschi" at bounding box center [173, 181] width 62 height 10
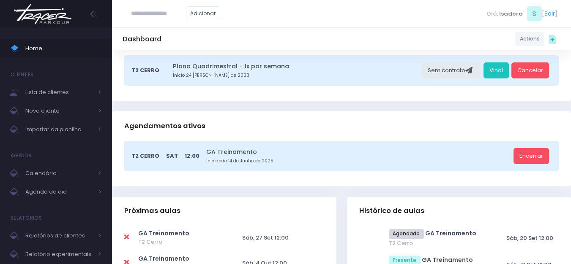
scroll to position [127, 0]
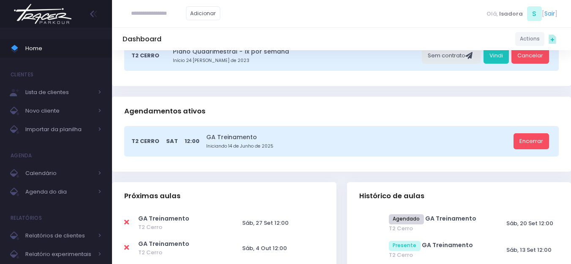
click at [127, 219] on icon at bounding box center [126, 222] width 5 height 7
type input "**********"
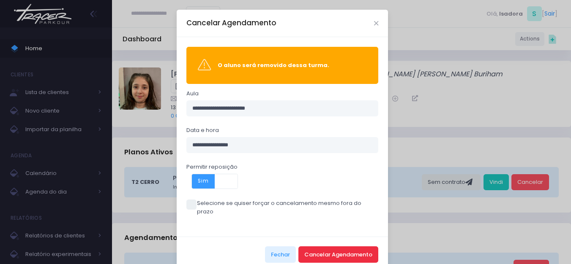
click at [308, 247] on button "Cancelar Agendamento" at bounding box center [338, 255] width 80 height 16
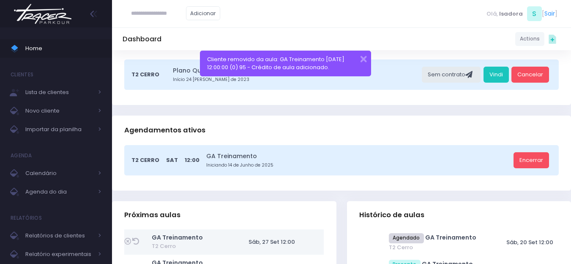
scroll to position [127, 0]
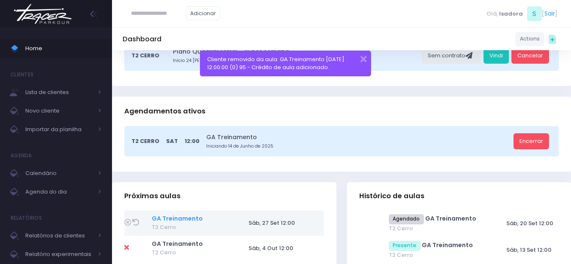
click at [176, 215] on link "GA Treinamento" at bounding box center [177, 219] width 51 height 8
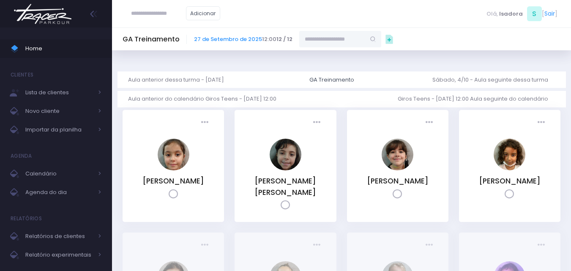
click at [193, 174] on div "Presença: Agendado Presente Falta Cancelado LB" at bounding box center [173, 166] width 101 height 112
click at [189, 185] on link "Laís Tchalian Bortolo" at bounding box center [173, 181] width 62 height 10
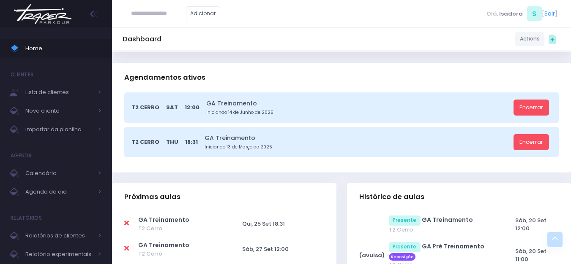
scroll to position [169, 0]
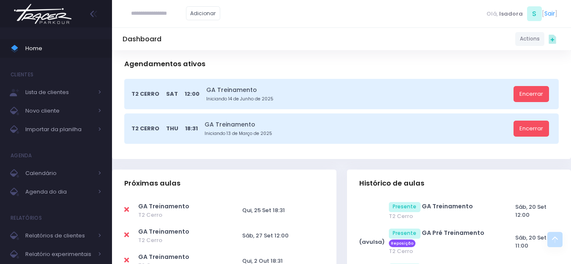
click at [129, 209] on icon at bounding box center [126, 210] width 5 height 7
type input "**********"
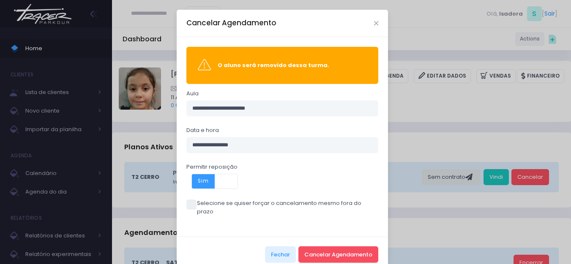
click at [556, 181] on div "**********" at bounding box center [285, 132] width 571 height 264
click at [374, 24] on icon "Close" at bounding box center [376, 23] width 4 height 6
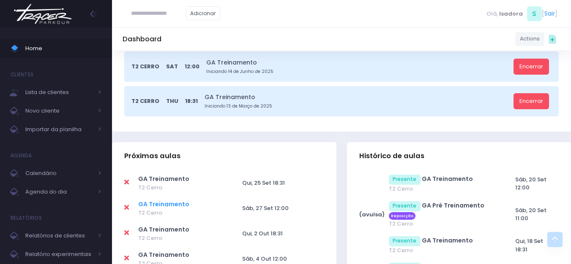
scroll to position [211, 0]
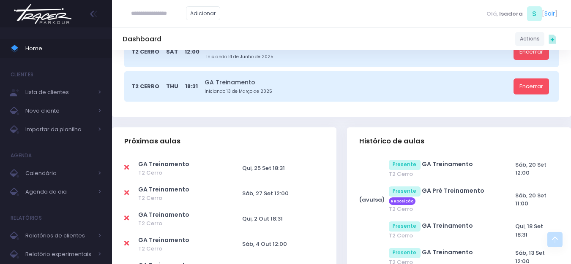
click at [126, 194] on icon at bounding box center [126, 193] width 5 height 7
type input "**********"
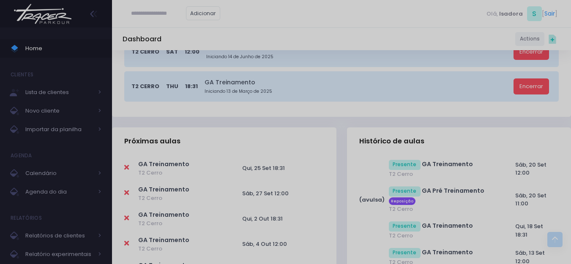
scroll to position [0, 0]
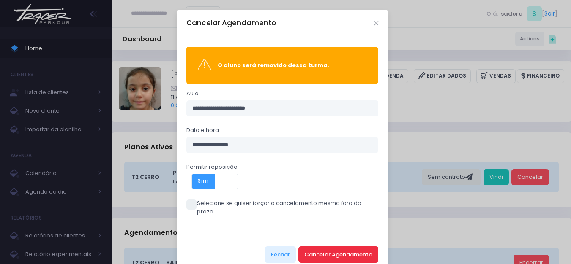
click at [338, 249] on button "Cancelar Agendamento" at bounding box center [338, 255] width 80 height 16
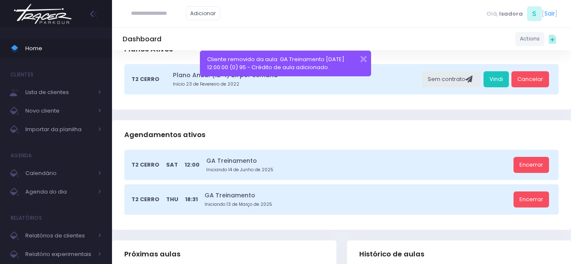
scroll to position [169, 0]
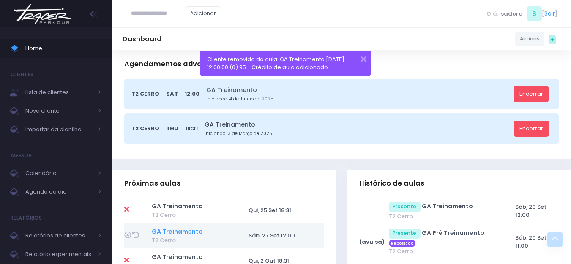
click at [186, 231] on link "GA Treinamento" at bounding box center [177, 232] width 51 height 8
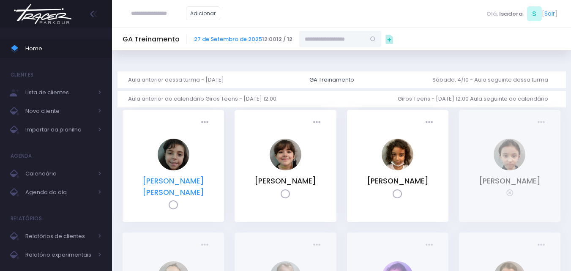
click at [185, 186] on link "Mariana Guimaraes Pedro Corrêa" at bounding box center [173, 186] width 62 height 21
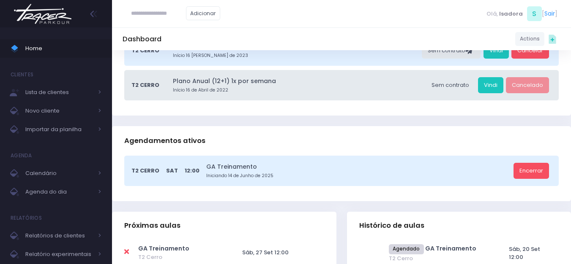
scroll to position [169, 0]
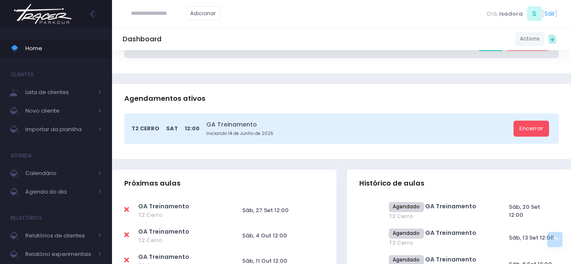
click at [126, 210] on icon at bounding box center [126, 210] width 5 height 7
type input "**********"
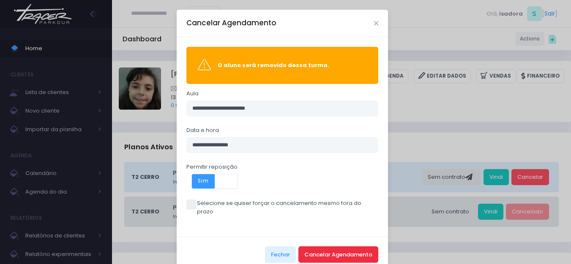
click at [338, 248] on button "Cancelar Agendamento" at bounding box center [338, 255] width 80 height 16
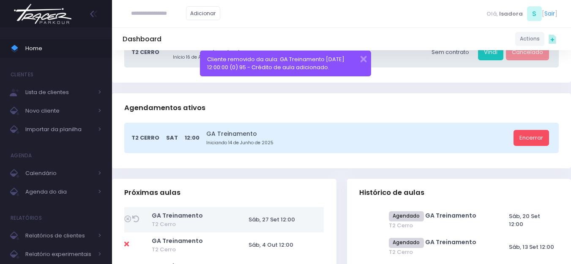
scroll to position [169, 0]
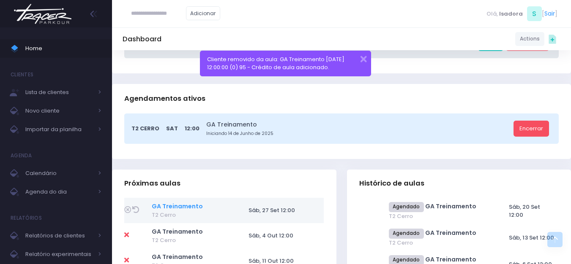
click at [195, 206] on link "GA Treinamento" at bounding box center [177, 206] width 51 height 8
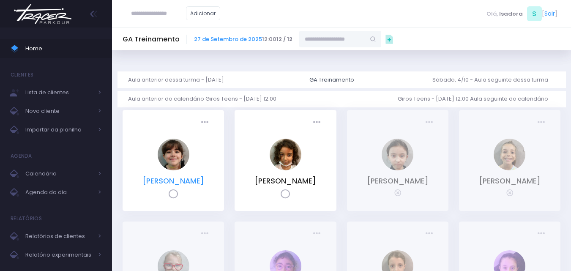
click at [180, 177] on link "[PERSON_NAME]" at bounding box center [173, 181] width 62 height 10
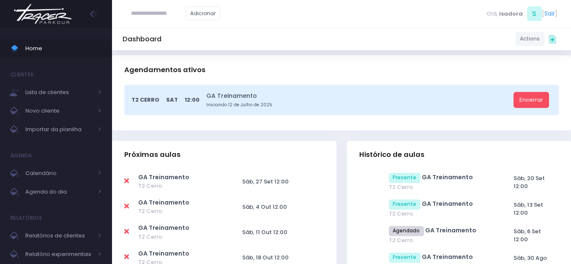
scroll to position [169, 0]
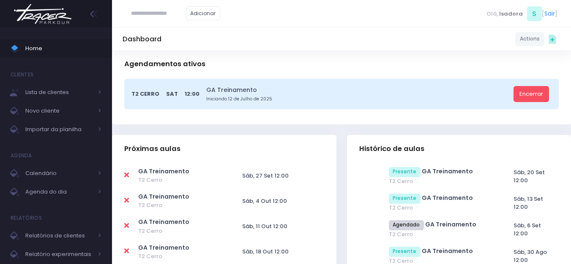
click at [128, 176] on icon at bounding box center [126, 175] width 5 height 7
type input "**********"
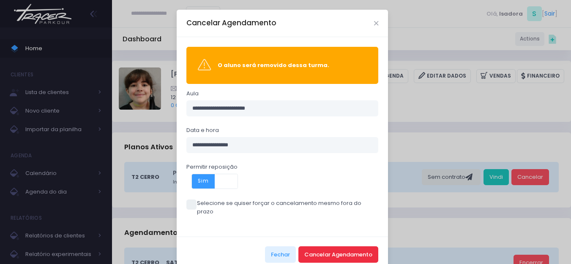
click at [319, 247] on button "Cancelar Agendamento" at bounding box center [338, 255] width 80 height 16
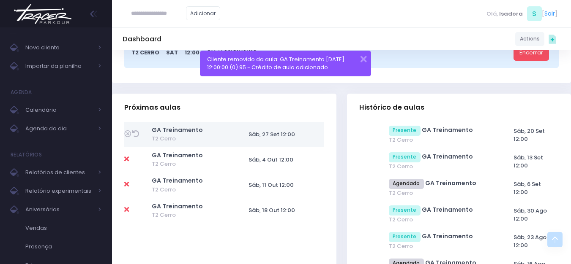
scroll to position [211, 0]
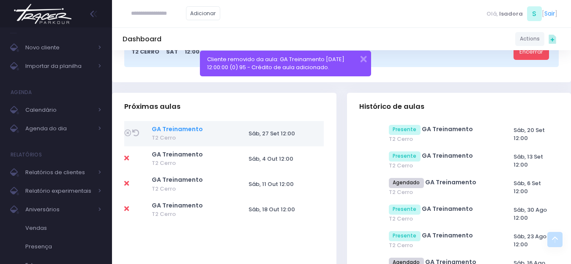
click at [195, 129] on link "GA Treinamento" at bounding box center [177, 129] width 51 height 8
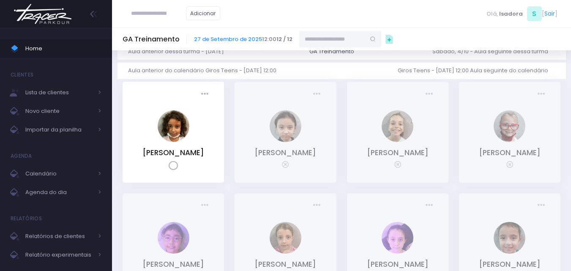
scroll to position [42, 0]
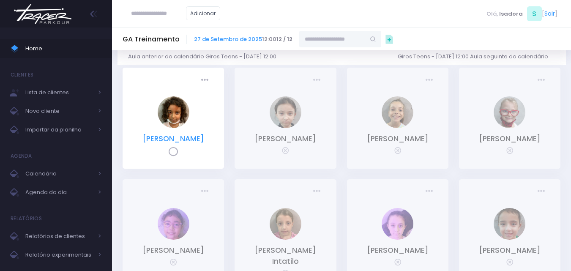
click at [198, 138] on link "Tereza da Cruz Maia" at bounding box center [173, 139] width 62 height 10
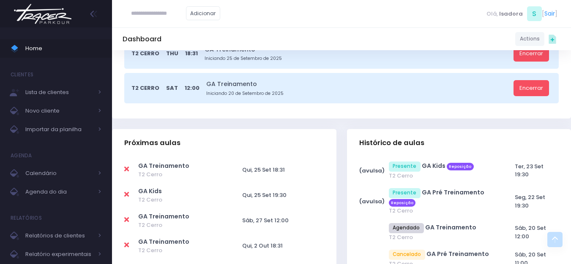
scroll to position [254, 0]
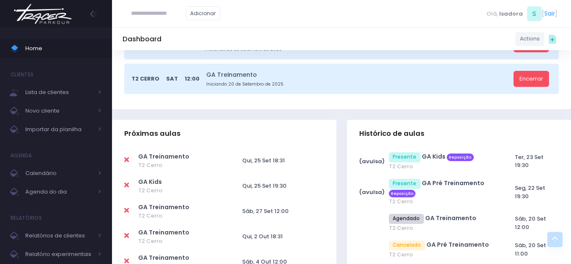
click at [125, 210] on icon at bounding box center [126, 210] width 5 height 7
type input "**********"
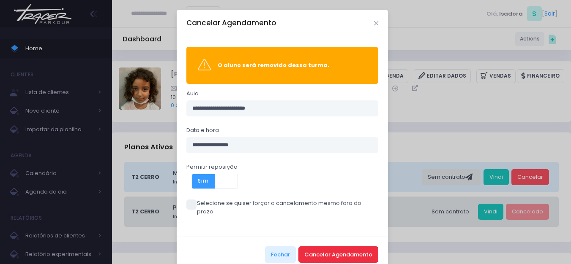
click at [330, 248] on button "Cancelar Agendamento" at bounding box center [338, 255] width 80 height 16
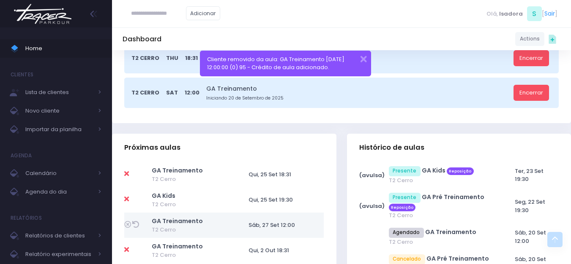
scroll to position [254, 0]
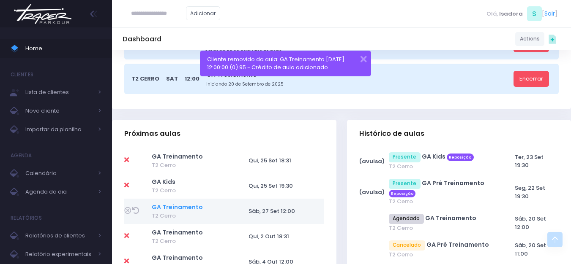
click at [180, 205] on link "GA Treinamento" at bounding box center [177, 207] width 51 height 8
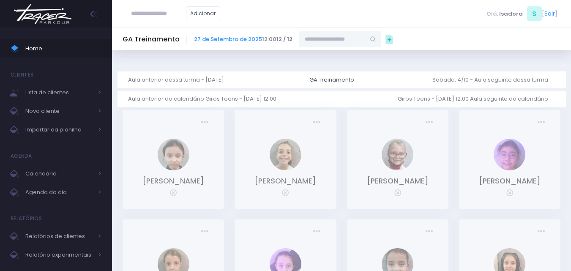
click at [47, 3] on img at bounding box center [43, 14] width 64 height 30
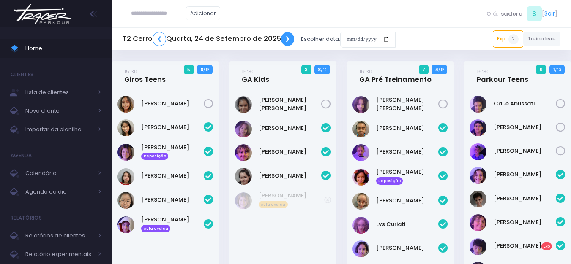
click at [287, 38] on link "❯" at bounding box center [288, 39] width 14 height 14
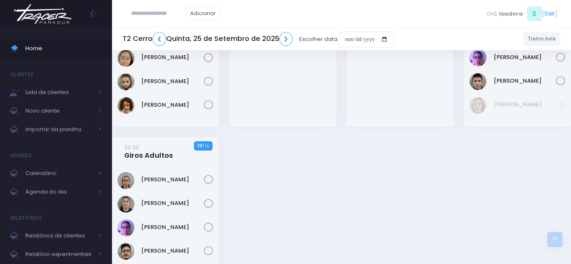
scroll to position [1404, 0]
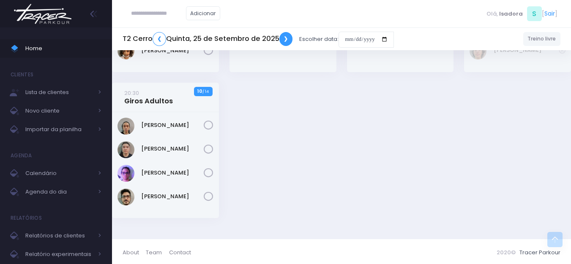
click at [286, 44] on link "❯" at bounding box center [286, 39] width 14 height 14
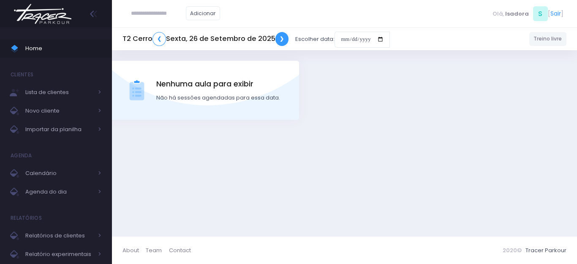
click at [276, 39] on link "❯" at bounding box center [282, 39] width 14 height 14
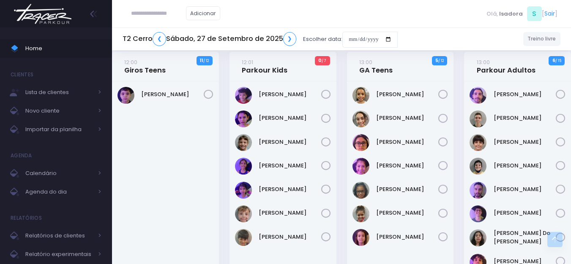
scroll to position [930, 0]
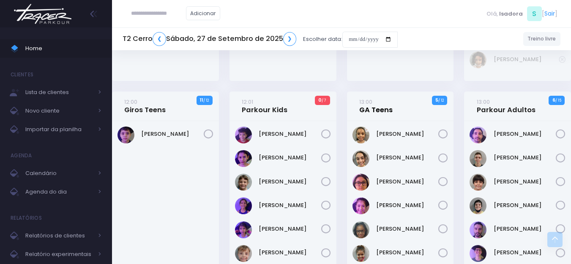
click at [384, 98] on link "13:00 GA Teens" at bounding box center [375, 106] width 33 height 17
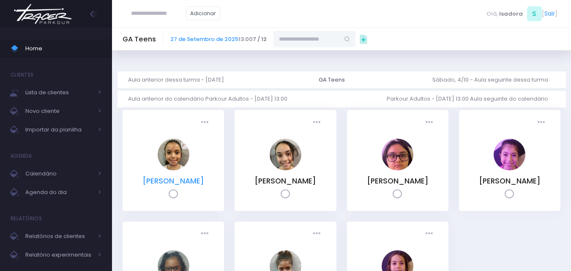
click at [180, 182] on link "[PERSON_NAME] Costa [PERSON_NAME]" at bounding box center [173, 181] width 62 height 10
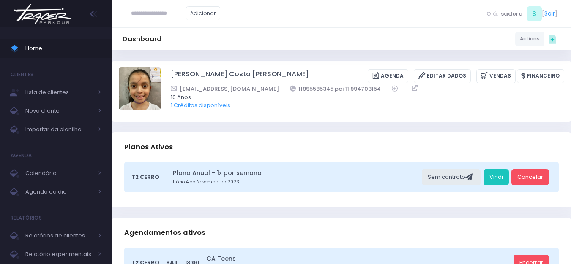
scroll to position [127, 0]
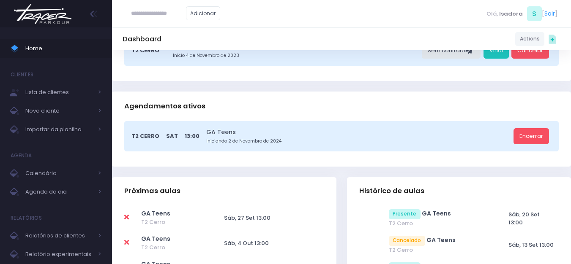
click at [128, 218] on icon at bounding box center [126, 217] width 5 height 7
type input "**********"
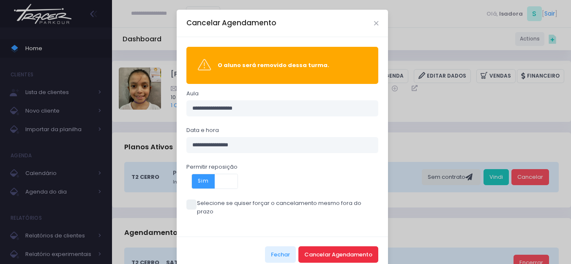
click at [308, 247] on button "Cancelar Agendamento" at bounding box center [338, 255] width 80 height 16
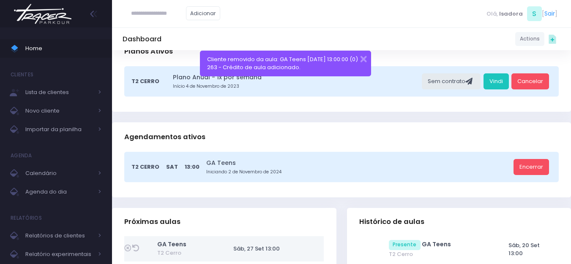
scroll to position [169, 0]
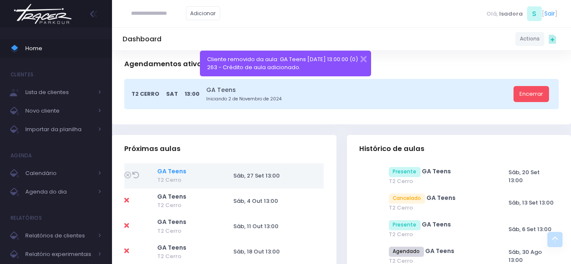
click at [172, 172] on link "GA Teens" at bounding box center [171, 171] width 29 height 8
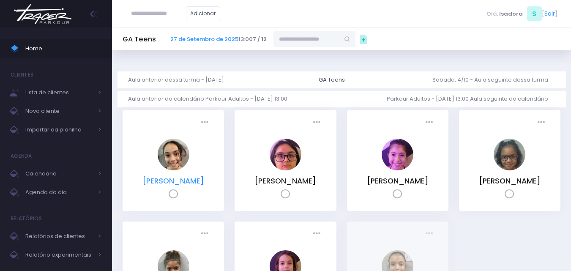
click at [183, 184] on link "[PERSON_NAME] Costa [PERSON_NAME]" at bounding box center [173, 181] width 62 height 10
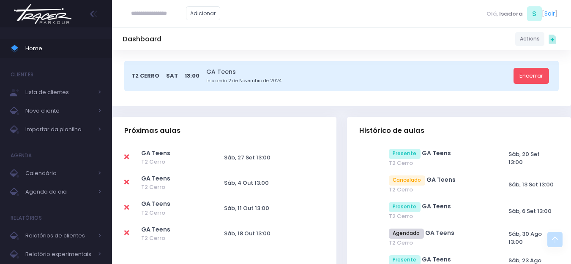
scroll to position [211, 0]
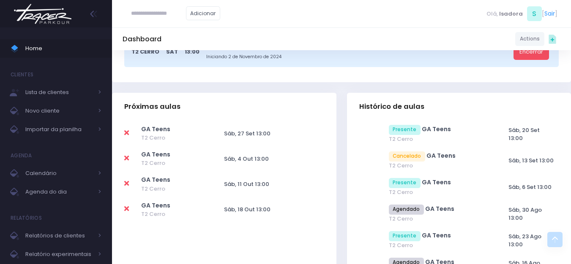
click at [126, 133] on icon at bounding box center [126, 133] width 5 height 7
type input "**********"
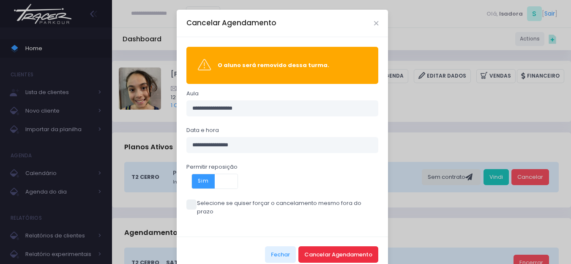
click at [327, 249] on button "Cancelar Agendamento" at bounding box center [338, 255] width 80 height 16
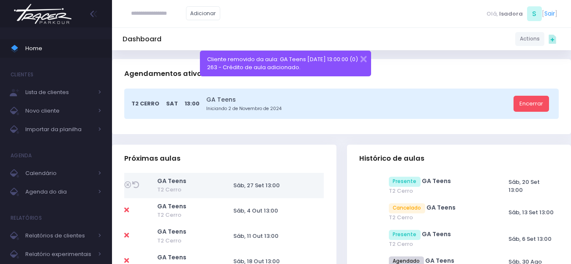
scroll to position [169, 0]
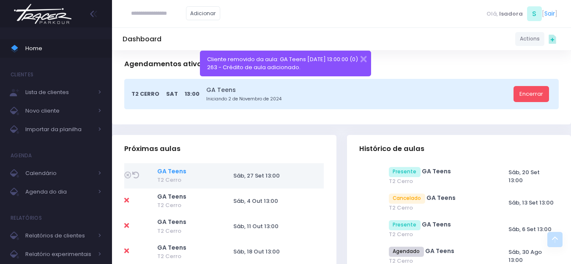
click at [176, 172] on link "GA Teens" at bounding box center [171, 171] width 29 height 8
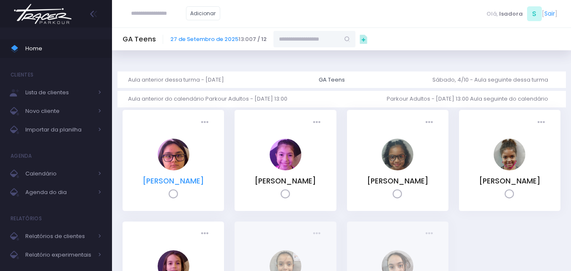
click at [184, 181] on link "[PERSON_NAME]" at bounding box center [173, 181] width 62 height 10
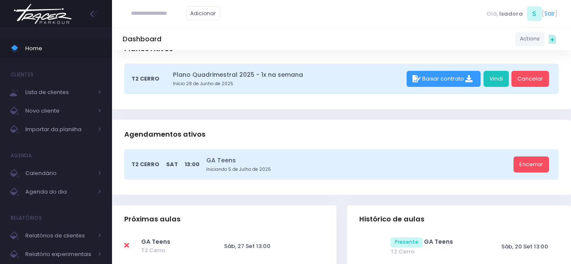
scroll to position [127, 0]
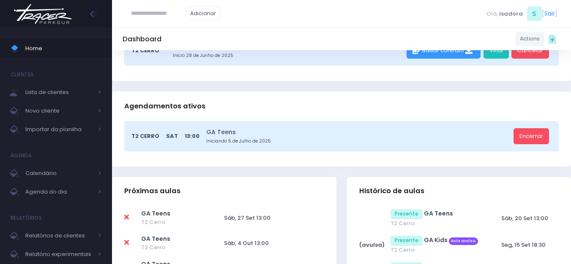
click at [127, 215] on icon at bounding box center [126, 217] width 5 height 7
type input "**********"
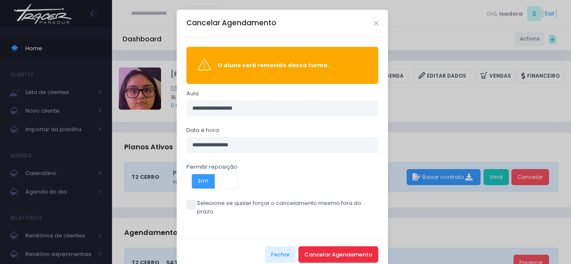
click at [313, 247] on button "Cancelar Agendamento" at bounding box center [338, 255] width 80 height 16
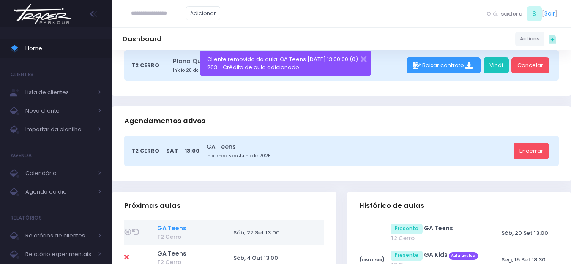
scroll to position [127, 0]
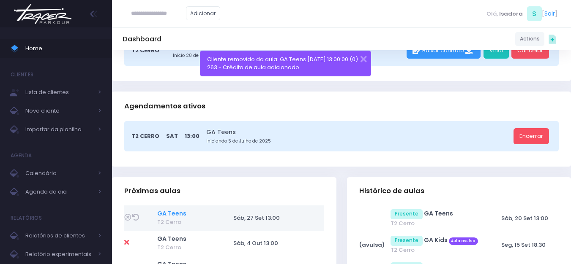
click at [168, 213] on link "GA Teens" at bounding box center [171, 214] width 29 height 8
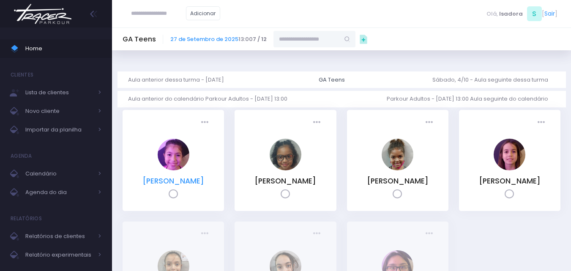
click at [183, 181] on link "[PERSON_NAME]" at bounding box center [173, 181] width 62 height 10
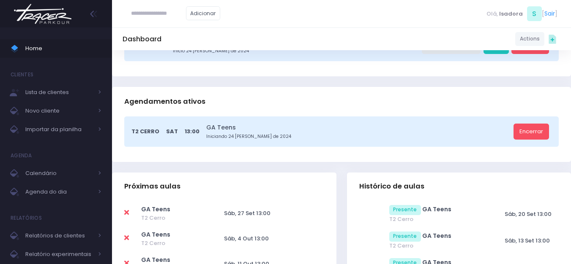
scroll to position [169, 0]
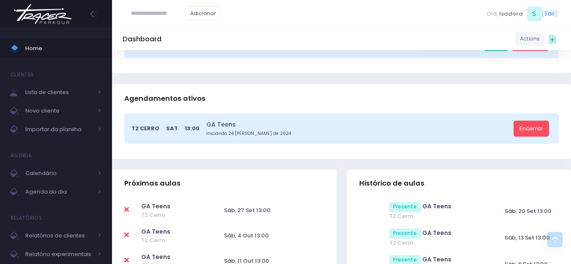
click at [126, 212] on icon at bounding box center [126, 210] width 5 height 7
type input "**********"
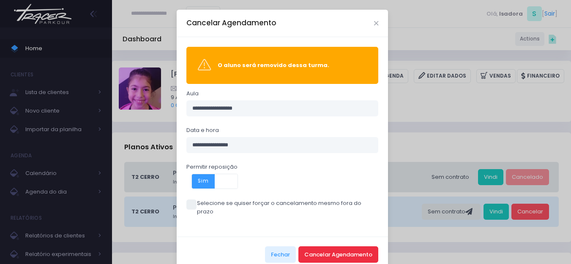
click at [354, 247] on button "Cancelar Agendamento" at bounding box center [338, 255] width 80 height 16
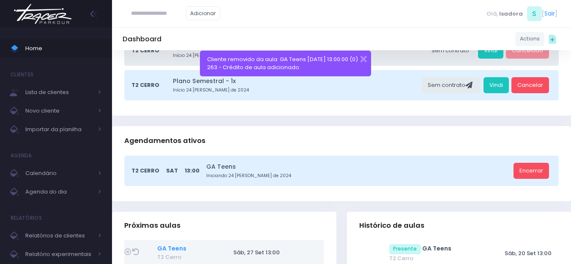
scroll to position [169, 0]
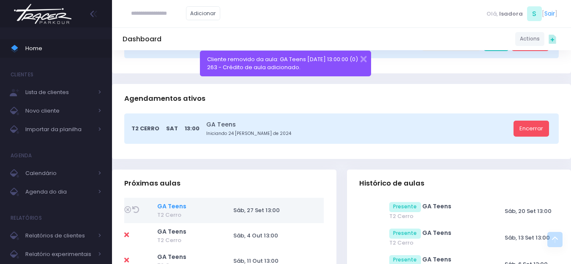
click at [173, 202] on link "GA Teens" at bounding box center [171, 206] width 29 height 8
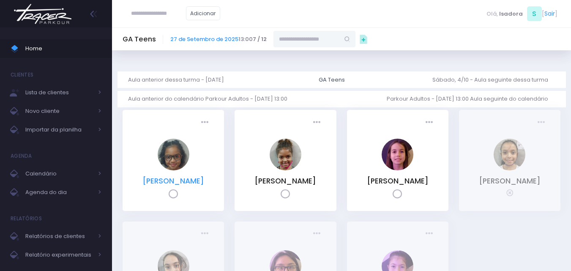
click at [183, 186] on link "[PERSON_NAME] [PERSON_NAME]" at bounding box center [173, 181] width 62 height 10
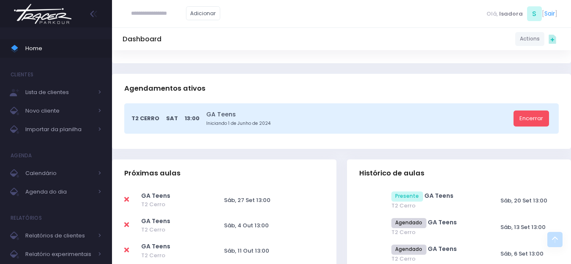
scroll to position [169, 0]
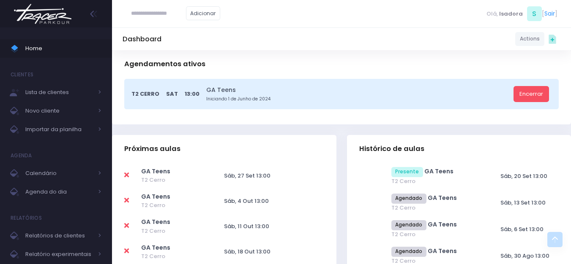
click at [127, 177] on icon at bounding box center [126, 175] width 5 height 7
type input "**********"
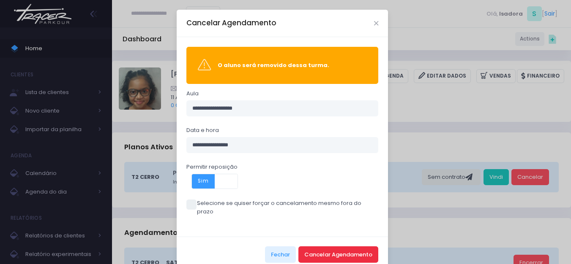
click at [309, 247] on button "Cancelar Agendamento" at bounding box center [338, 255] width 80 height 16
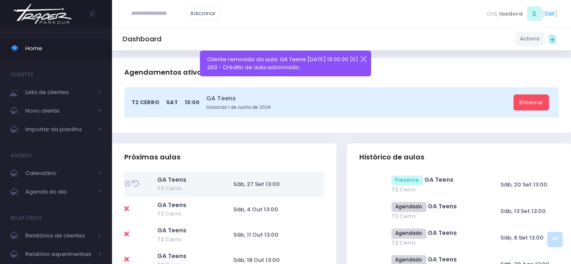
scroll to position [169, 0]
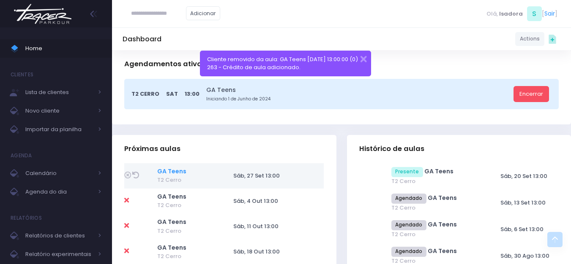
click at [182, 171] on link "GA Teens" at bounding box center [171, 171] width 29 height 8
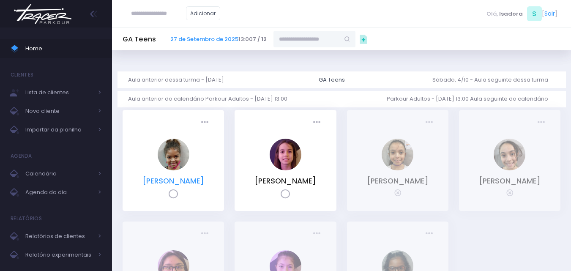
click at [182, 180] on link "Mariah Matos Santos" at bounding box center [173, 181] width 62 height 10
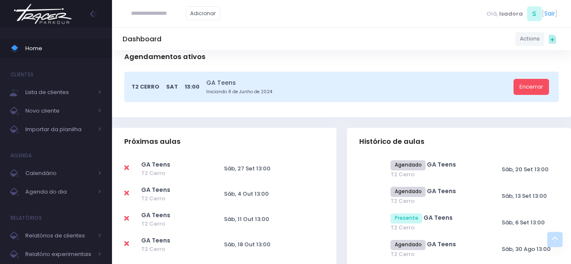
scroll to position [211, 0]
click at [127, 167] on icon at bounding box center [126, 167] width 5 height 7
type input "**********"
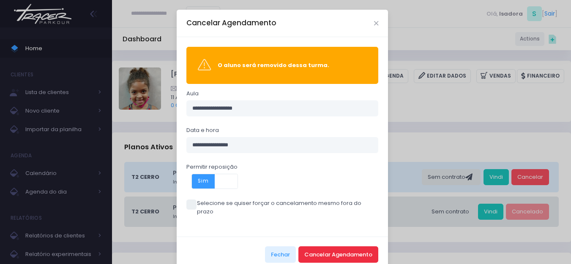
click at [335, 251] on button "Cancelar Agendamento" at bounding box center [338, 255] width 80 height 16
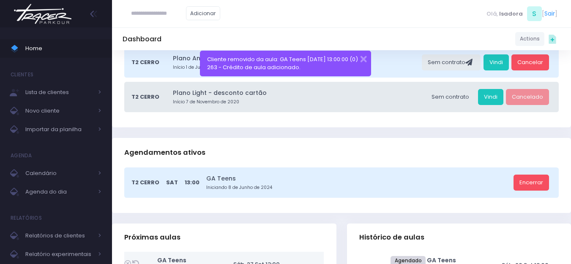
scroll to position [127, 0]
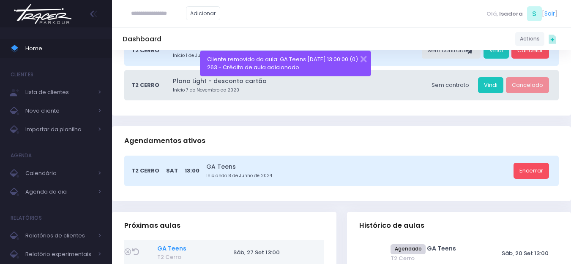
click at [177, 246] on link "GA Teens" at bounding box center [171, 249] width 29 height 8
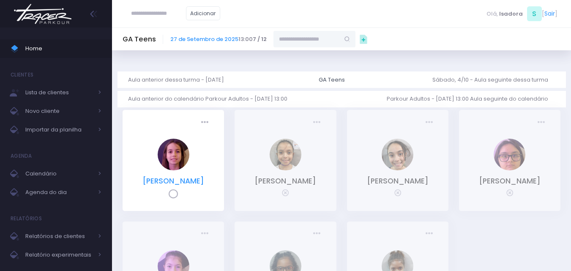
click at [193, 182] on link "[PERSON_NAME]" at bounding box center [173, 181] width 62 height 10
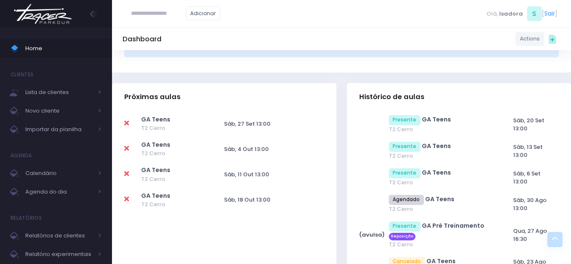
scroll to position [254, 0]
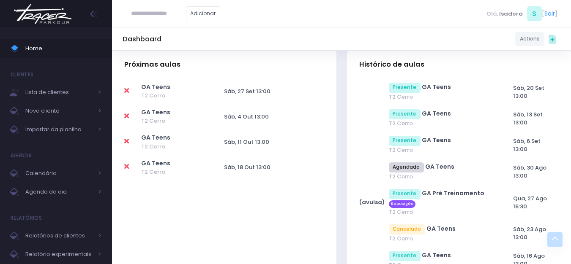
click at [128, 89] on icon at bounding box center [126, 90] width 5 height 7
type input "**********"
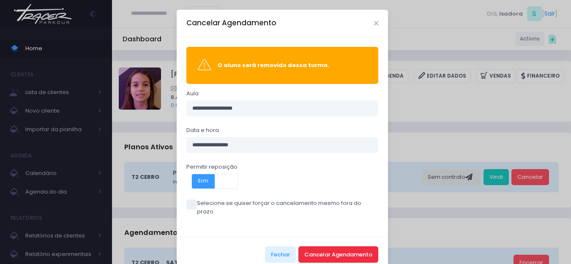
click at [329, 248] on button "Cancelar Agendamento" at bounding box center [338, 255] width 80 height 16
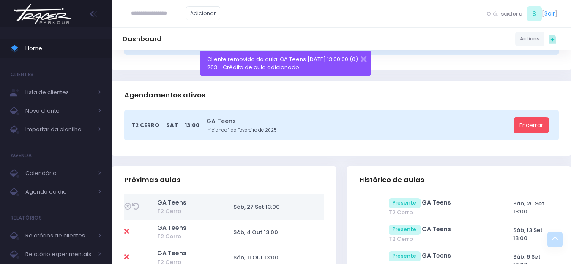
scroll to position [169, 0]
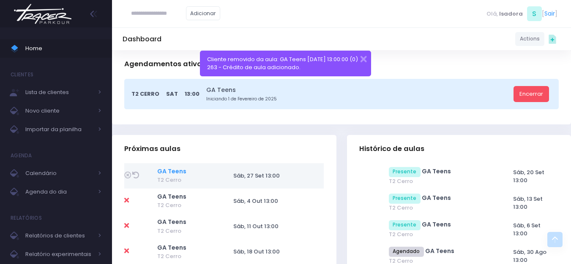
click at [168, 171] on link "GA Teens" at bounding box center [171, 171] width 29 height 8
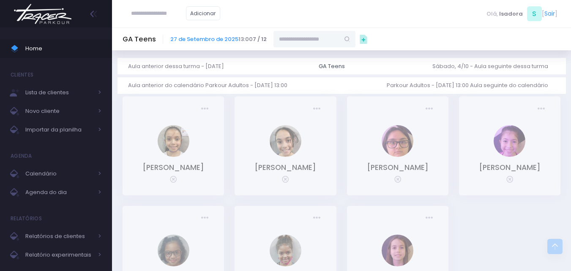
scroll to position [13, 0]
click at [65, 17] on img at bounding box center [43, 14] width 64 height 30
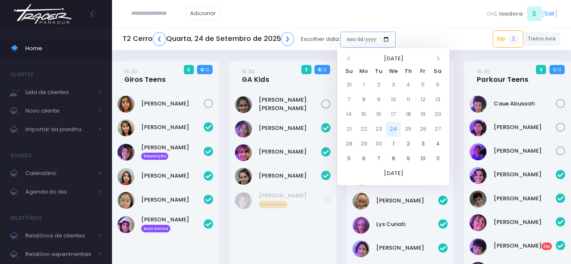
click at [348, 38] on input "date" at bounding box center [367, 40] width 55 height 16
click at [440, 133] on td "27" at bounding box center [437, 129] width 15 height 15
type input "**********"
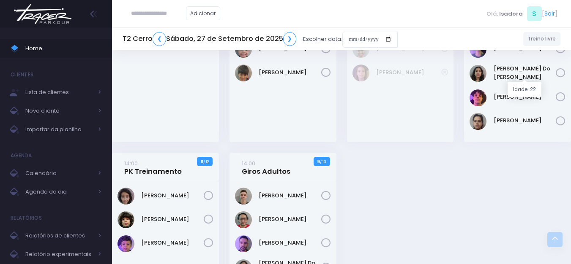
scroll to position [1183, 0]
